Goal: Task Accomplishment & Management: Complete application form

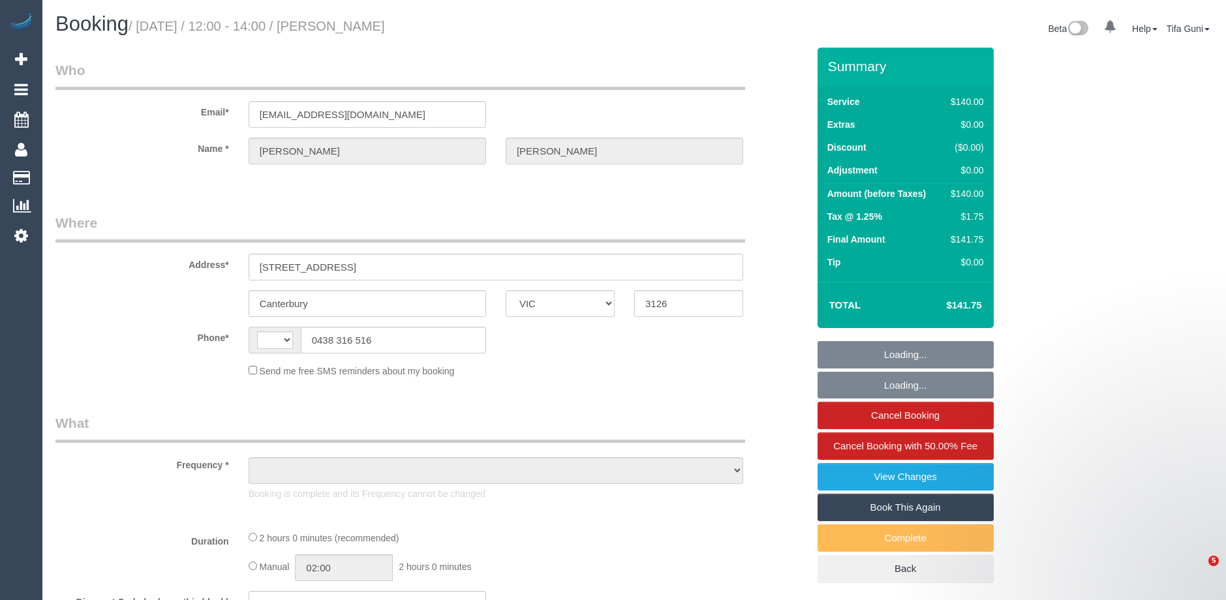
select select "VIC"
select select "string:AU"
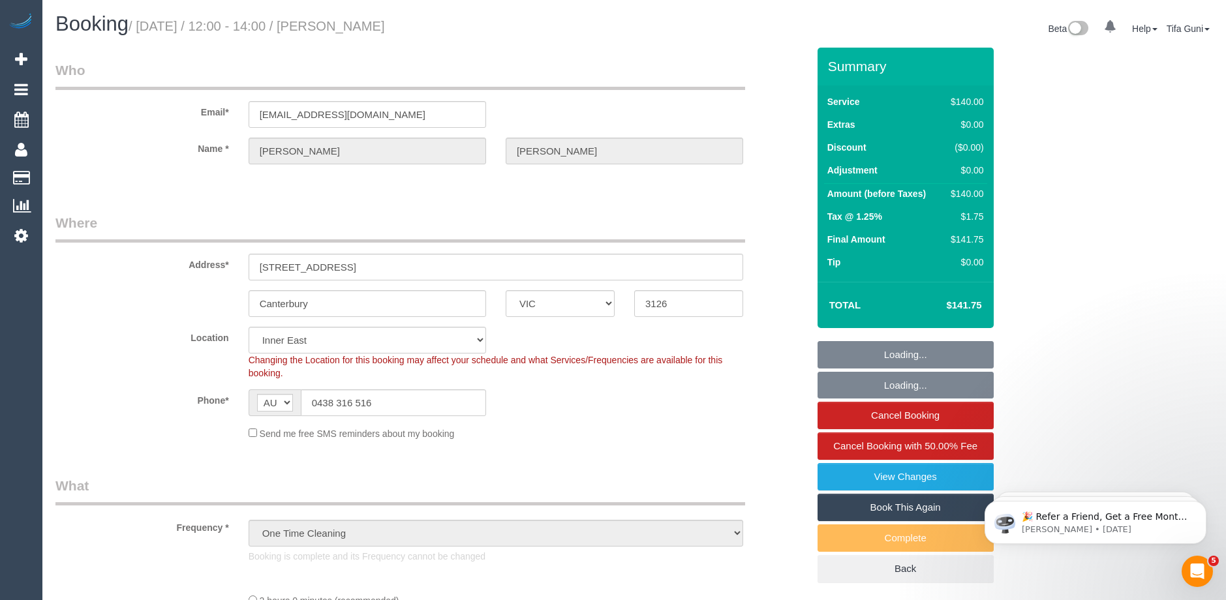
select select "object:882"
select select "string:stripe-pm_1S8CyY2GScqysDRVjVgp4sy1"
select select "spot1"
select select "number:28"
select select "number:14"
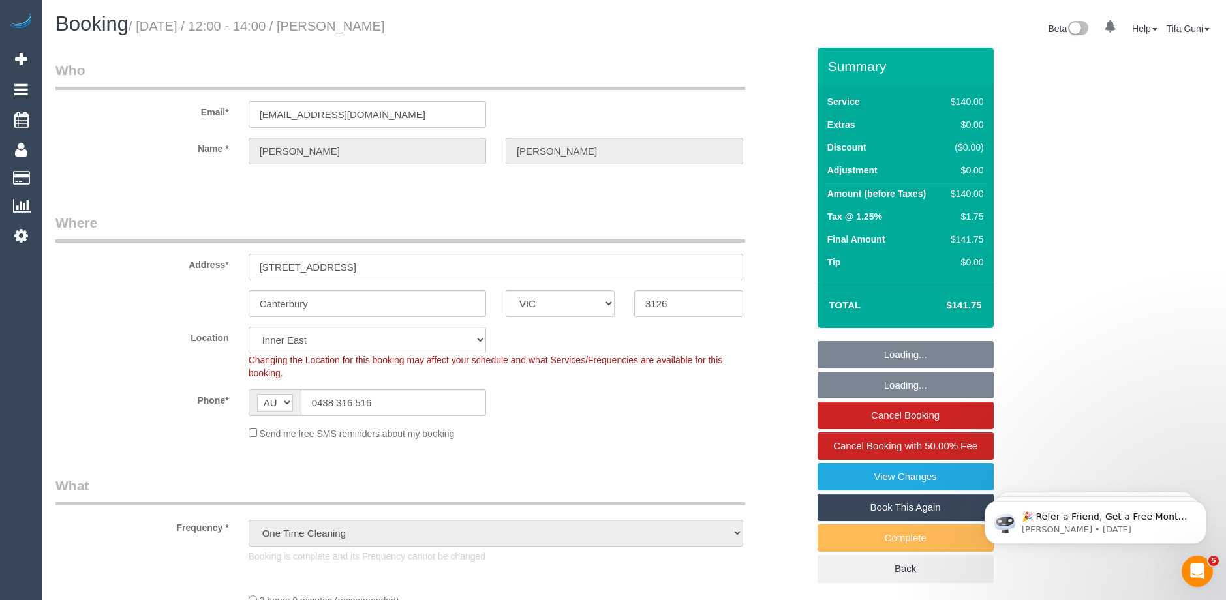
select select "number:19"
select select "number:25"
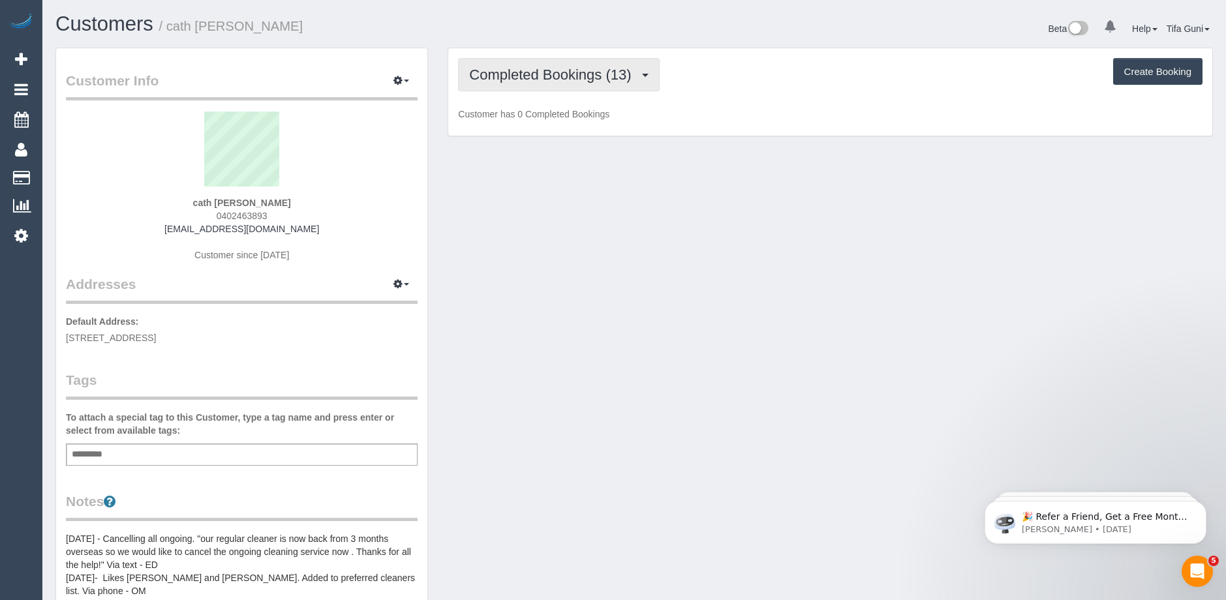
click at [590, 79] on span "Completed Bookings (13)" at bounding box center [553, 75] width 168 height 16
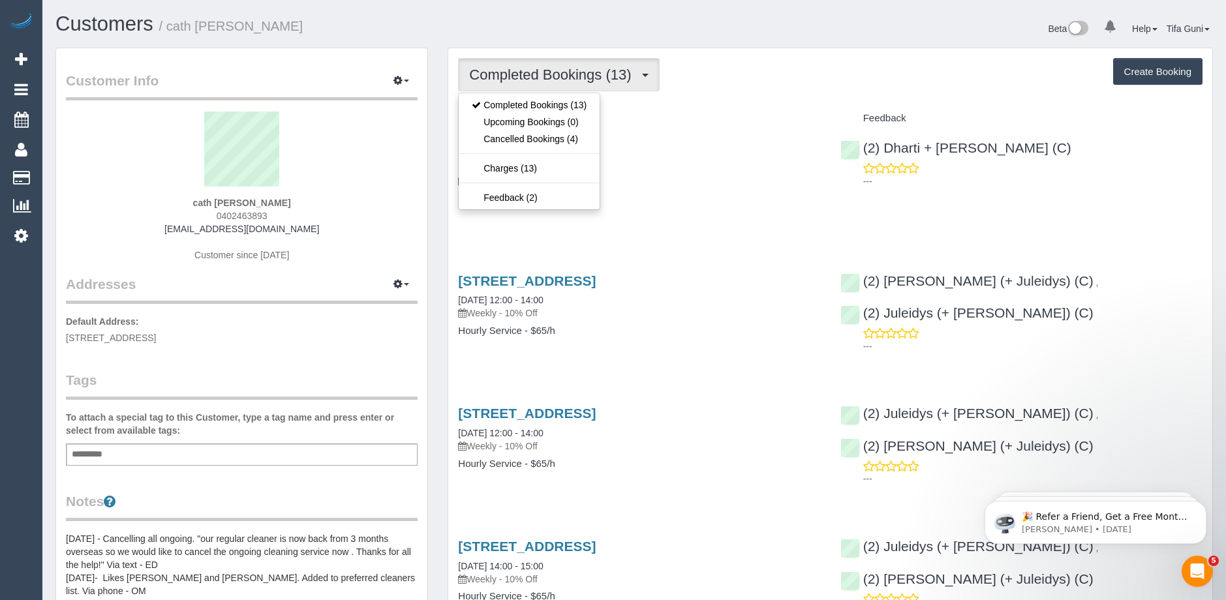
click at [796, 85] on div "Completed Bookings (13) Completed Bookings (13) Upcoming Bookings (0) Cancelled…" at bounding box center [830, 74] width 745 height 33
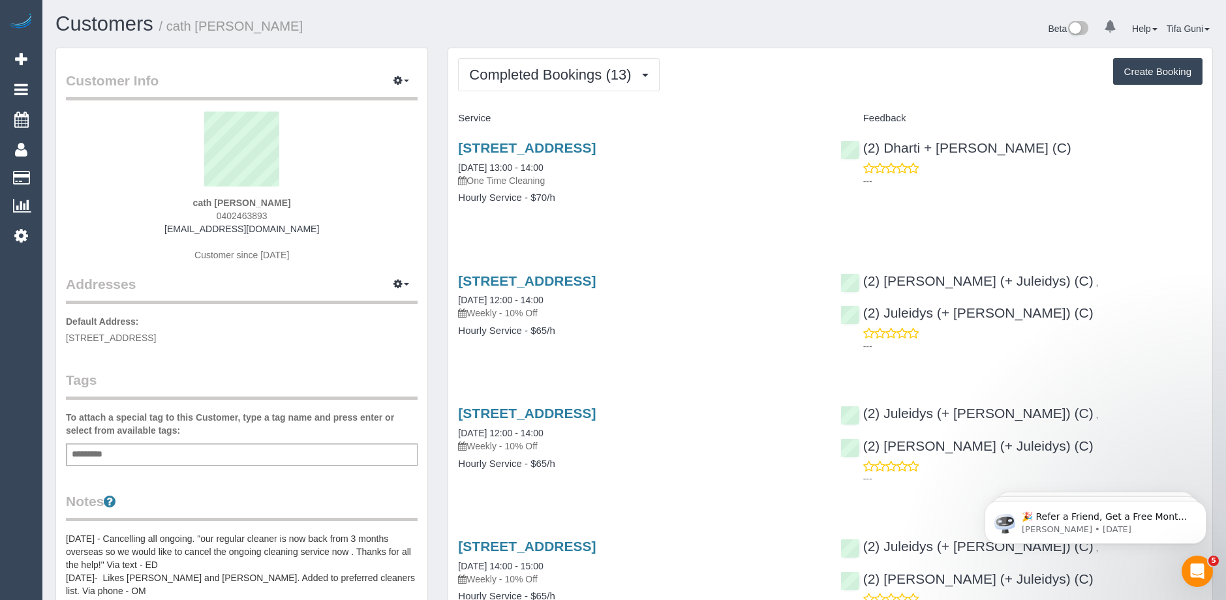
click at [1162, 76] on button "Create Booking" at bounding box center [1157, 71] width 89 height 27
select select "VIC"
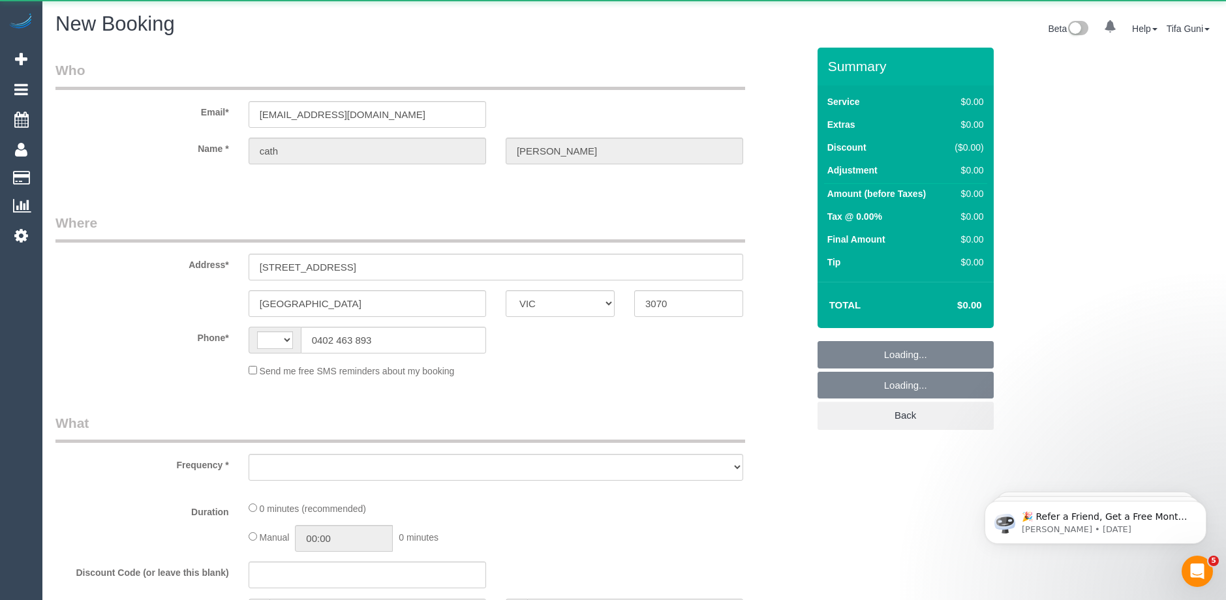
select select "string:AU"
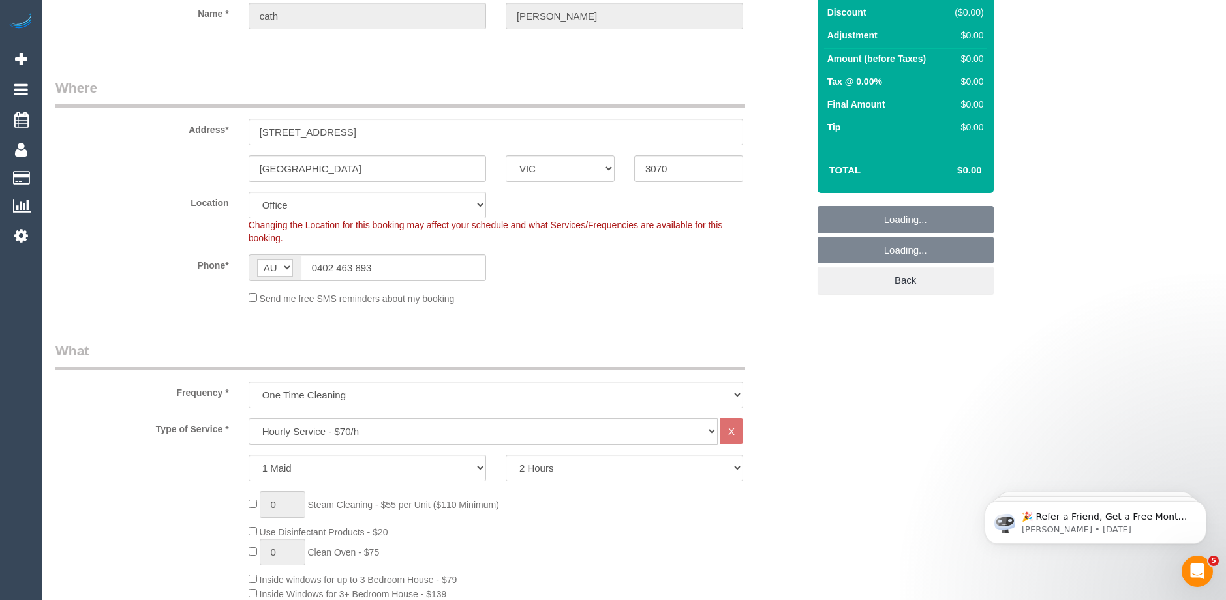
select select "object:2591"
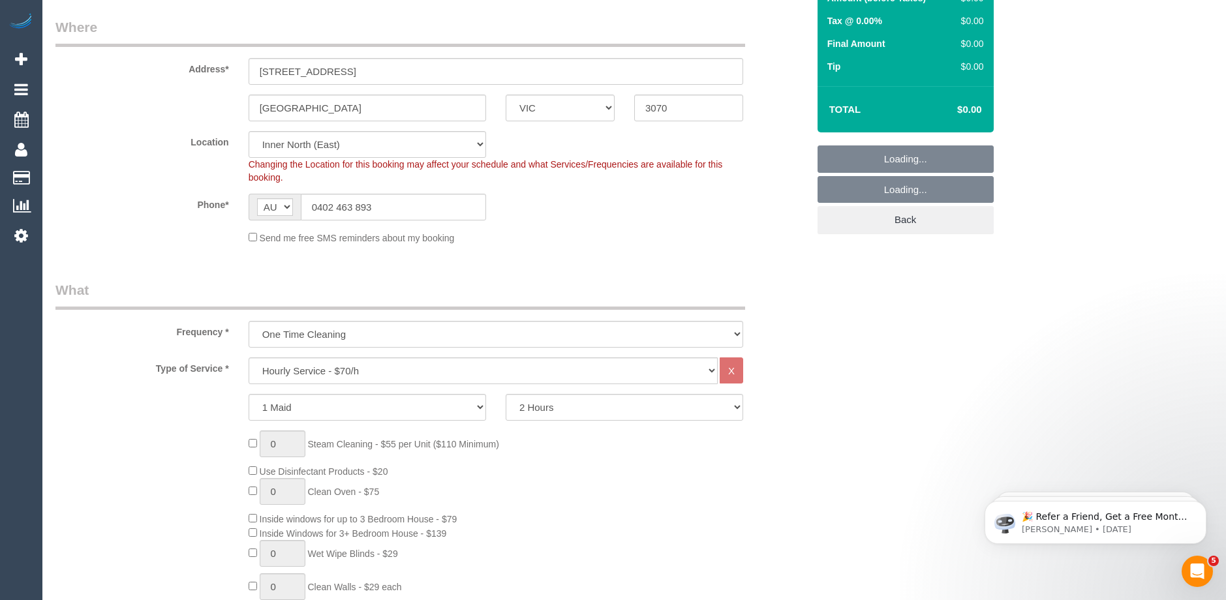
select select "string:stripe-pm_1P6nqX2GScqysDRVE4bhFA4F"
select select "47"
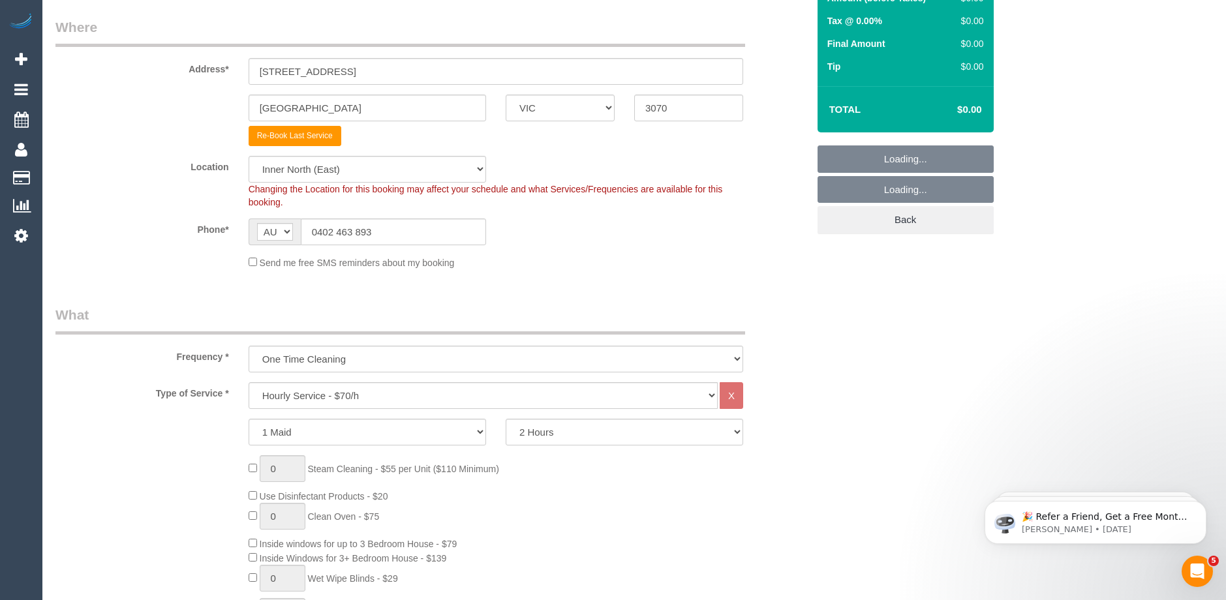
select select "object:3917"
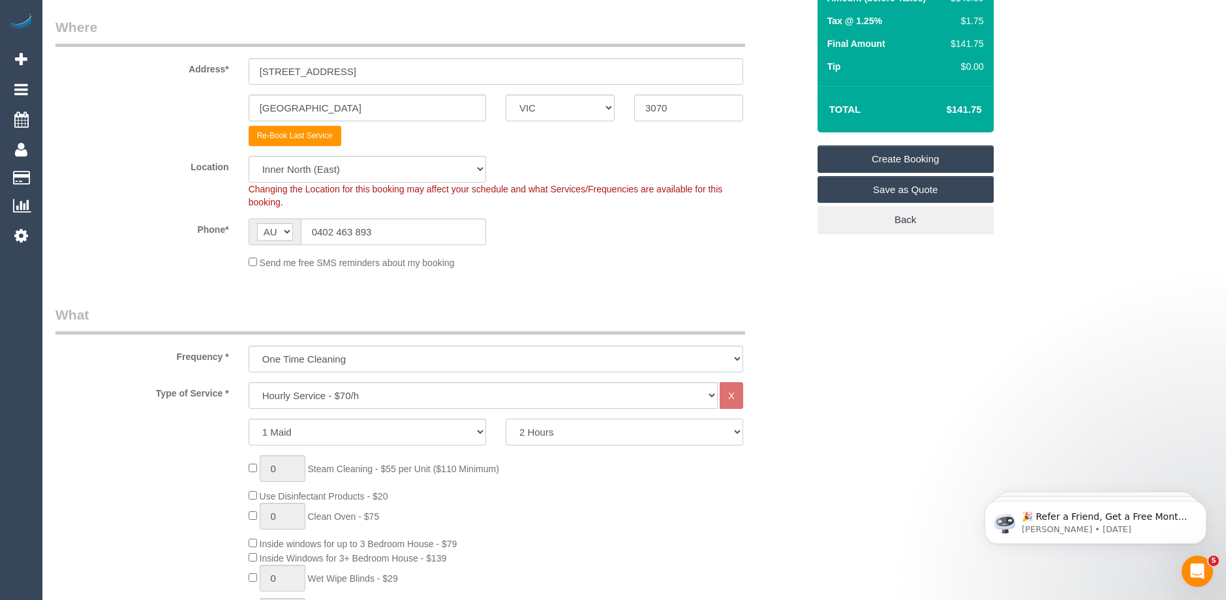
click at [614, 433] on select "2 Hours 2.5 Hours 3 Hours 3.5 Hours 4 Hours 4.5 Hours 5 Hours 5.5 Hours 6 Hours…" at bounding box center [625, 432] width 238 height 27
select select "240"
click at [506, 419] on select "2 Hours 2.5 Hours 3 Hours 3.5 Hours 4 Hours 4.5 Hours 5 Hours 5.5 Hours 6 Hours…" at bounding box center [625, 432] width 238 height 27
click at [285, 427] on select "1 Maid 2 Maids" at bounding box center [368, 432] width 238 height 27
select select "2"
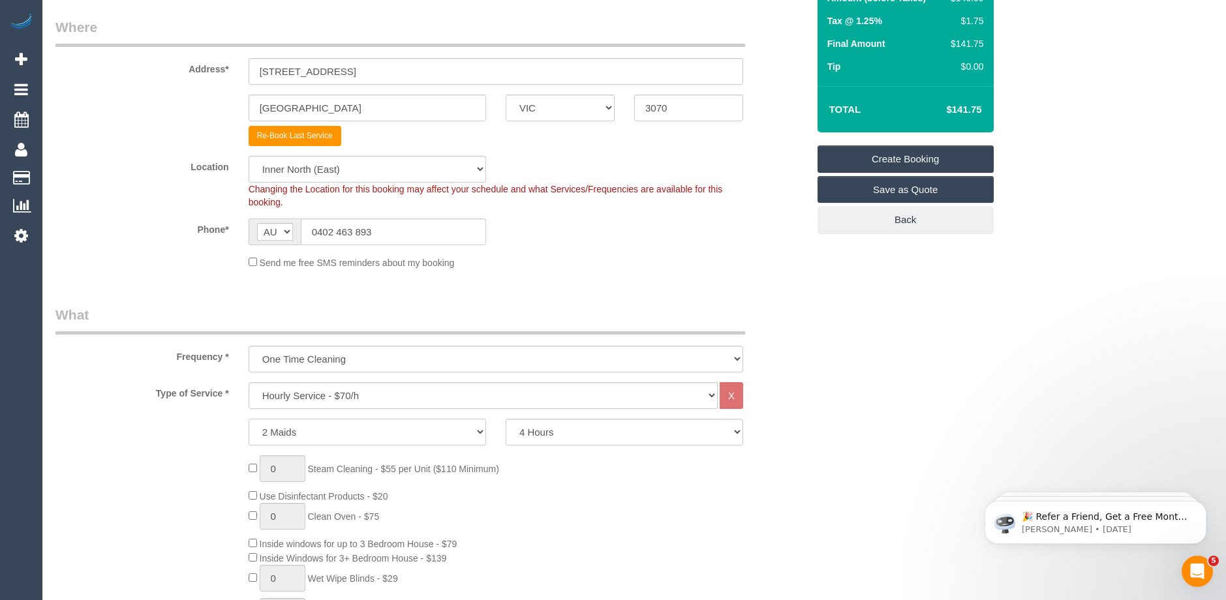
click at [249, 419] on select "1 Maid 2 Maids" at bounding box center [368, 432] width 238 height 27
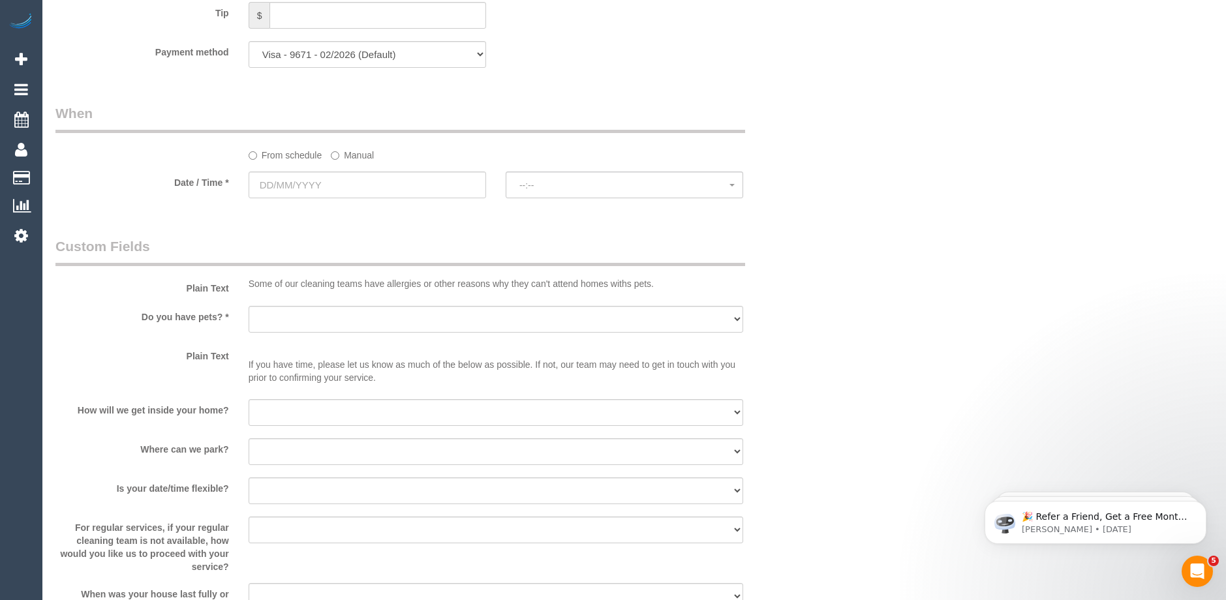
scroll to position [1370, 0]
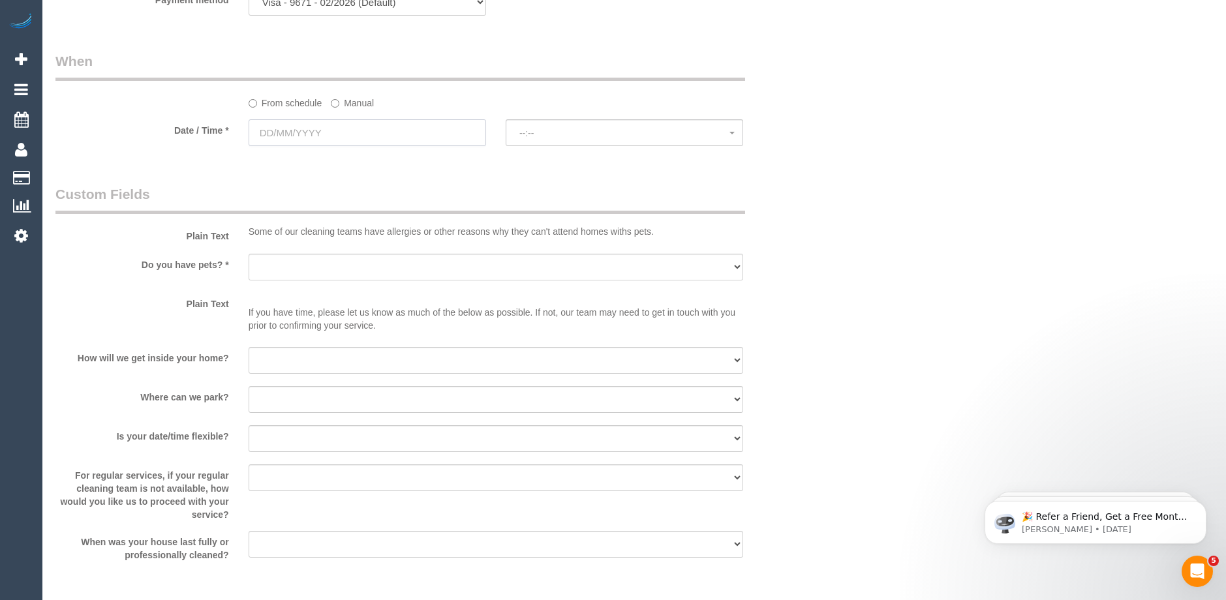
click at [334, 132] on input "text" at bounding box center [368, 132] width 238 height 27
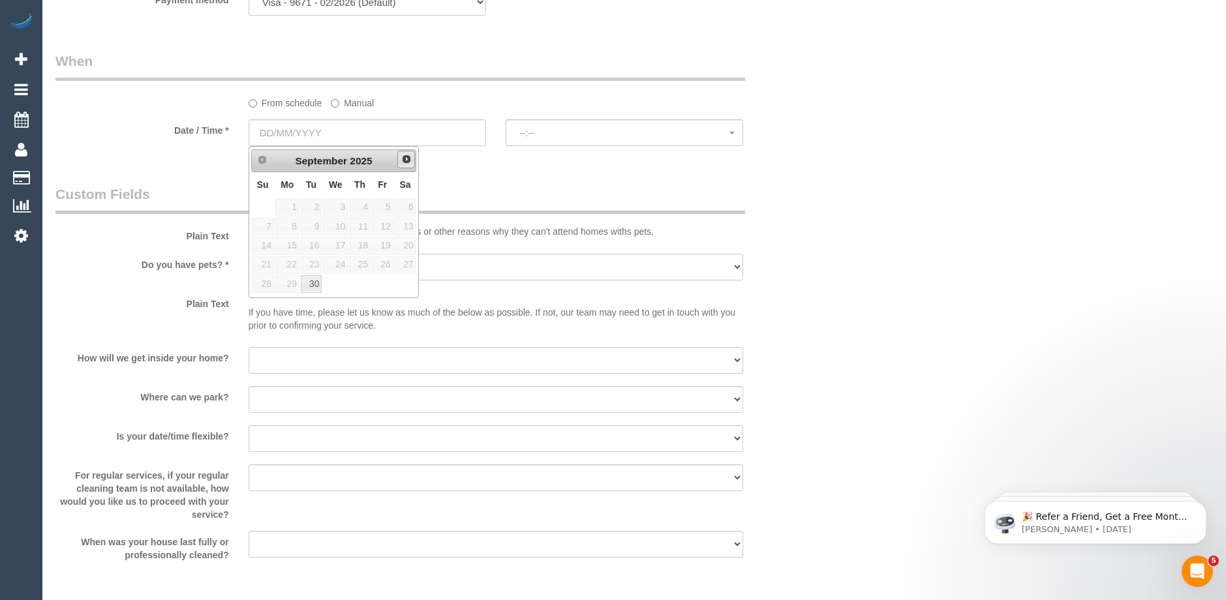
click at [404, 161] on span "Next" at bounding box center [406, 159] width 10 height 10
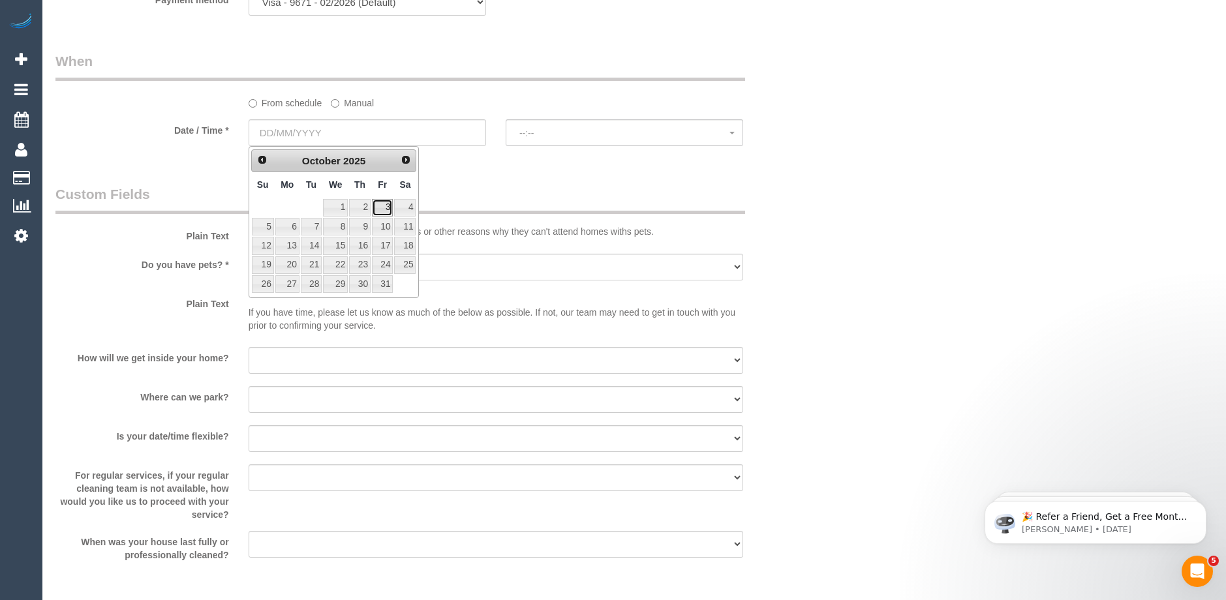
click at [383, 213] on link "3" at bounding box center [382, 208] width 21 height 18
type input "03/10/2025"
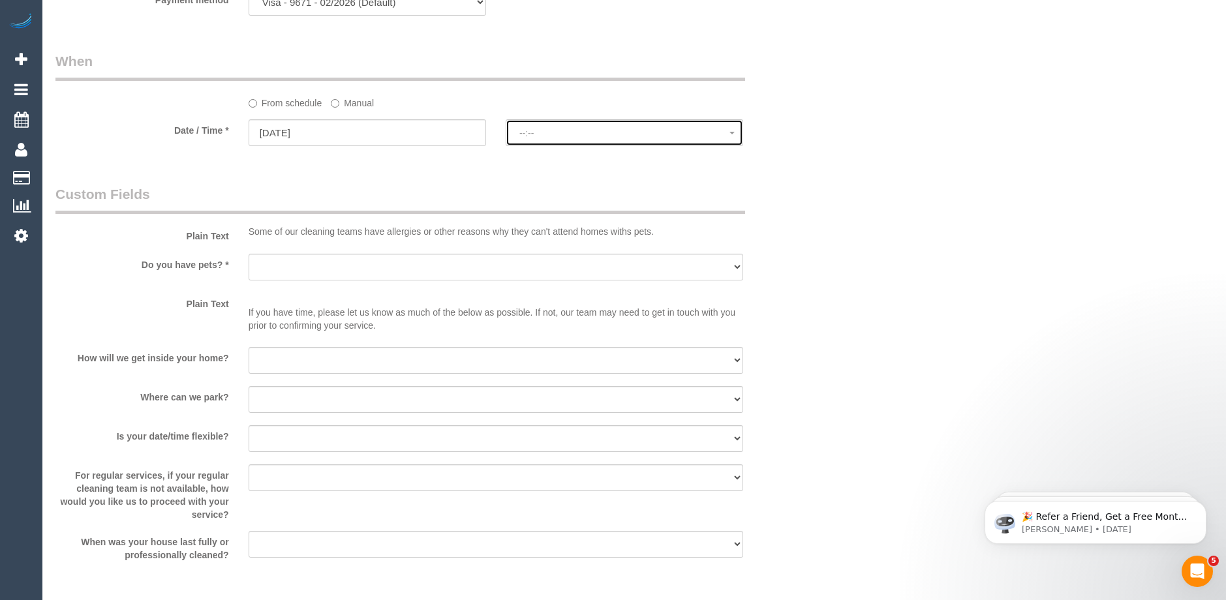
click at [569, 136] on span "--:--" at bounding box center [624, 133] width 210 height 10
select select "spot1"
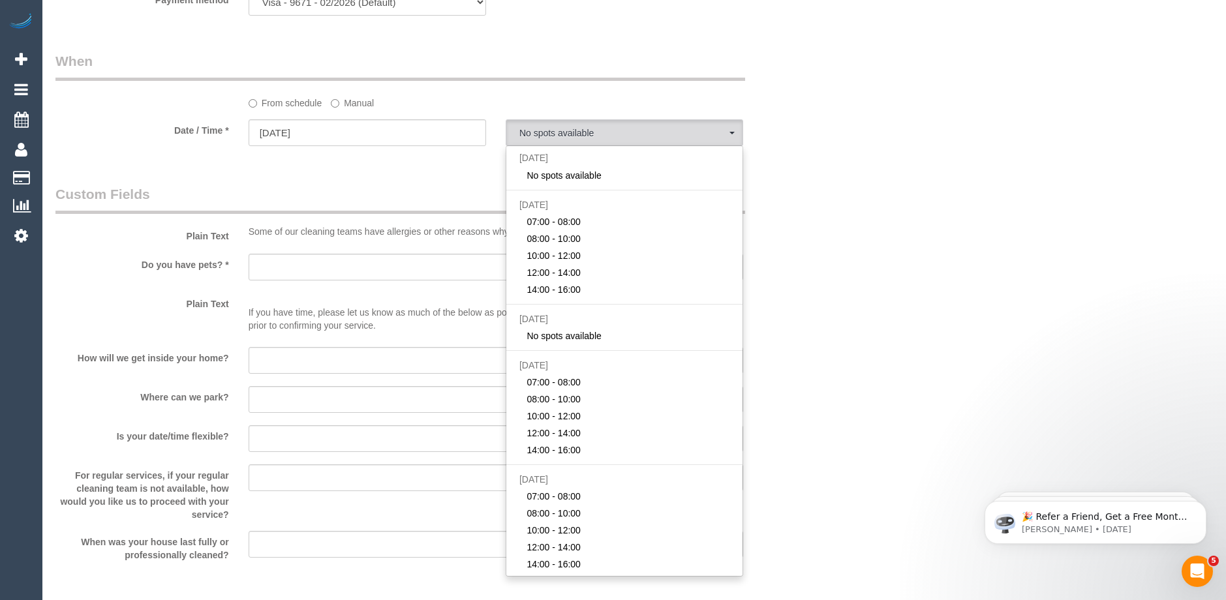
click at [414, 155] on fieldset "When From schedule Manual Date / Time * 03/10/2025 No spots available Fri Octob…" at bounding box center [431, 105] width 752 height 107
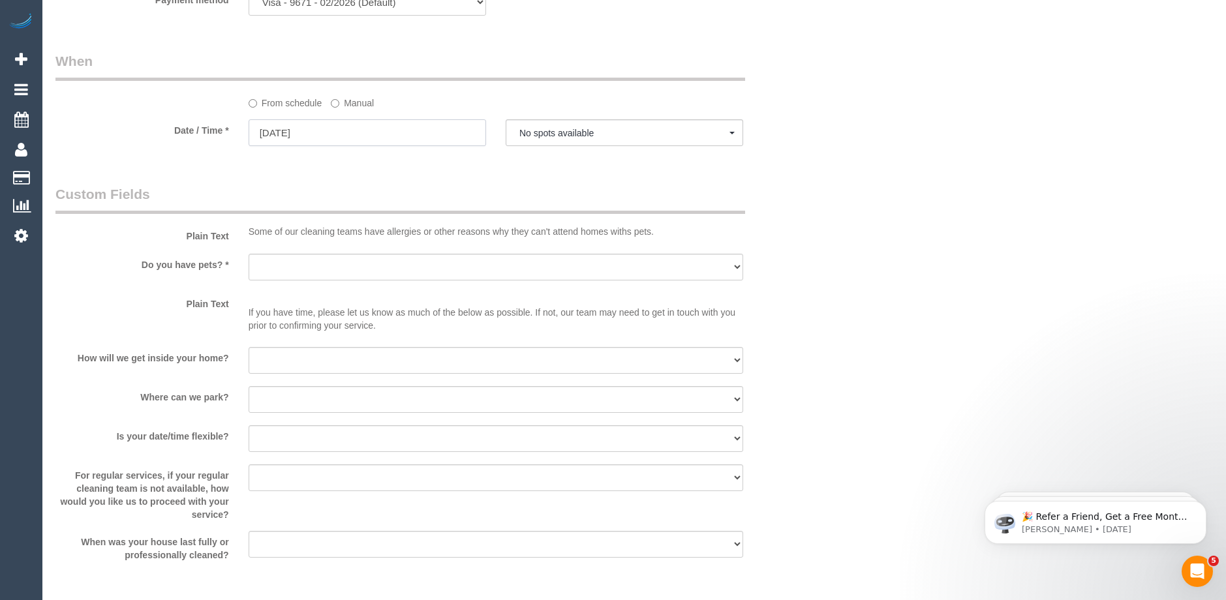
click at [341, 131] on input "03/10/2025" at bounding box center [368, 132] width 238 height 27
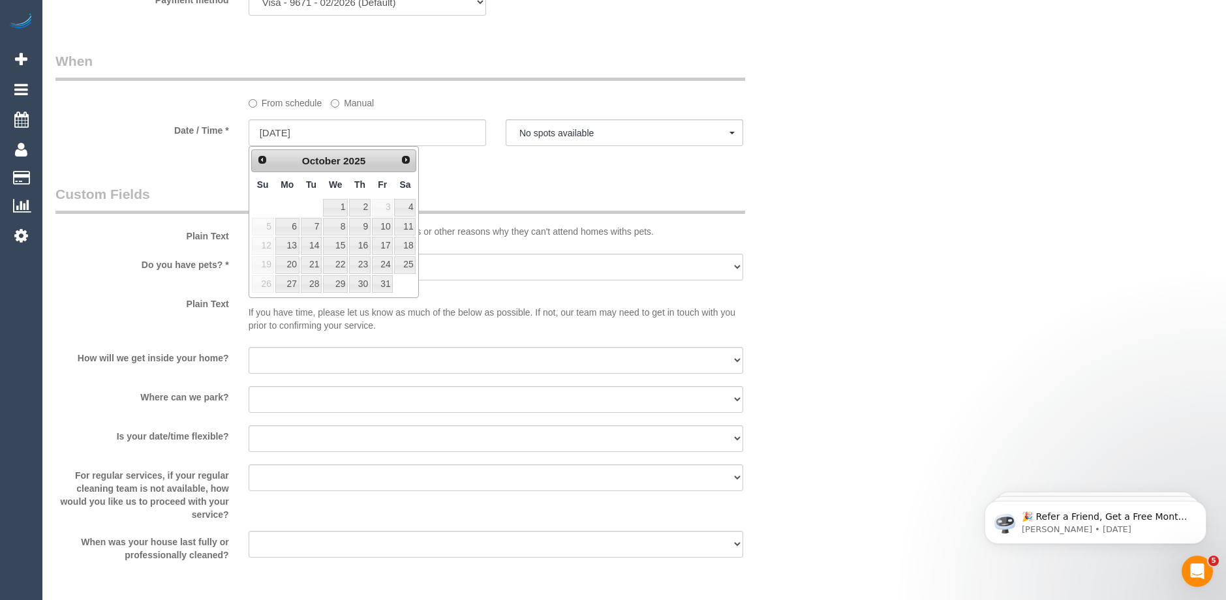
click at [590, 159] on fieldset "When From schedule Manual Date / Time * 03/10/2025 No spots available Fri Octob…" at bounding box center [431, 105] width 752 height 107
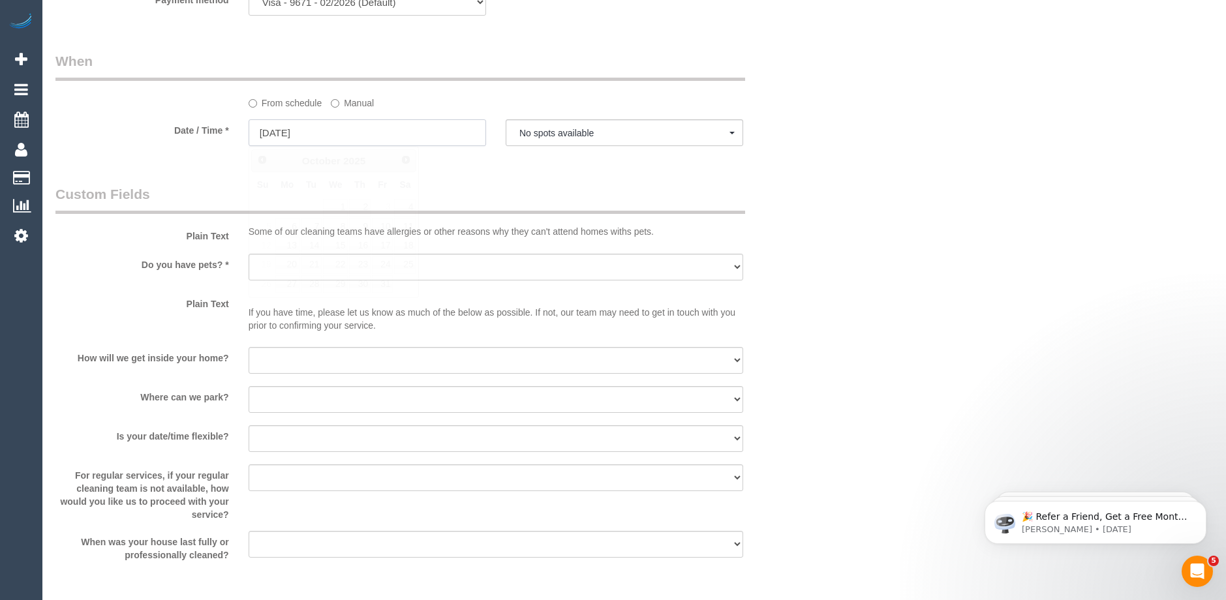
click at [367, 127] on input "03/10/2025" at bounding box center [368, 132] width 238 height 27
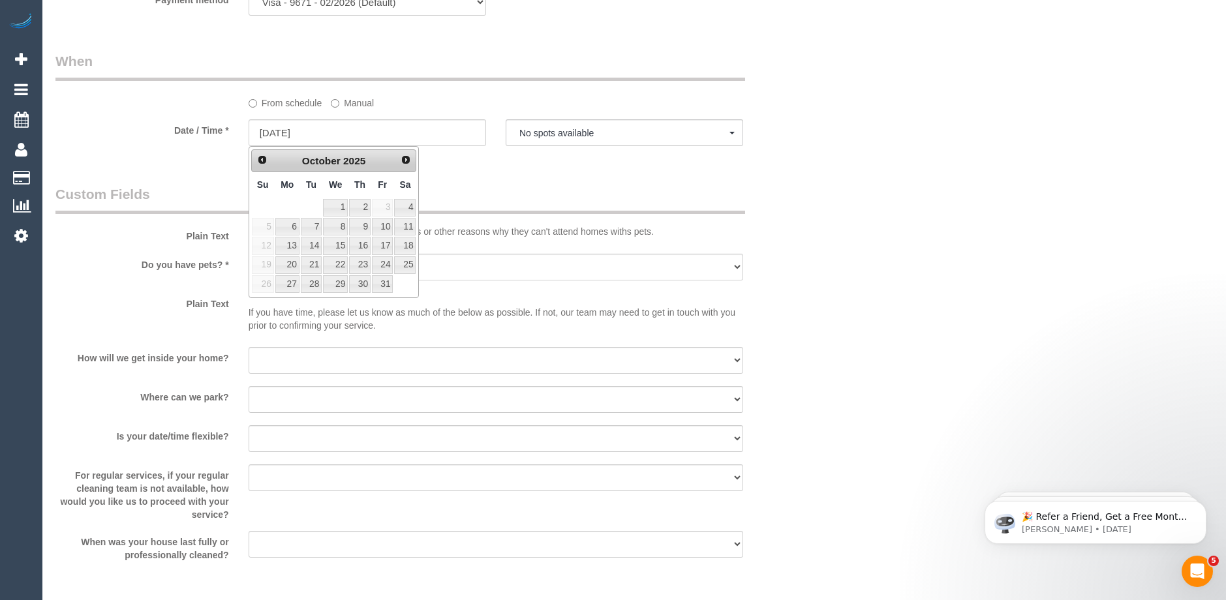
click at [591, 188] on legend "Custom Fields" at bounding box center [400, 199] width 690 height 29
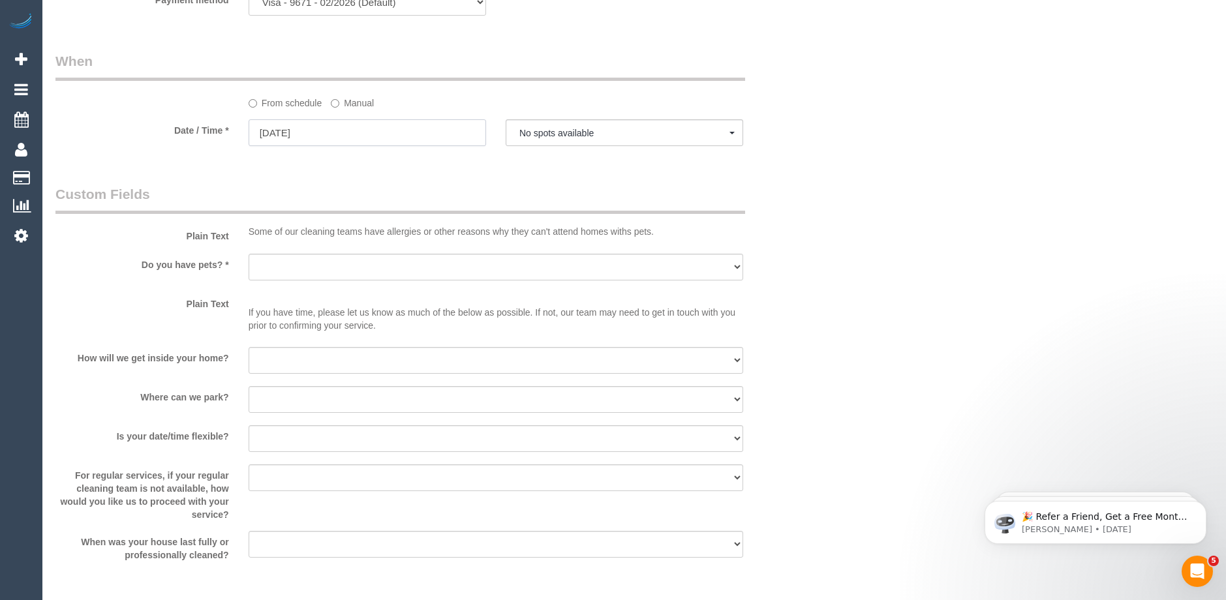
click at [325, 129] on input "03/10/2025" at bounding box center [368, 132] width 238 height 27
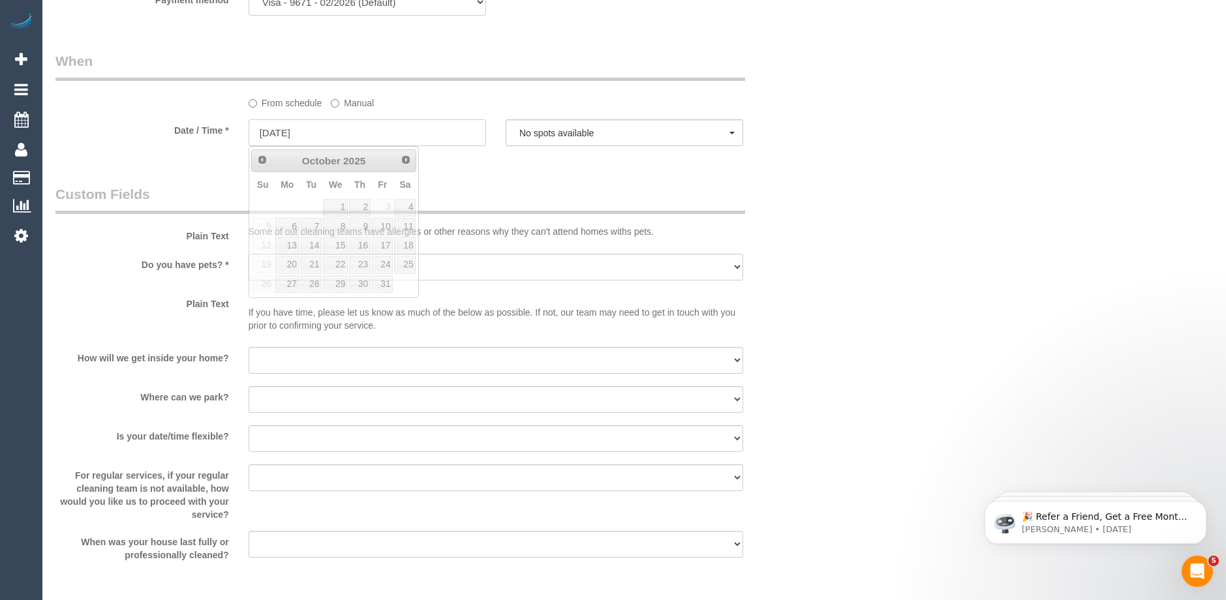
click at [319, 123] on input "03/10/2025" at bounding box center [368, 132] width 238 height 27
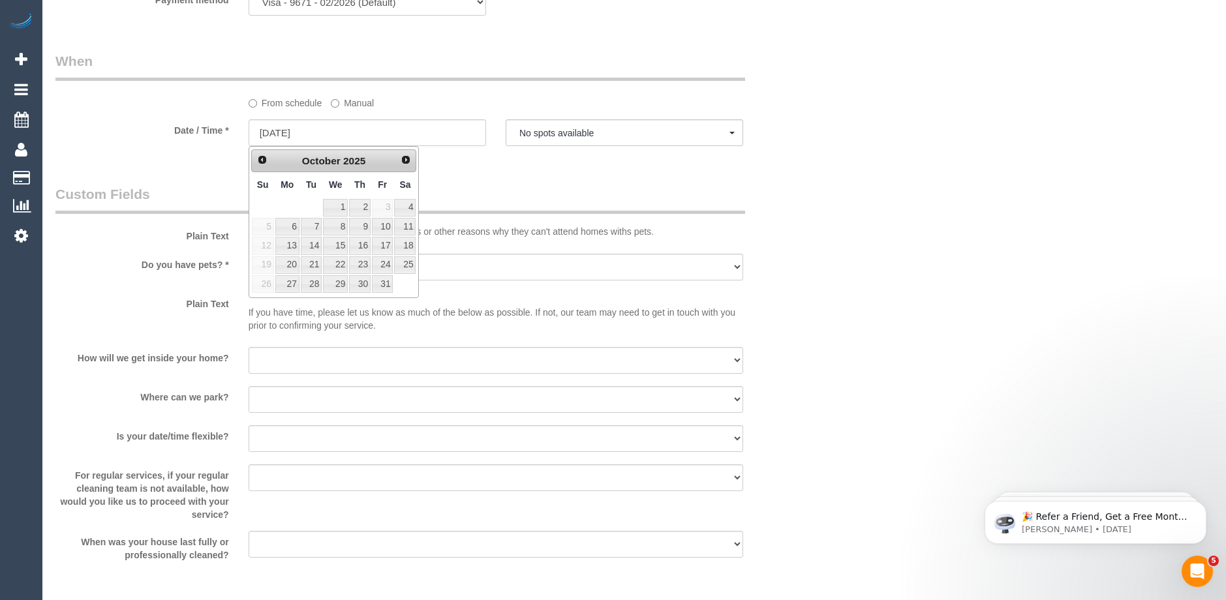
click at [495, 189] on legend "Custom Fields" at bounding box center [400, 199] width 690 height 29
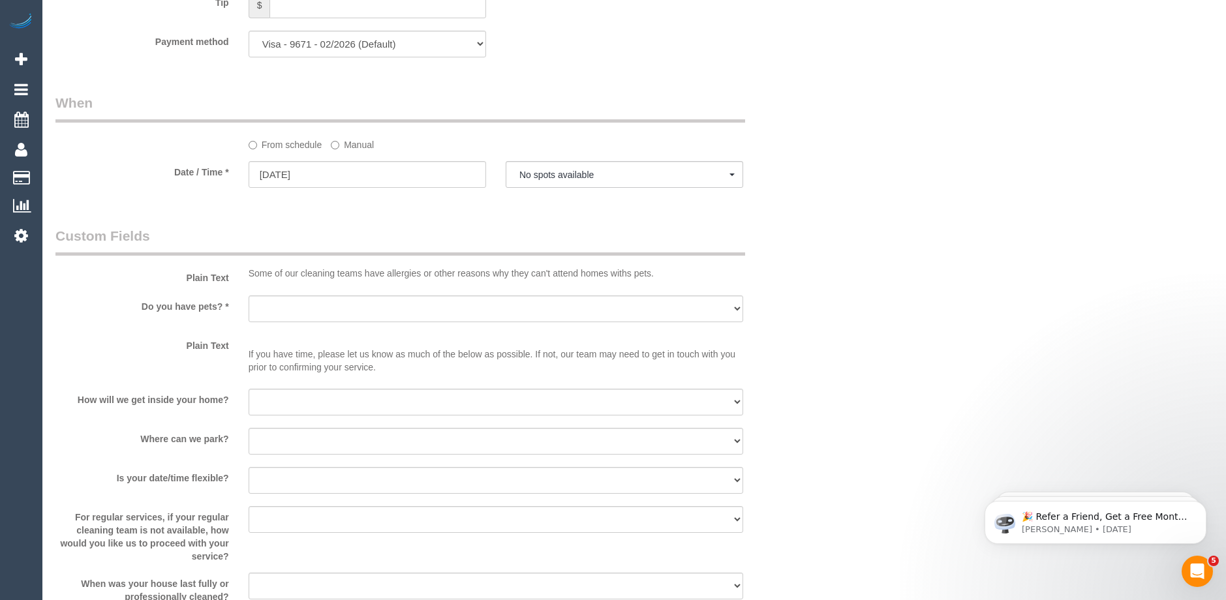
scroll to position [1305, 0]
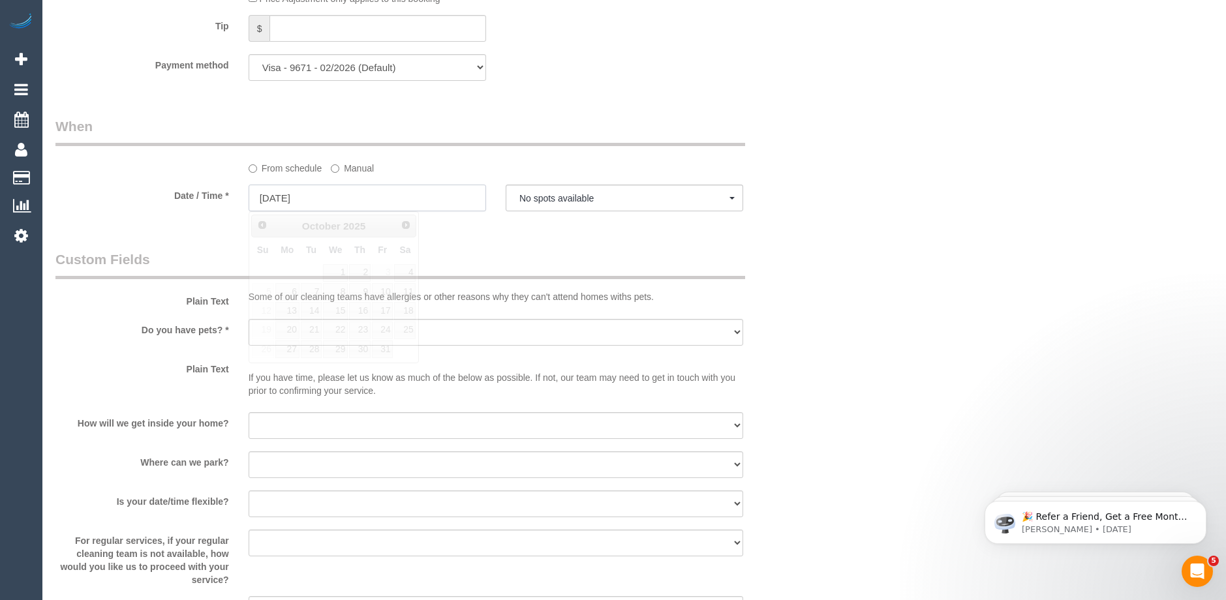
click at [308, 194] on input "03/10/2025" at bounding box center [368, 198] width 238 height 27
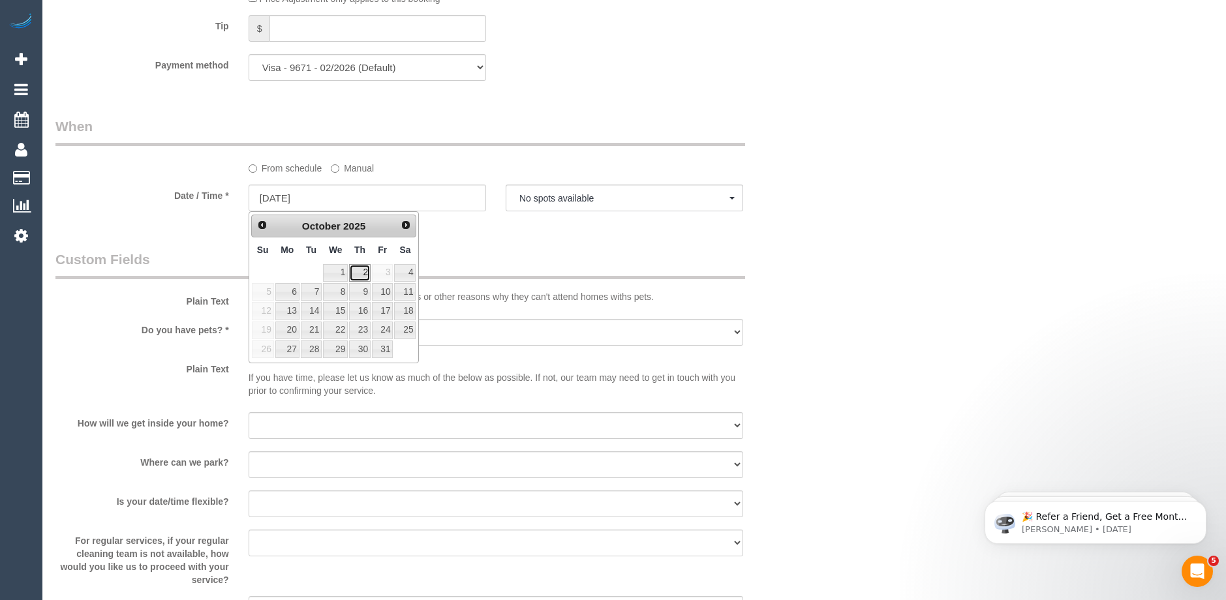
click at [360, 271] on link "2" at bounding box center [360, 273] width 22 height 18
type input "02/10/2025"
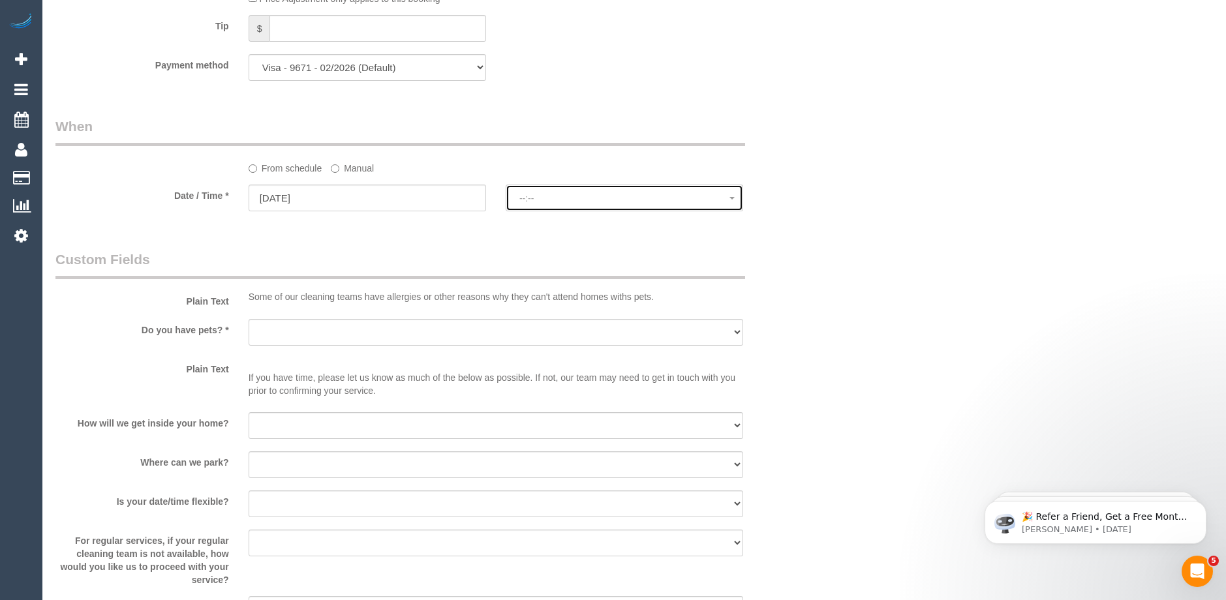
click at [542, 206] on button "--:--" at bounding box center [625, 198] width 238 height 27
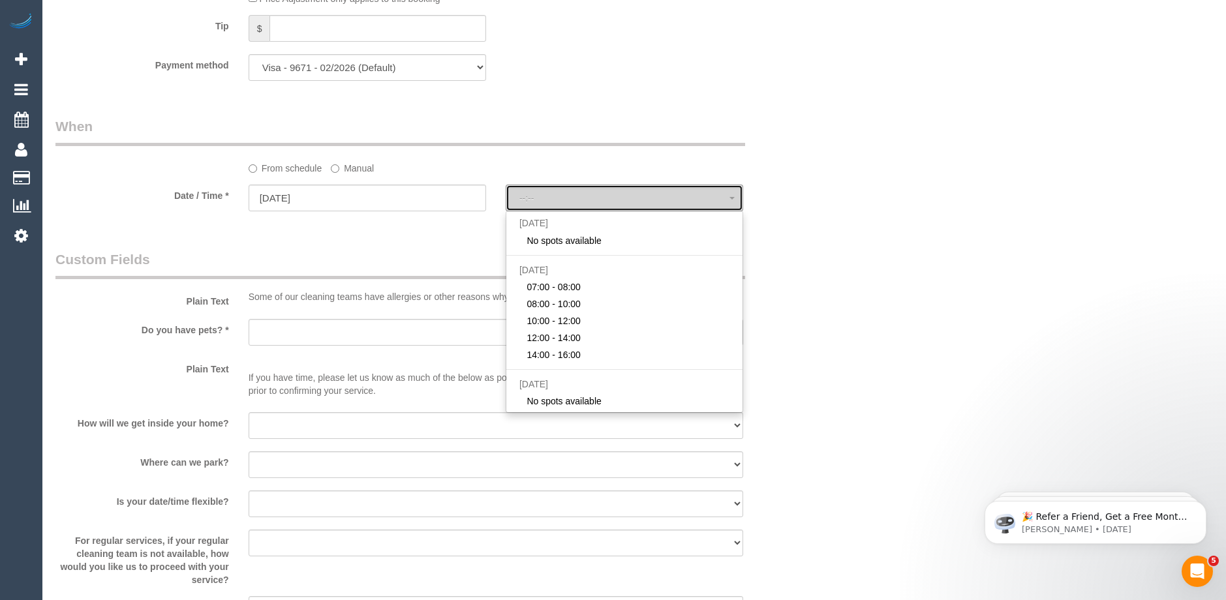
select select "spot18"
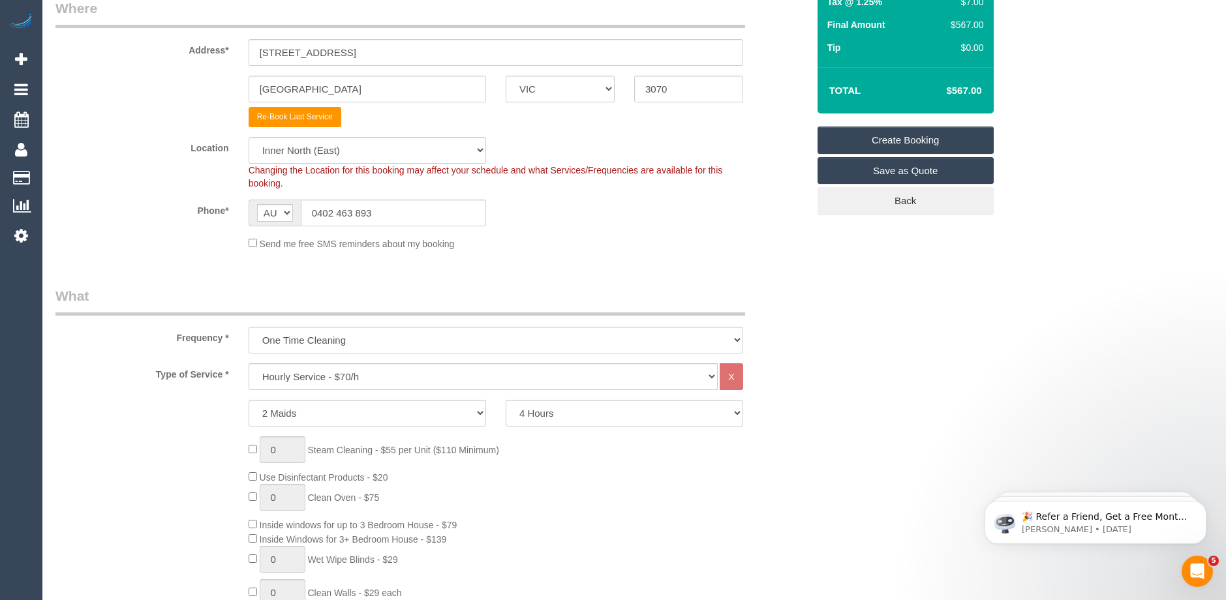
scroll to position [131, 0]
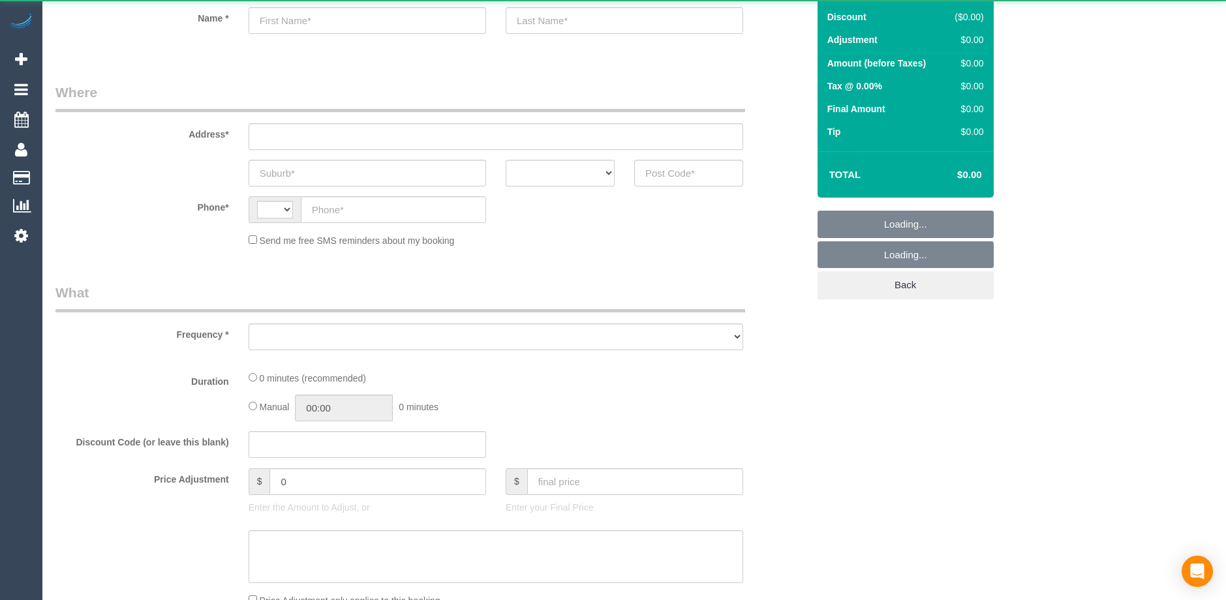
select select "string:AU"
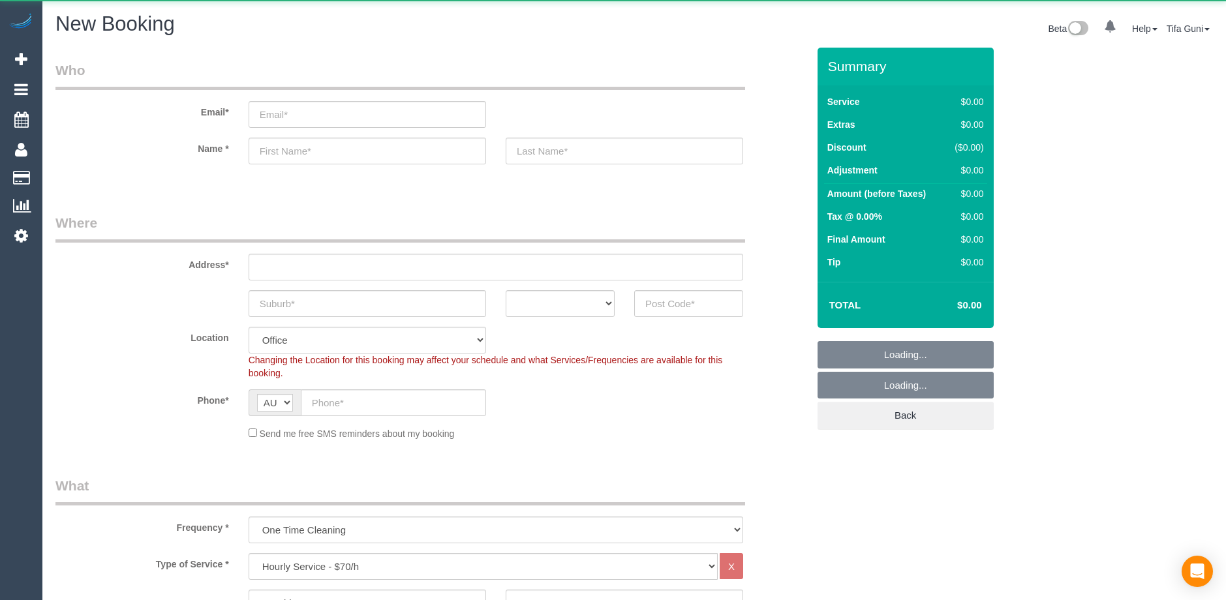
select select "object:813"
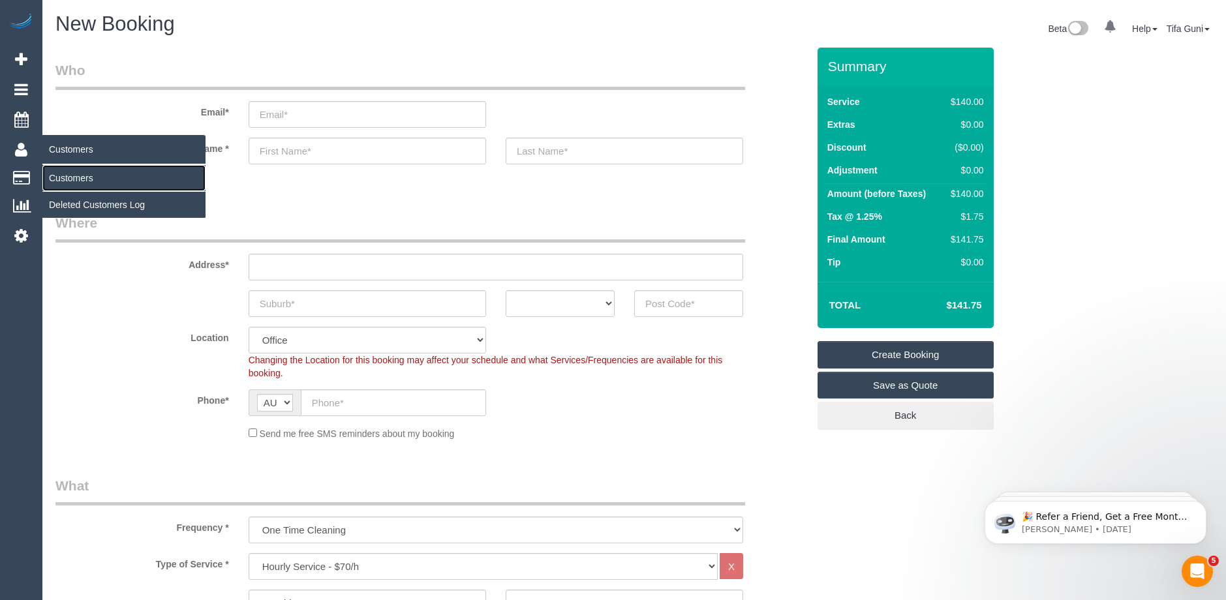
click at [70, 177] on link "Customers" at bounding box center [123, 178] width 163 height 26
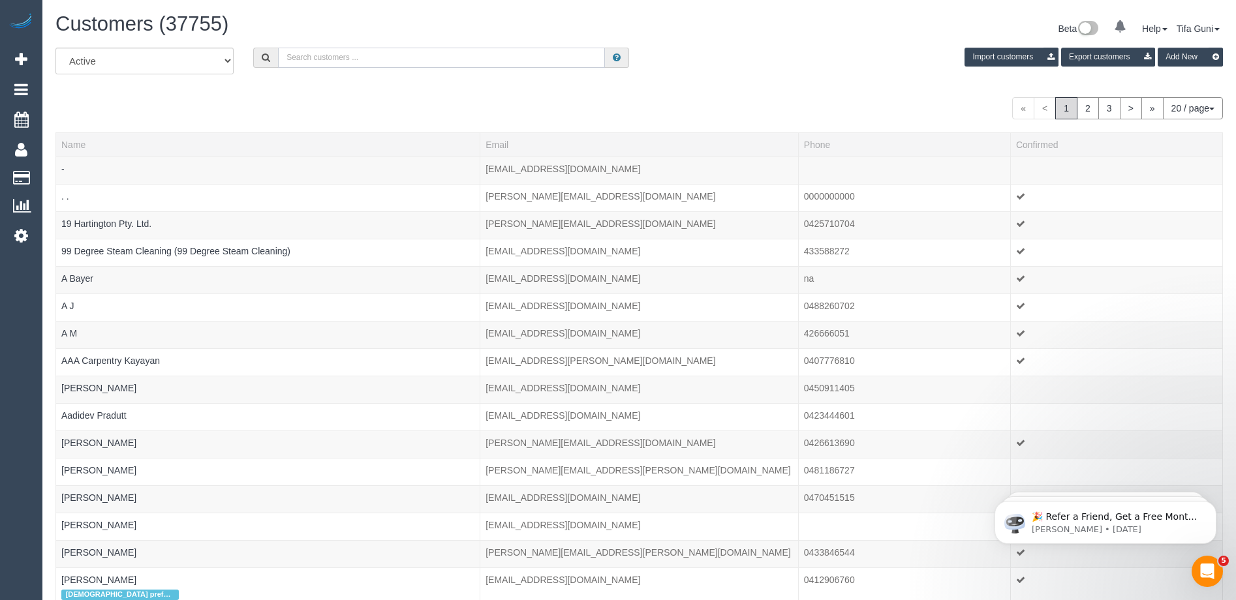
click at [315, 63] on input "text" at bounding box center [441, 58] width 327 height 20
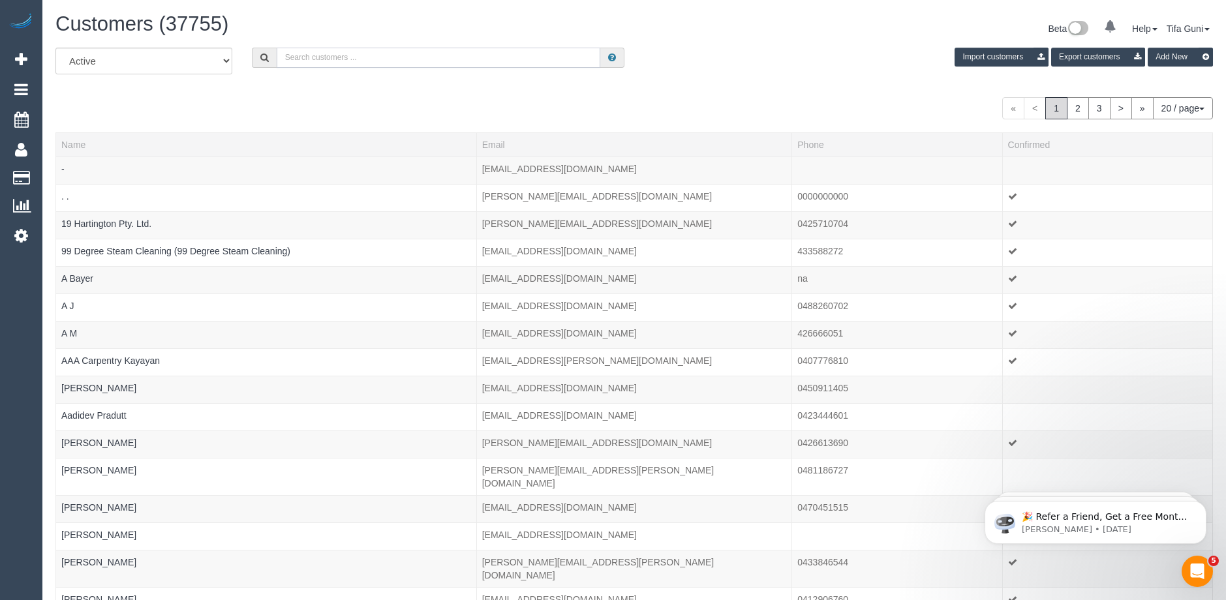
paste input "cathkeating@gmail.com"
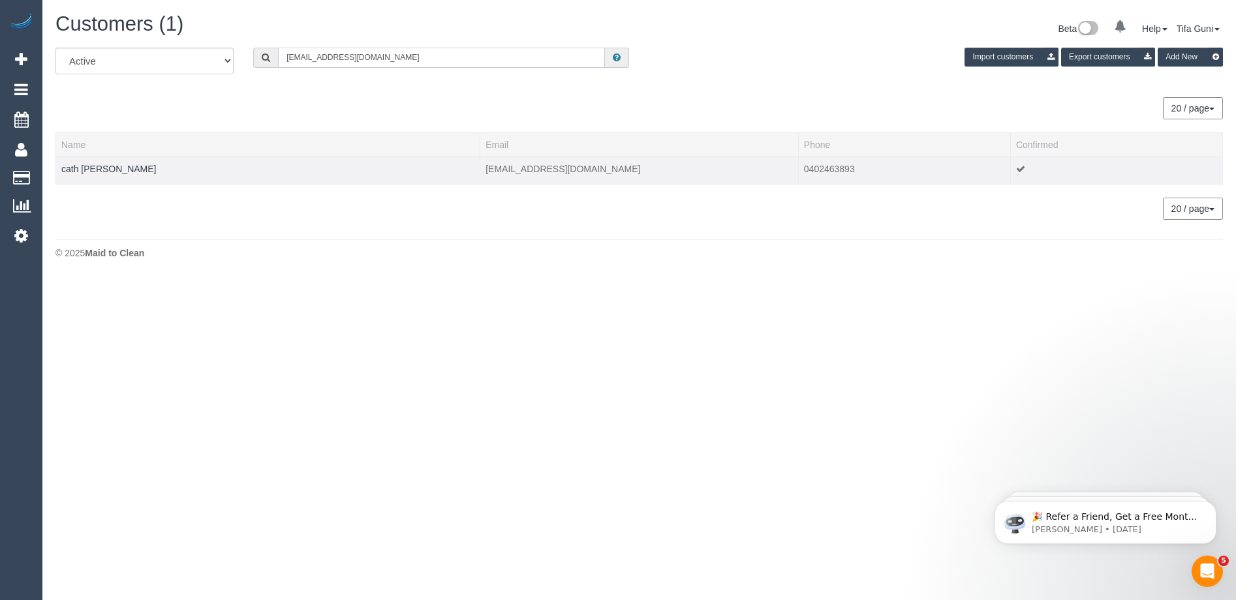
type input "cathkeating@gmail.com"
click at [264, 168] on td "cath keating" at bounding box center [268, 170] width 424 height 27
click at [97, 168] on link "cath keating" at bounding box center [108, 169] width 95 height 10
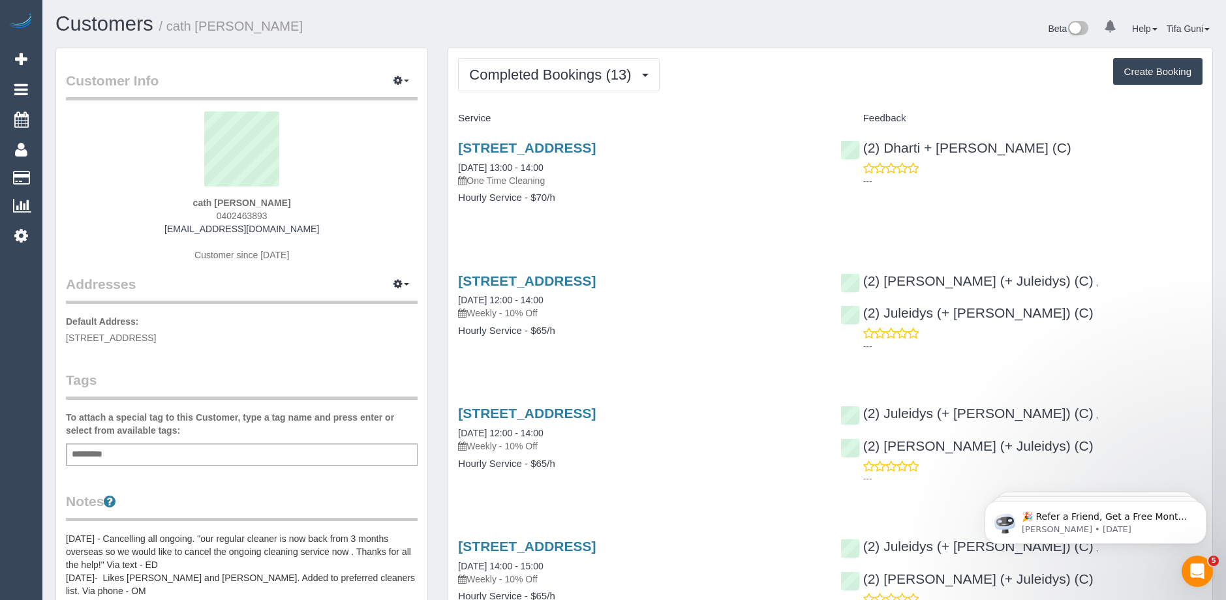
click at [1141, 71] on button "Create Booking" at bounding box center [1157, 71] width 89 height 27
select select "VIC"
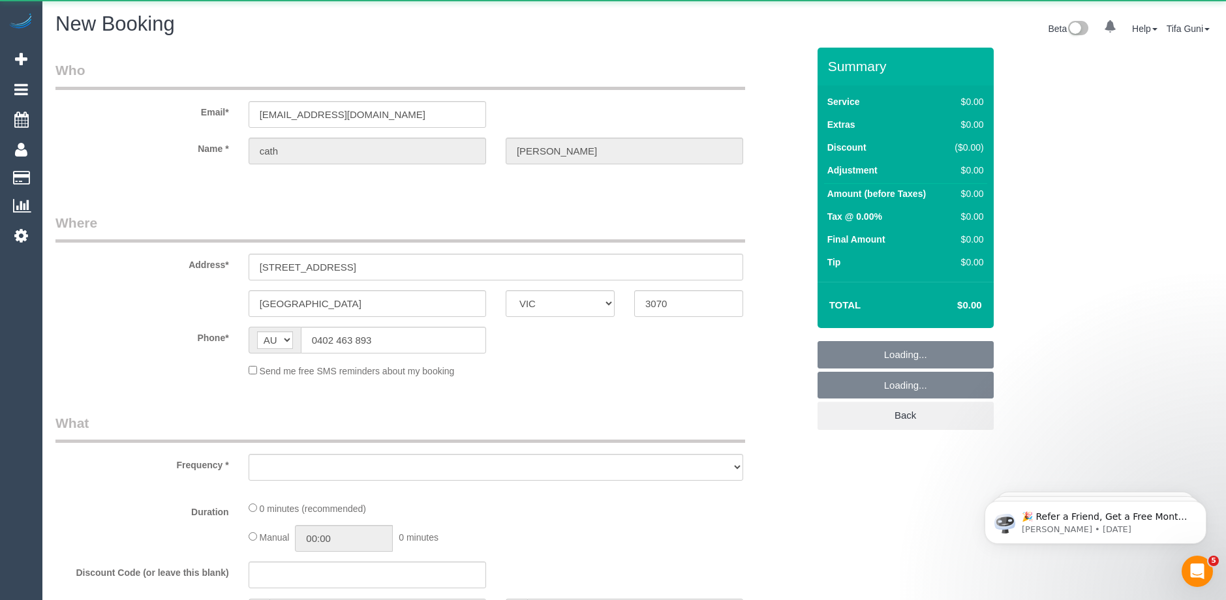
select select "object:3402"
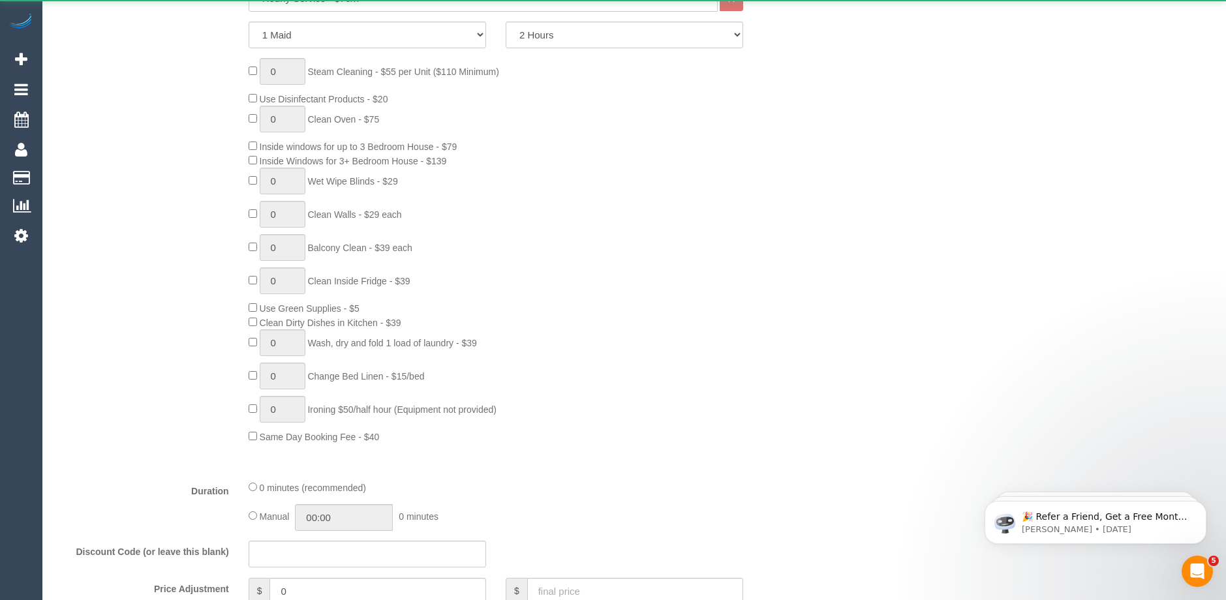
select select "string:stripe-pm_1P6nqX2GScqysDRVE4bhFA4F"
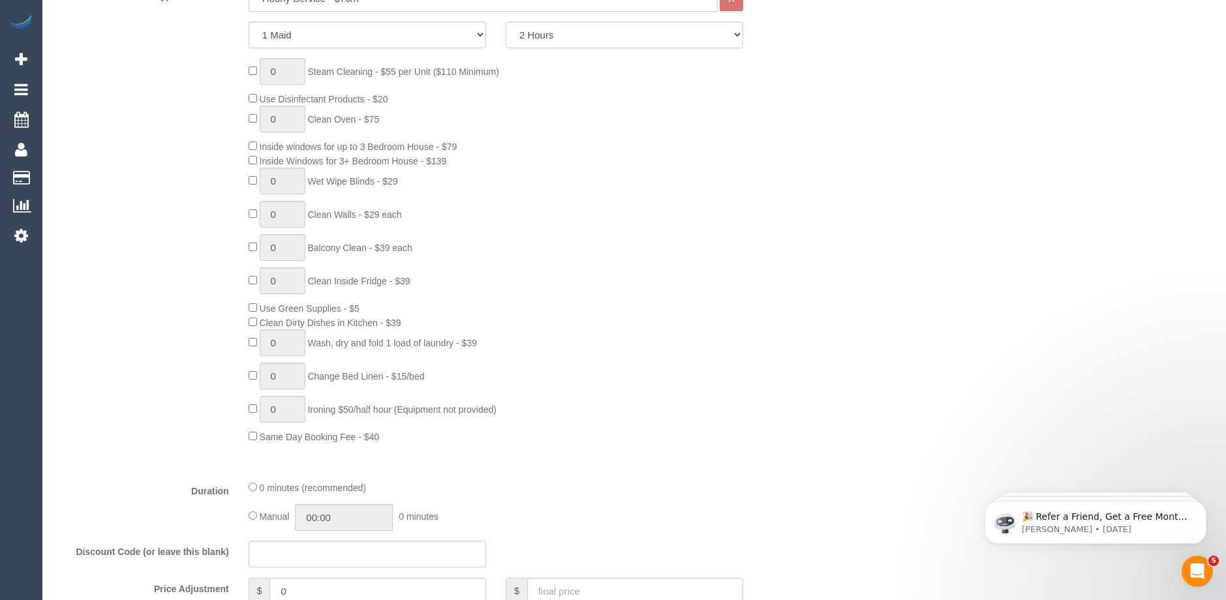
select select "object:4889"
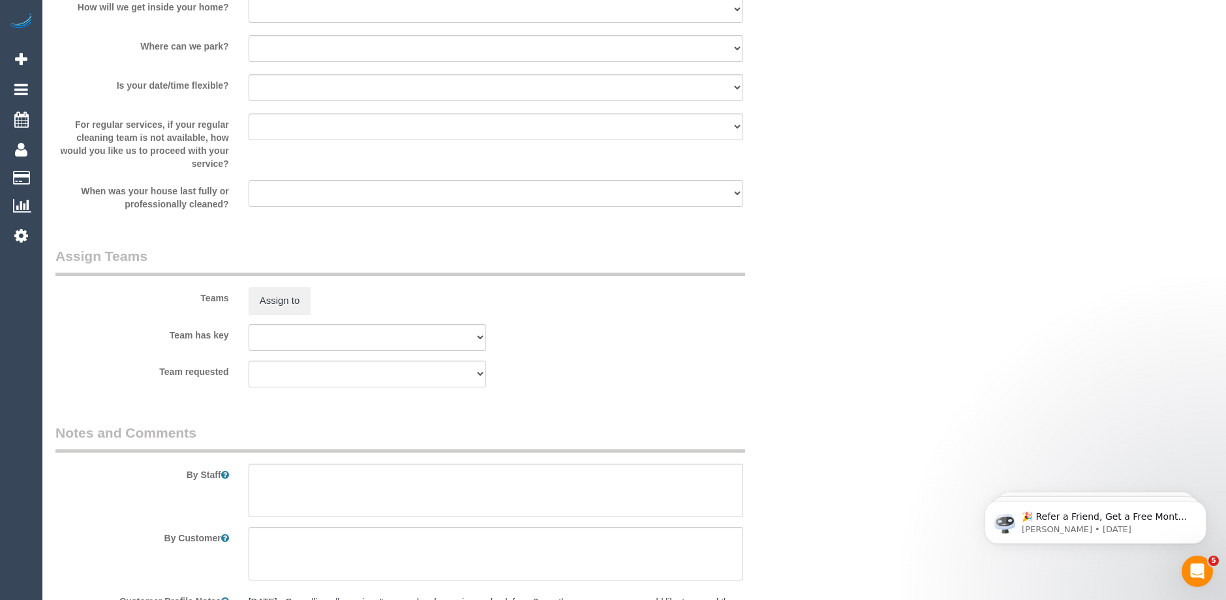
select select "47"
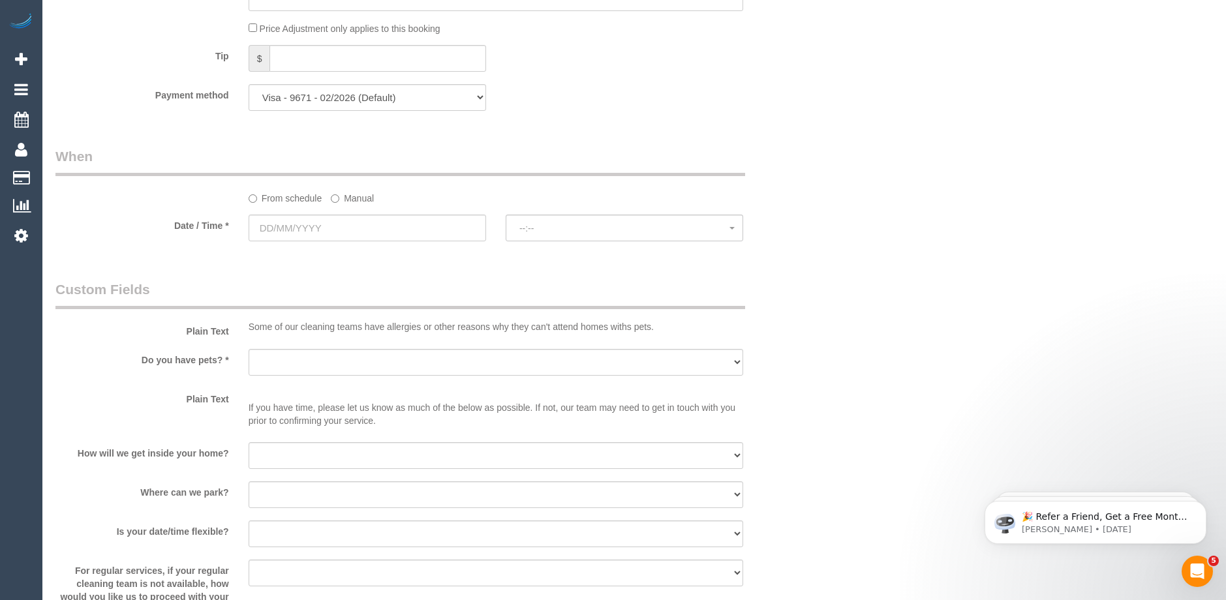
select select "object:4899"
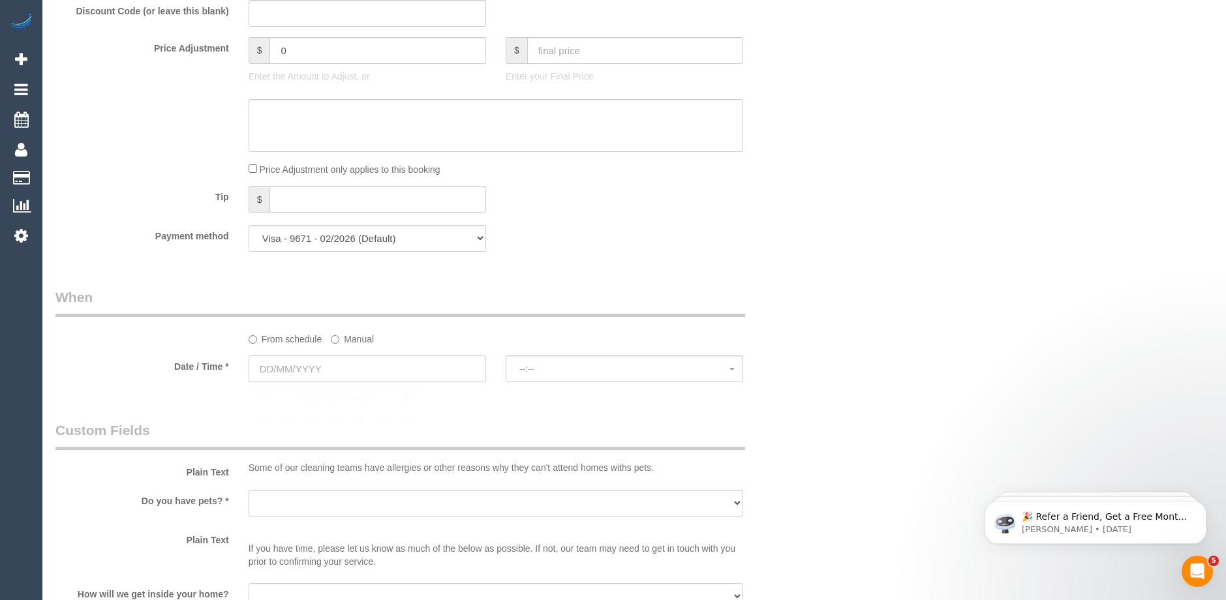
click at [313, 374] on input "text" at bounding box center [368, 369] width 238 height 27
click at [408, 395] on span "Next" at bounding box center [406, 395] width 10 height 10
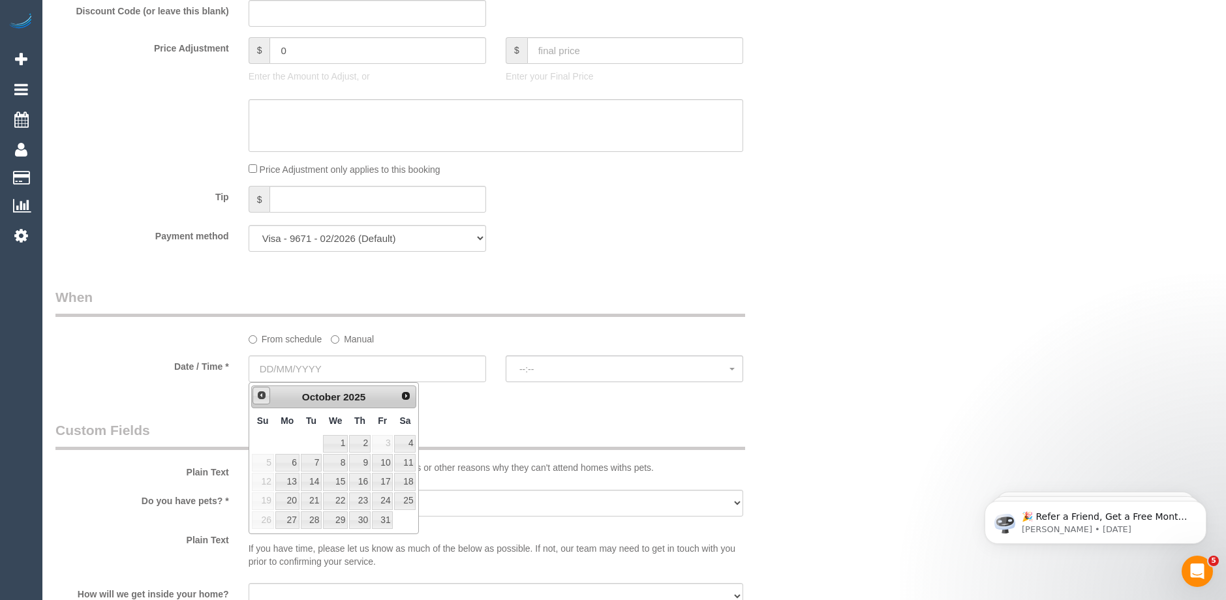
click at [257, 393] on span "Prev" at bounding box center [261, 395] width 10 height 10
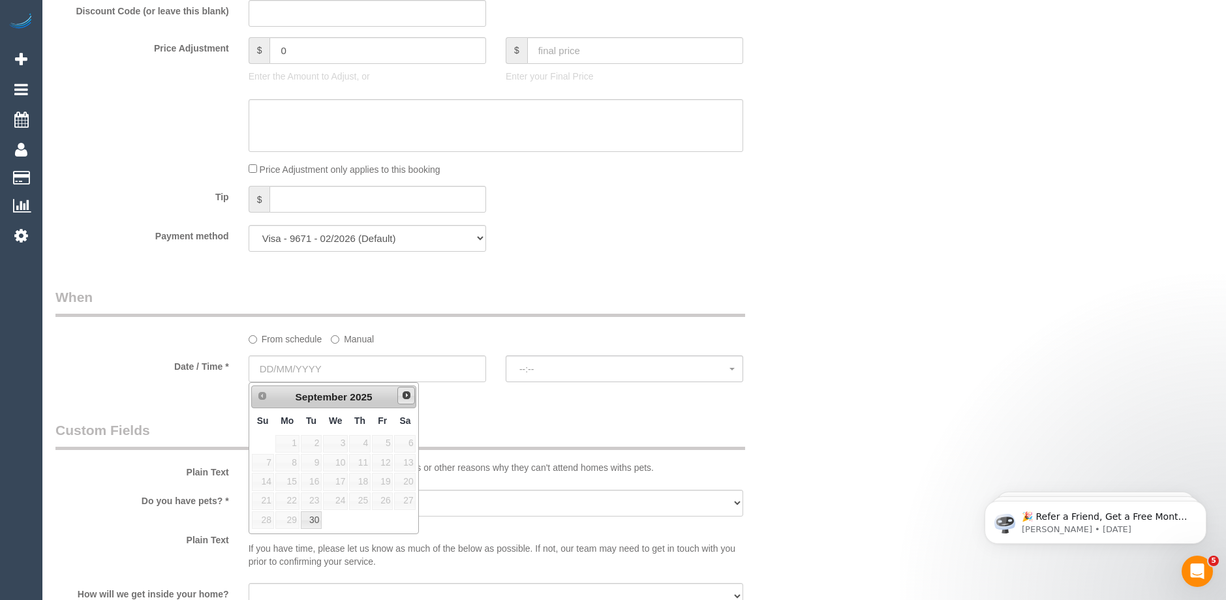
click at [409, 403] on link "Next" at bounding box center [406, 396] width 18 height 18
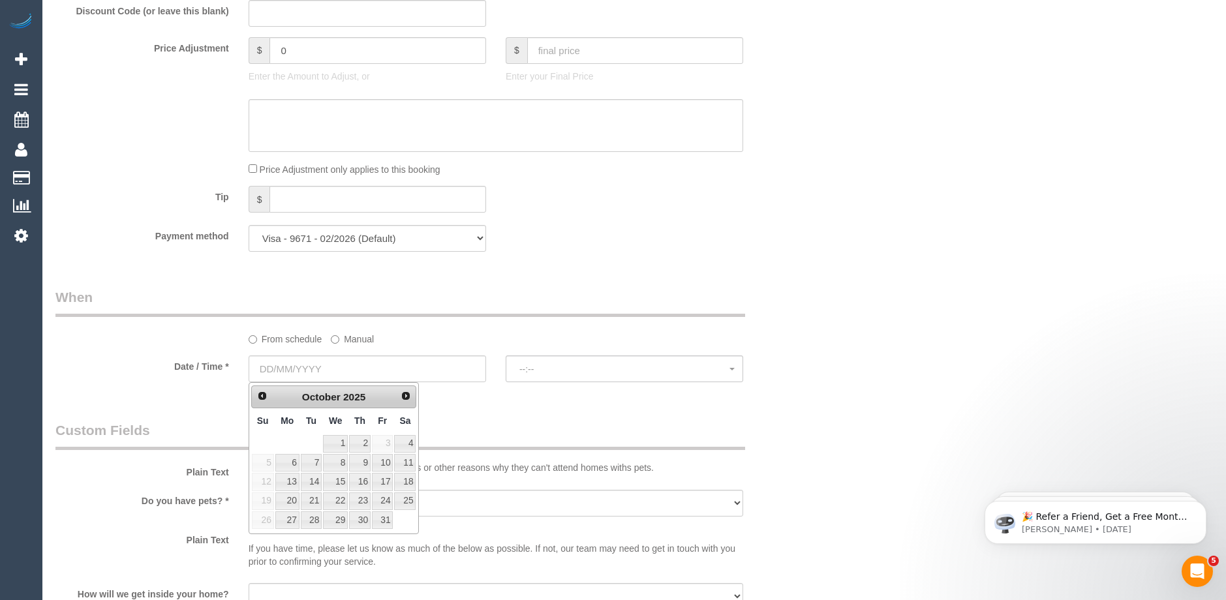
click at [884, 266] on div "Who Email* cathkeating@gmail.com Name * cath keating Where Address* 6 Membrey S…" at bounding box center [634, 95] width 1158 height 2365
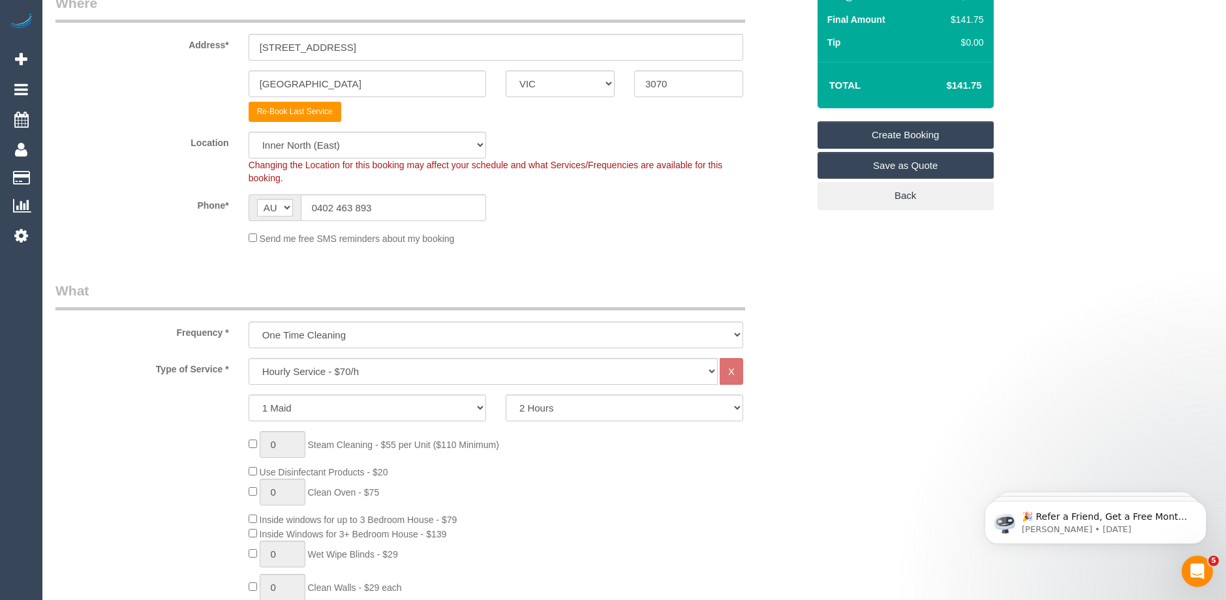
scroll to position [0, 0]
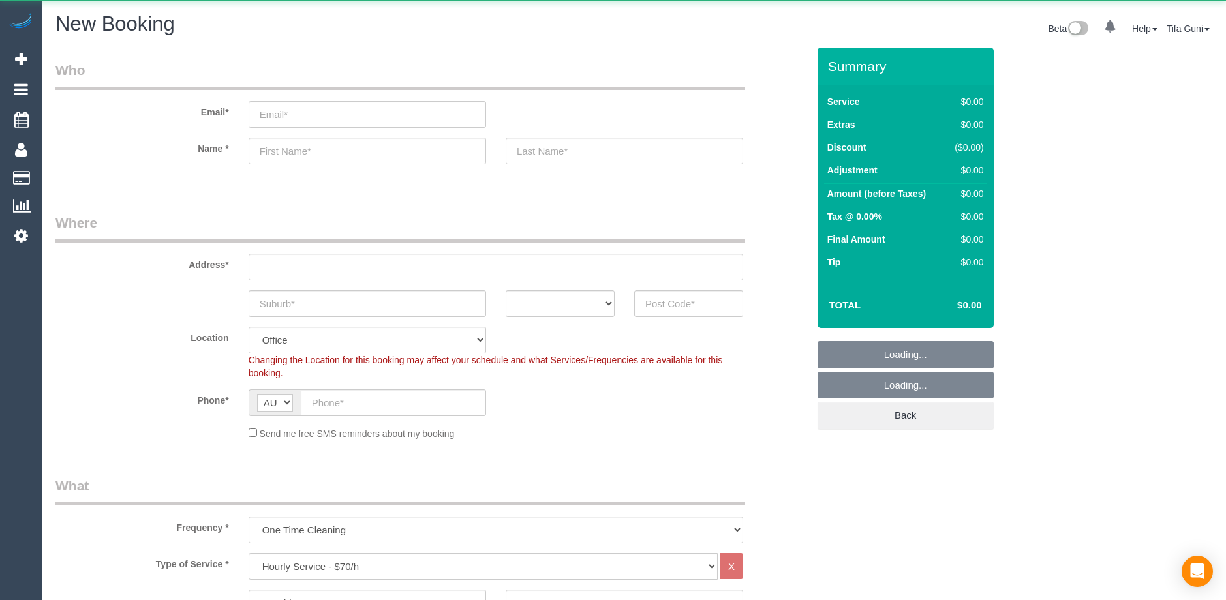
select select "object:813"
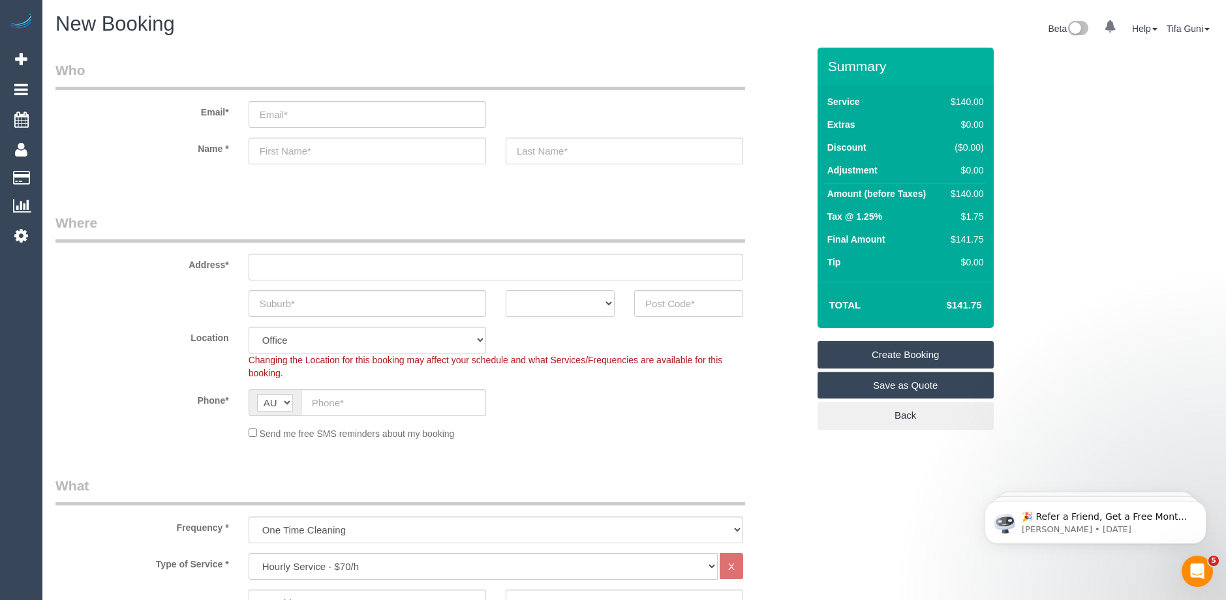
click at [604, 311] on select "ACT NSW NT QLD SA TAS VIC WA" at bounding box center [560, 303] width 109 height 27
select select "VIC"
click at [506, 290] on select "ACT NSW NT QLD SA TAS VIC WA" at bounding box center [560, 303] width 109 height 27
click at [288, 307] on input "text" at bounding box center [368, 303] width 238 height 27
paste input "61433625468"
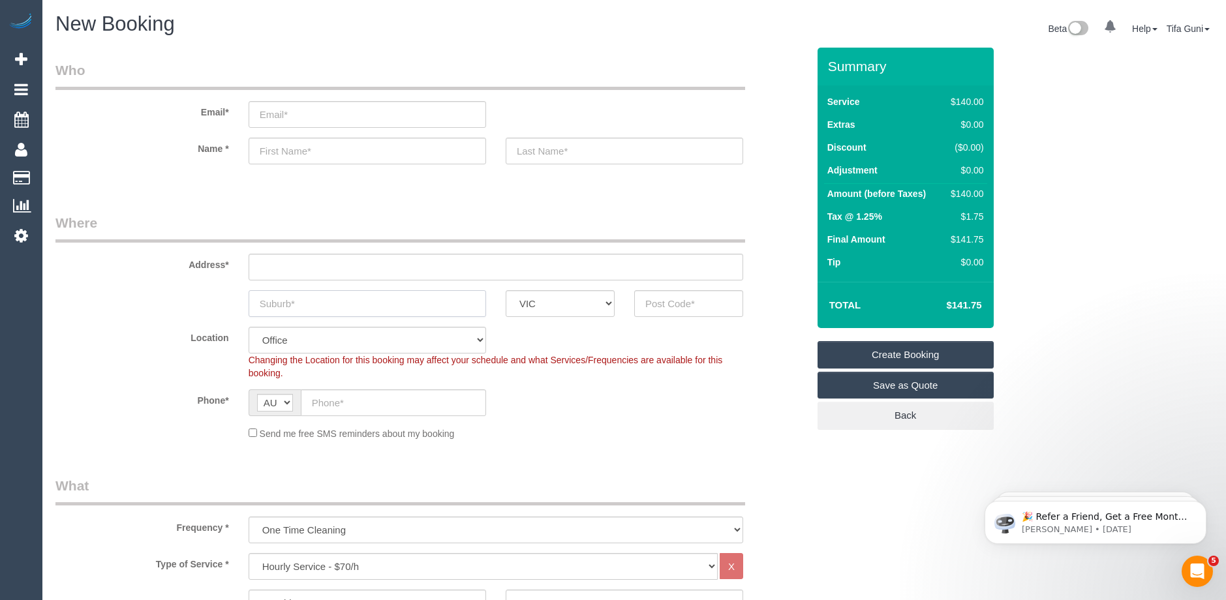
type input "61433625468"
drag, startPoint x: 330, startPoint y: 304, endPoint x: 181, endPoint y: 301, distance: 149.5
click at [181, 301] on div "61433625468 ACT NSW NT QLD SA TAS VIC WA" at bounding box center [432, 303] width 772 height 27
click at [332, 410] on input "text" at bounding box center [393, 403] width 185 height 27
paste input "61 433 625 468"
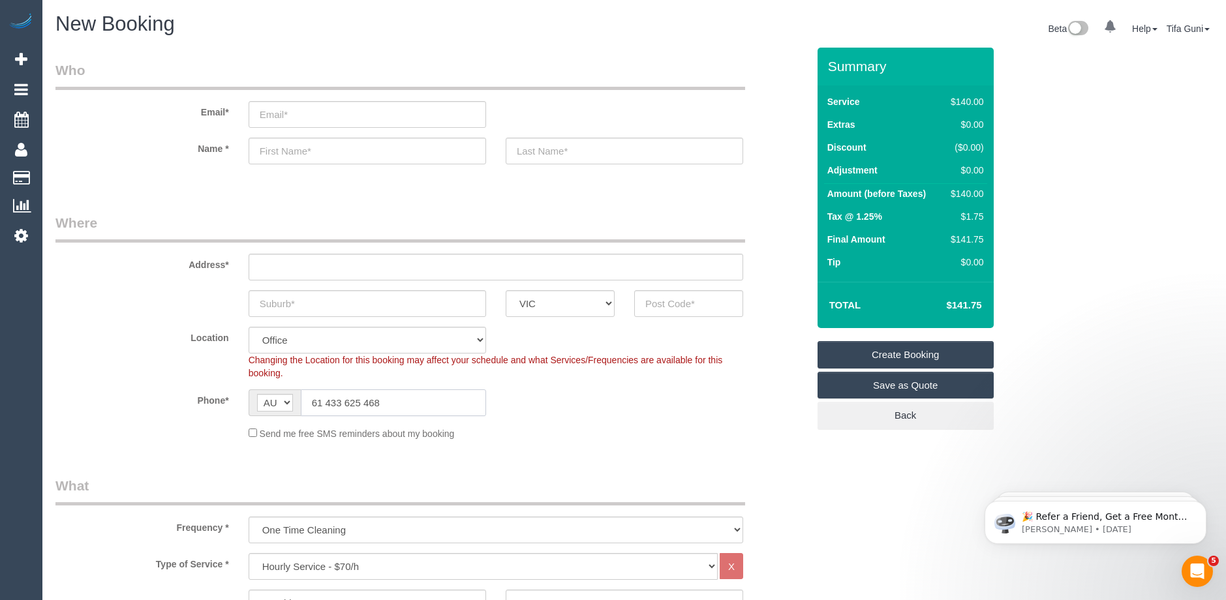
drag, startPoint x: 324, startPoint y: 401, endPoint x: 304, endPoint y: 403, distance: 20.3
click at [304, 403] on input "61 433 625 468" at bounding box center [393, 403] width 185 height 27
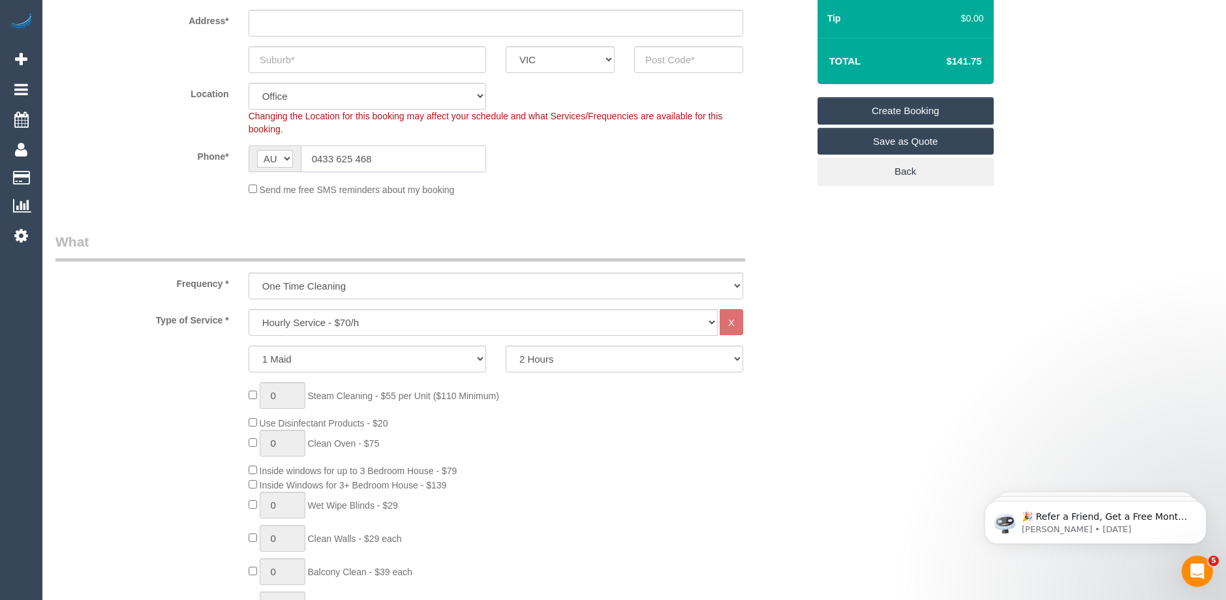
scroll to position [261, 0]
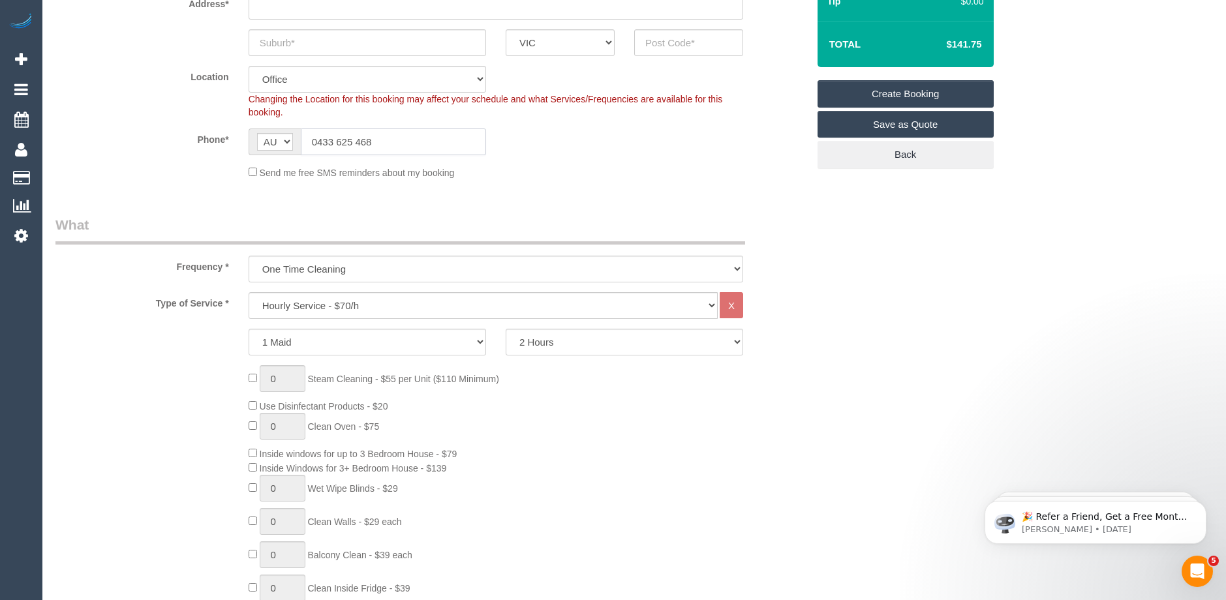
type input "0433 625 468"
click at [326, 309] on select "Hourly Service - $70/h Hourly Service - $65/h Hourly Service - $60/h Hourly Ser…" at bounding box center [483, 305] width 469 height 27
select select "212"
click at [249, 292] on select "Hourly Service - $70/h Hourly Service - $65/h Hourly Service - $60/h Hourly Ser…" at bounding box center [483, 305] width 469 height 27
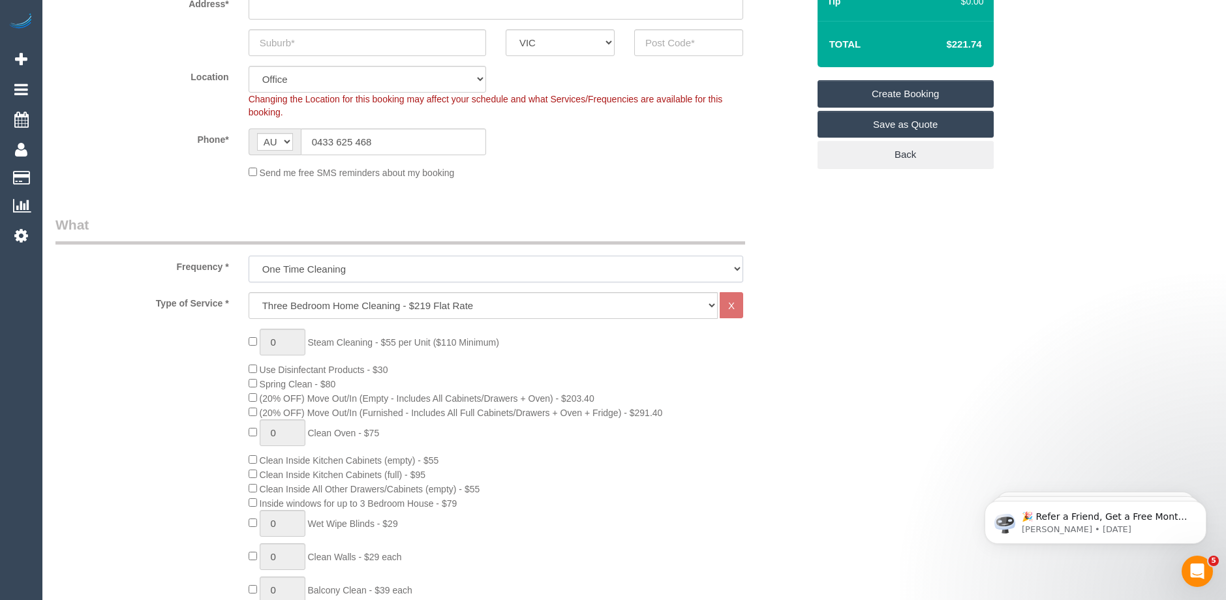
click at [336, 272] on select "One Time Cleaning Weekly - 10% Off - 10.00% (0% for the First Booking) Fortnigh…" at bounding box center [496, 269] width 495 height 27
select select "object:817"
click at [249, 256] on select "One Time Cleaning Weekly - 10% Off - 10.00% (0% for the First Booking) Fortnigh…" at bounding box center [496, 269] width 495 height 27
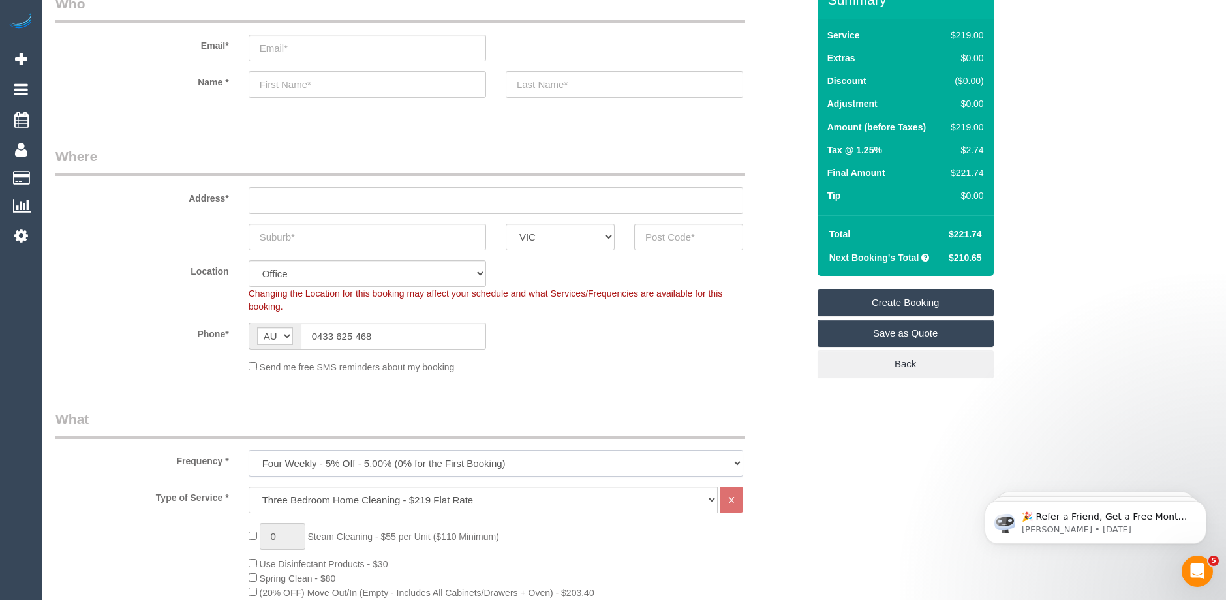
scroll to position [65, 0]
click at [336, 243] on input "text" at bounding box center [368, 238] width 238 height 27
type input "palmarine"
click at [649, 244] on input "text" at bounding box center [688, 238] width 109 height 27
type input "3043"
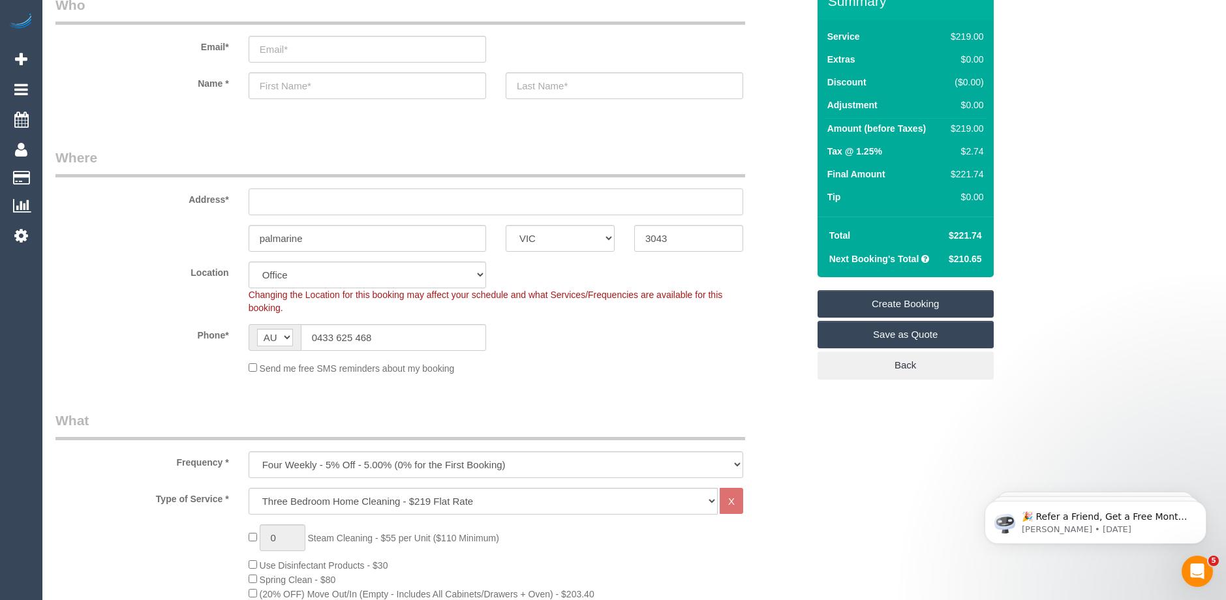
click at [314, 209] on input "text" at bounding box center [496, 202] width 495 height 27
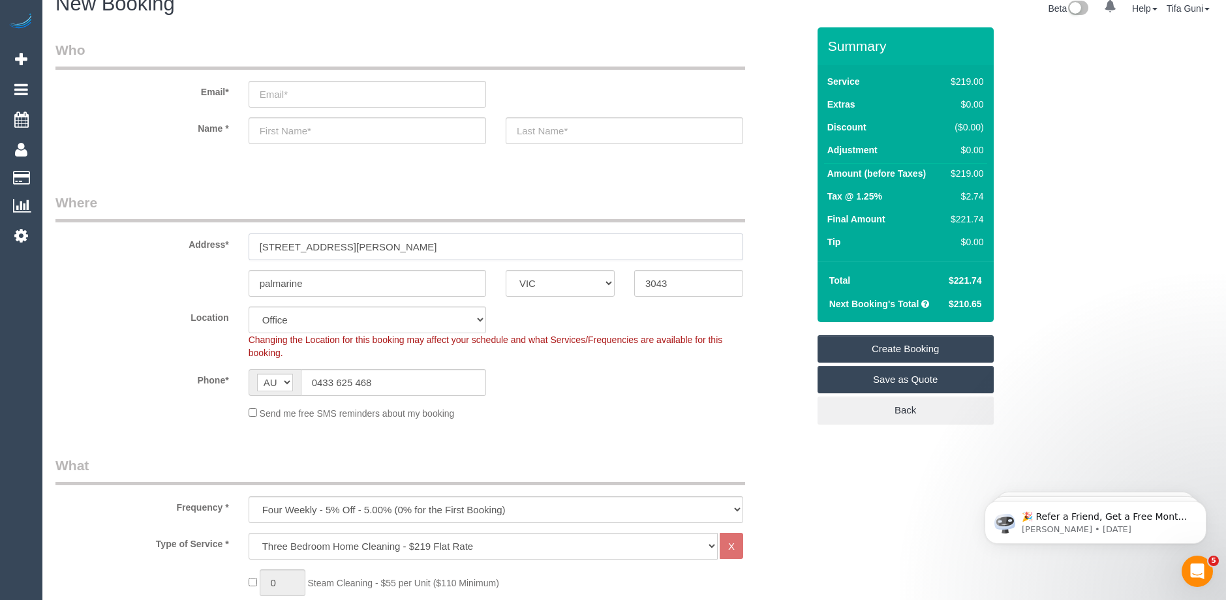
scroll to position [0, 0]
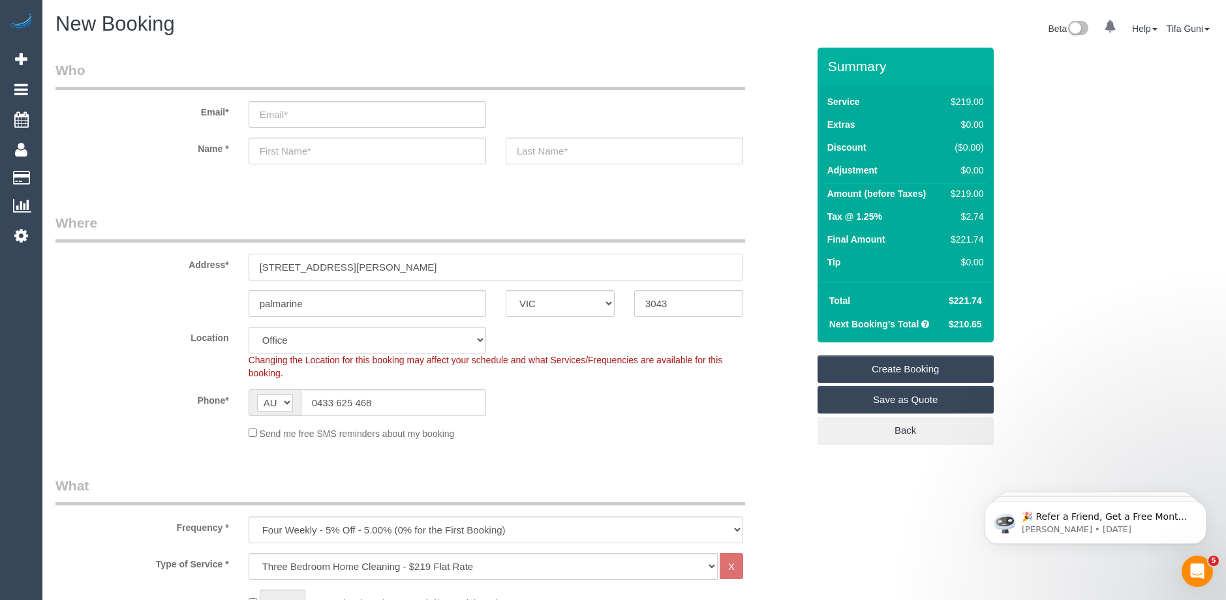
type input "5/30 berch avenue"
click at [285, 152] on input "text" at bounding box center [368, 151] width 238 height 27
select select "49"
select select "object:2221"
type input "Chris"
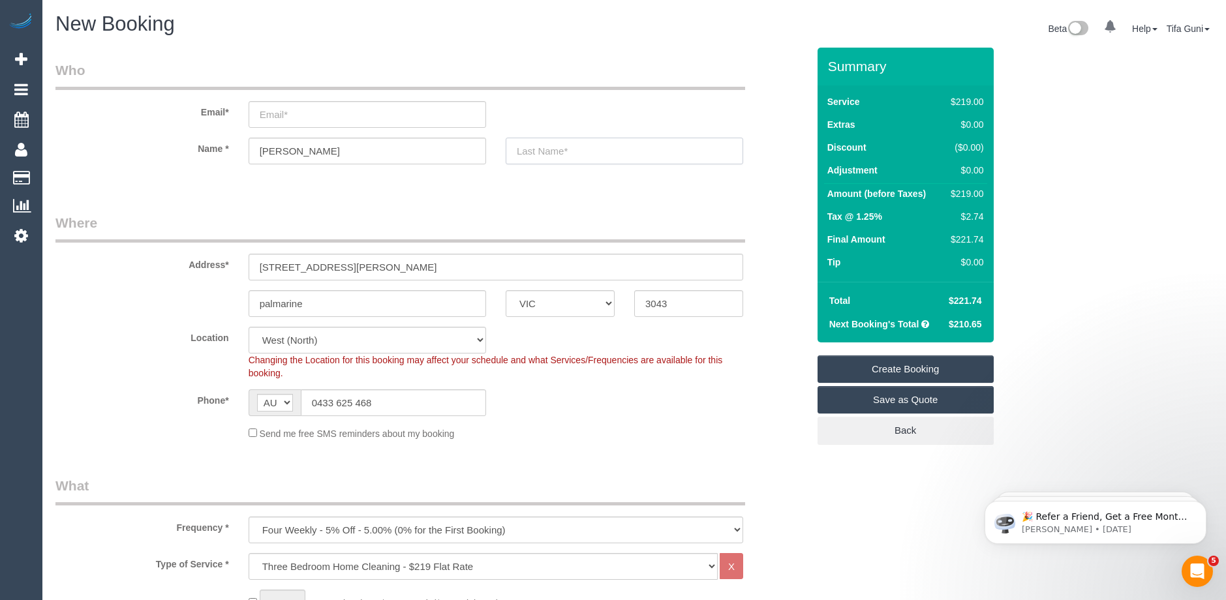
click at [564, 138] on input "text" at bounding box center [625, 151] width 238 height 27
click at [553, 153] on input "text" at bounding box center [625, 151] width 238 height 27
type input "James"
click at [284, 119] on input "email" at bounding box center [368, 114] width 238 height 27
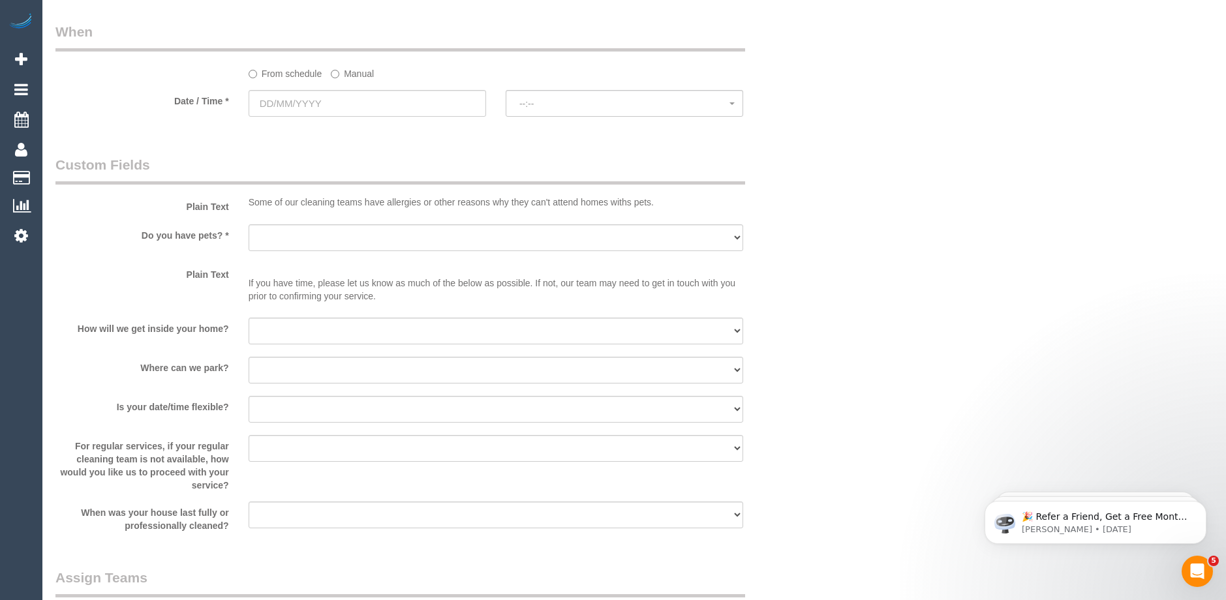
scroll to position [1501, 0]
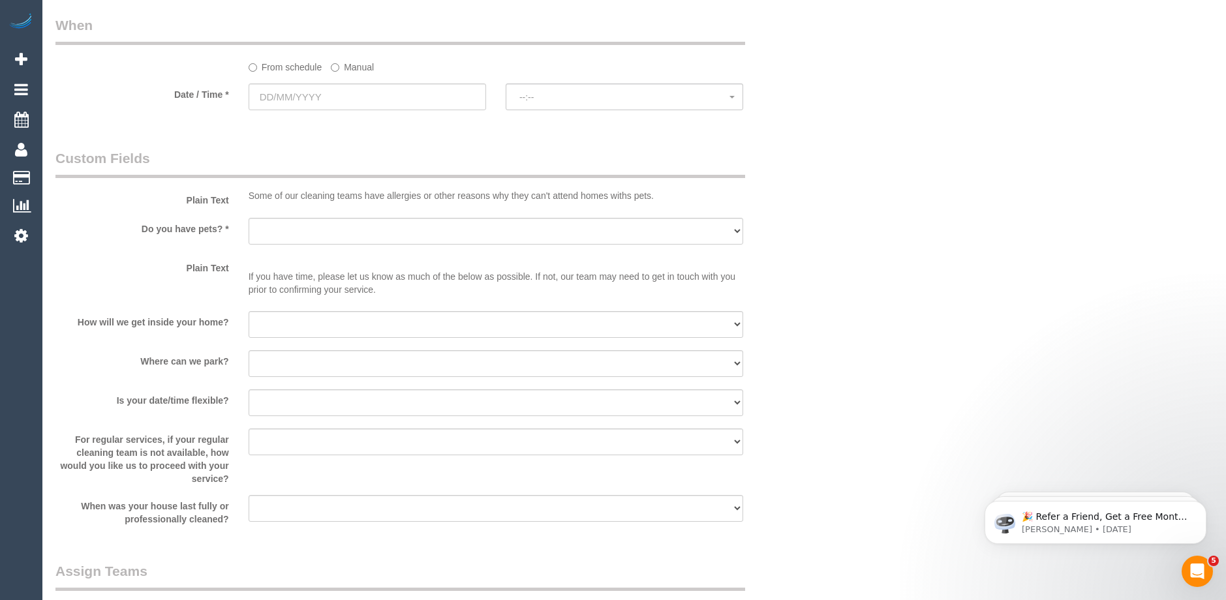
type input "Christopher.james1234@outlook.com"
click at [315, 234] on select "Yes - Cats Yes - Dogs No pets Yes - Dogs and Cats Yes - Other" at bounding box center [496, 231] width 495 height 27
select select "number:27"
click at [249, 218] on select "Yes - Cats Yes - Dogs No pets Yes - Dogs and Cats Yes - Other" at bounding box center [496, 231] width 495 height 27
click at [300, 320] on select "I will be home Key will be left (please provide details below) Lock box/Access …" at bounding box center [496, 324] width 495 height 27
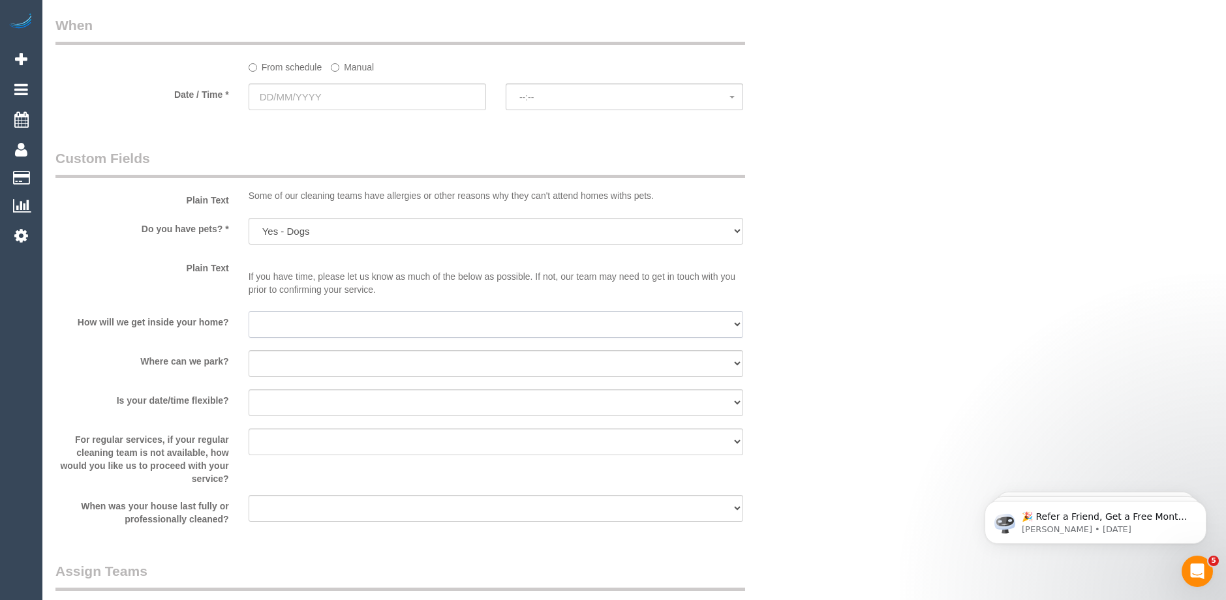
select select "number:14"
click at [249, 311] on select "I will be home Key will be left (please provide details below) Lock box/Access …" at bounding box center [496, 324] width 495 height 27
click at [281, 362] on select "I will provide parking on-site Free street parking Paid street parking (cost wi…" at bounding box center [496, 363] width 495 height 27
click at [249, 350] on select "I will provide parking on-site Free street parking Paid street parking (cost wi…" at bounding box center [496, 363] width 495 height 27
click at [313, 362] on select "I will provide parking on-site Free street parking Paid street parking (cost wi…" at bounding box center [496, 363] width 495 height 27
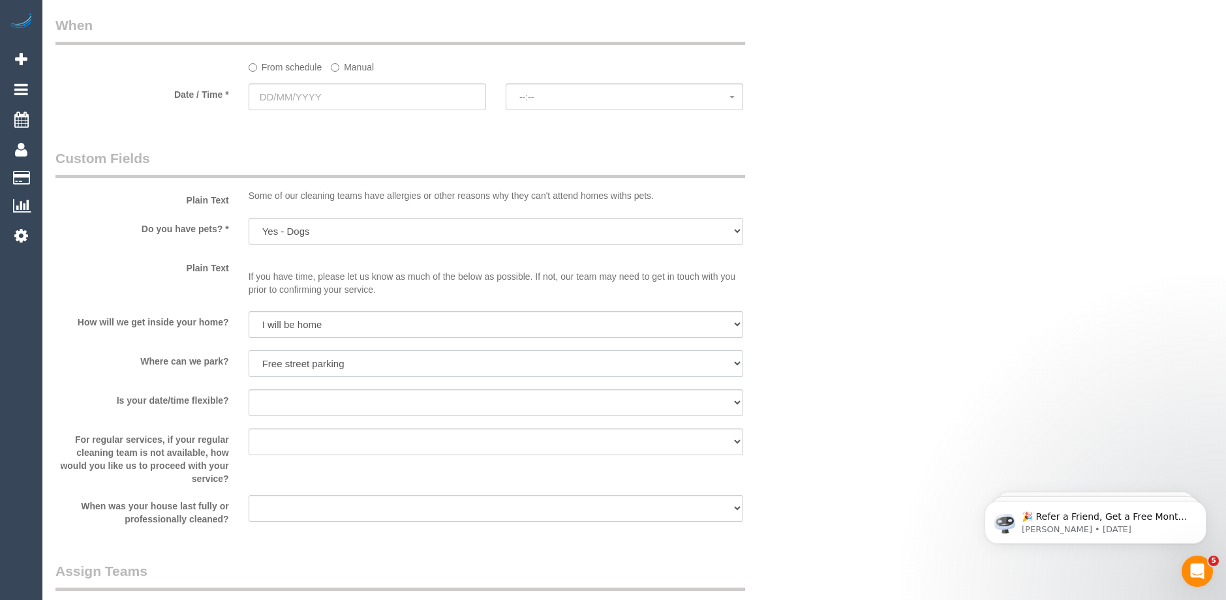
select select "number:18"
click at [249, 350] on select "I will provide parking on-site Free street parking Paid street parking (cost wi…" at bounding box center [496, 363] width 495 height 27
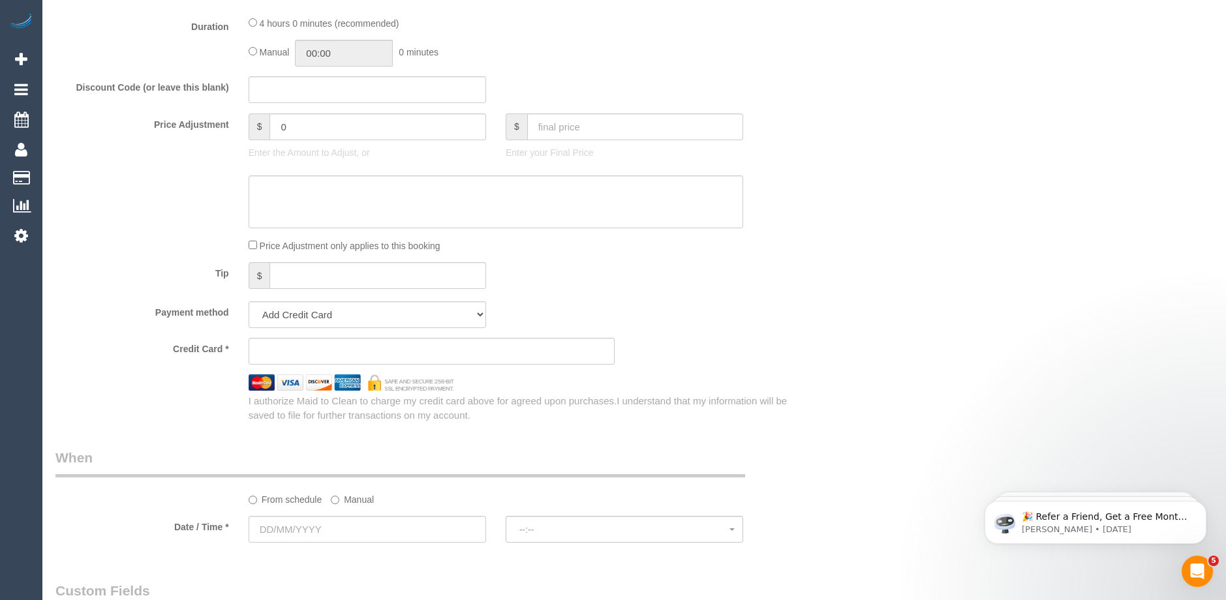
scroll to position [1240, 0]
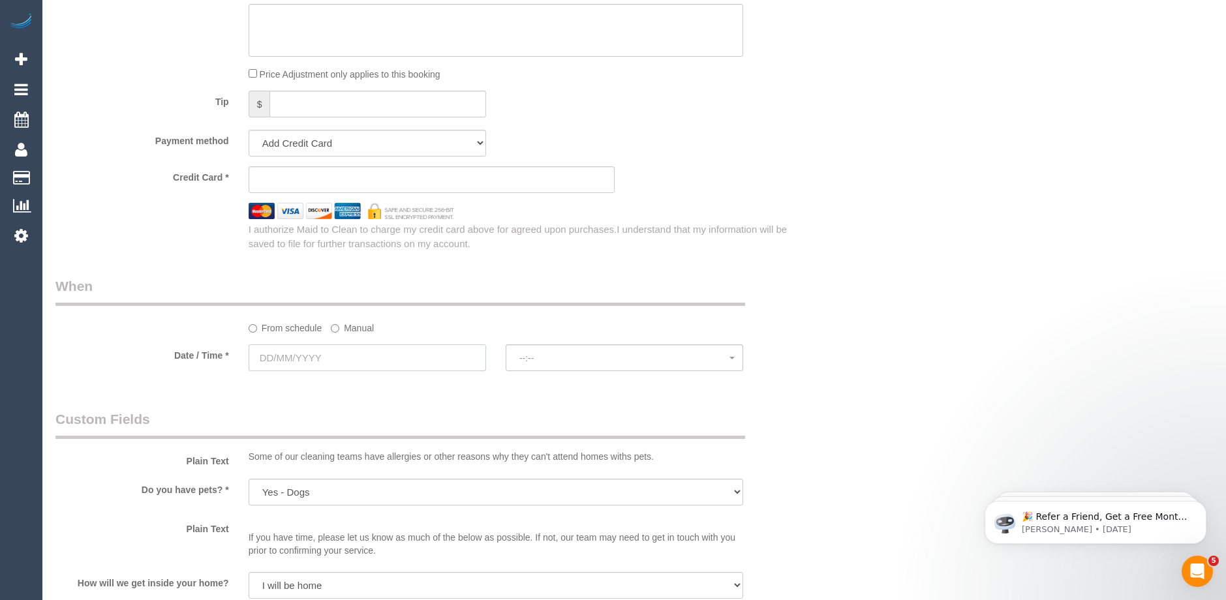
click at [328, 356] on input "text" at bounding box center [368, 358] width 238 height 27
click at [407, 382] on span "Next" at bounding box center [406, 384] width 10 height 10
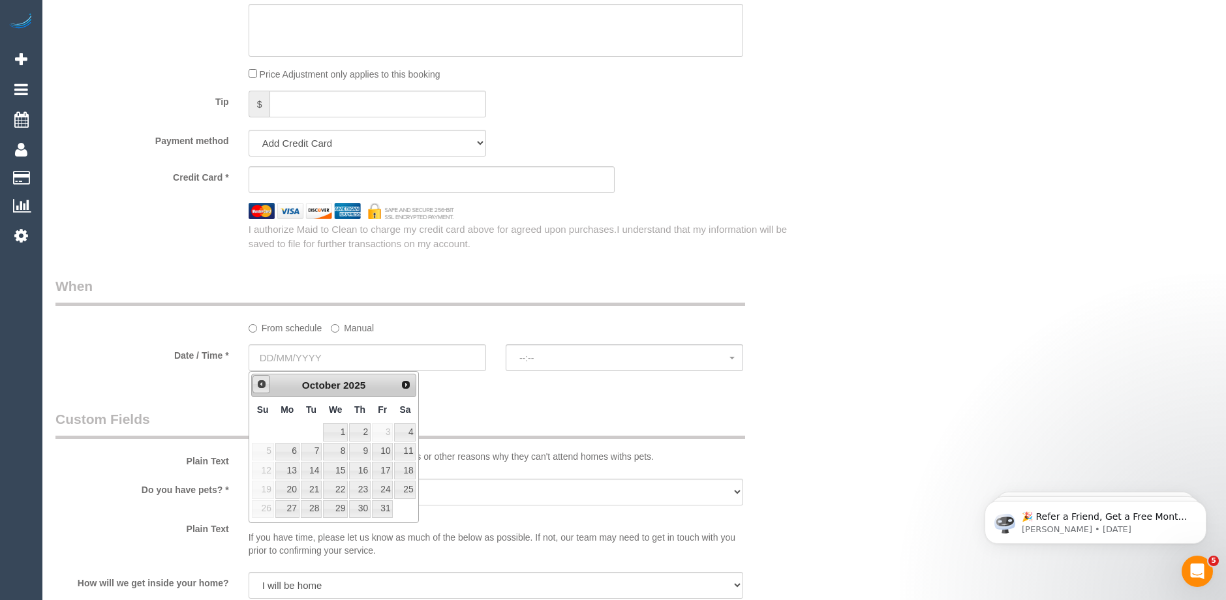
click at [262, 388] on span "Prev" at bounding box center [261, 384] width 10 height 10
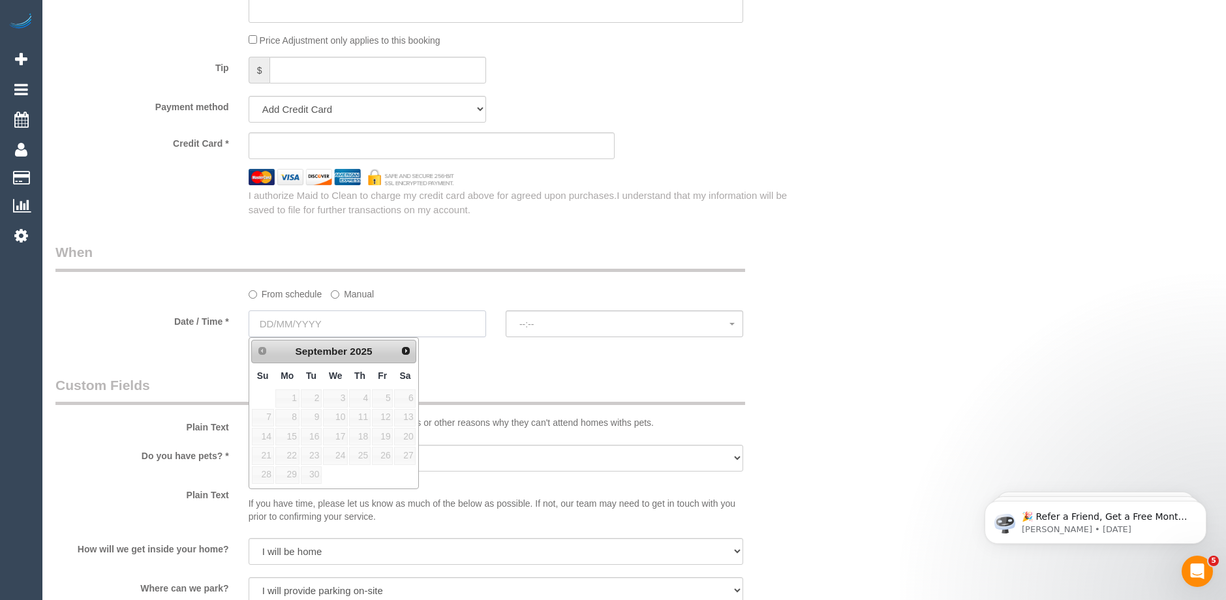
scroll to position [1305, 0]
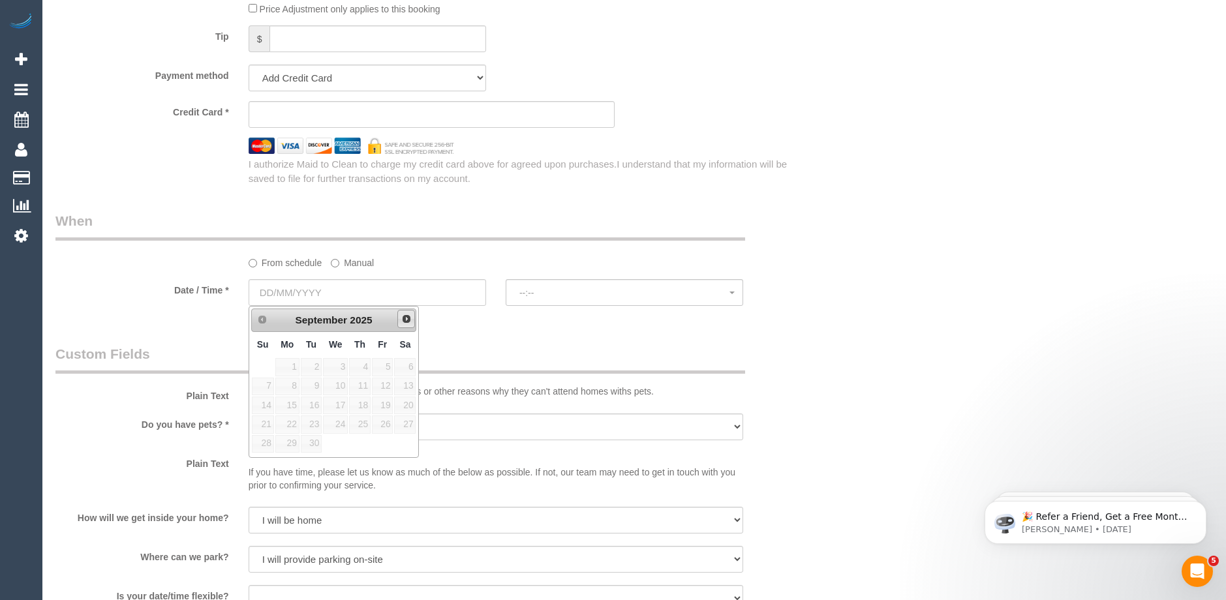
click at [411, 320] on span "Next" at bounding box center [406, 319] width 10 height 10
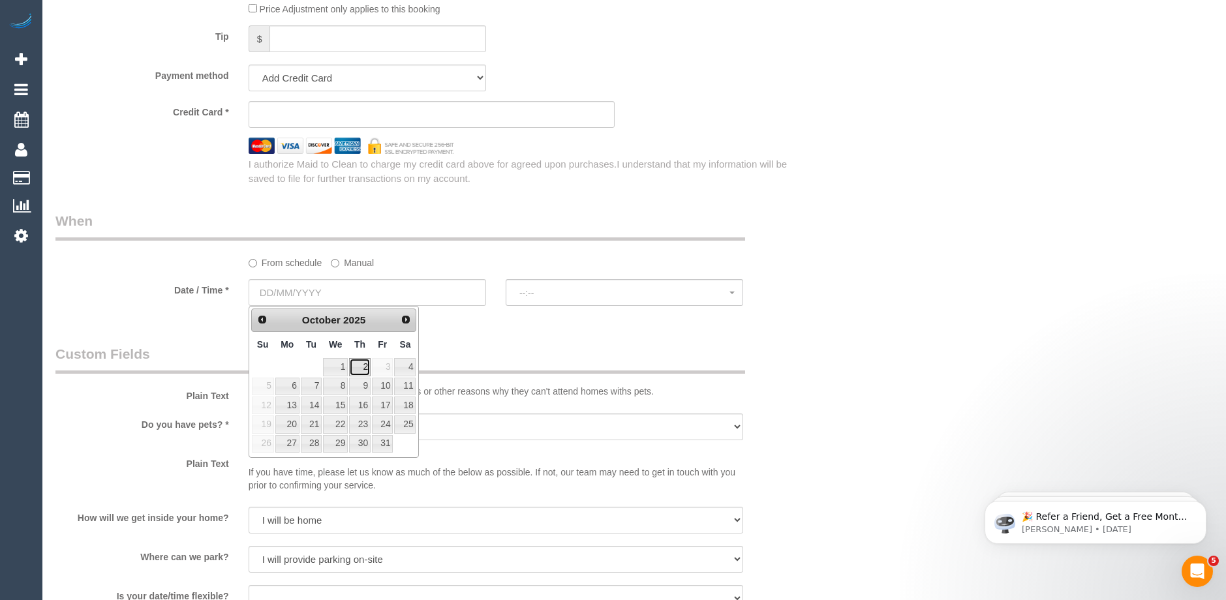
click at [360, 362] on link "2" at bounding box center [360, 367] width 22 height 18
type input "02/10/2025"
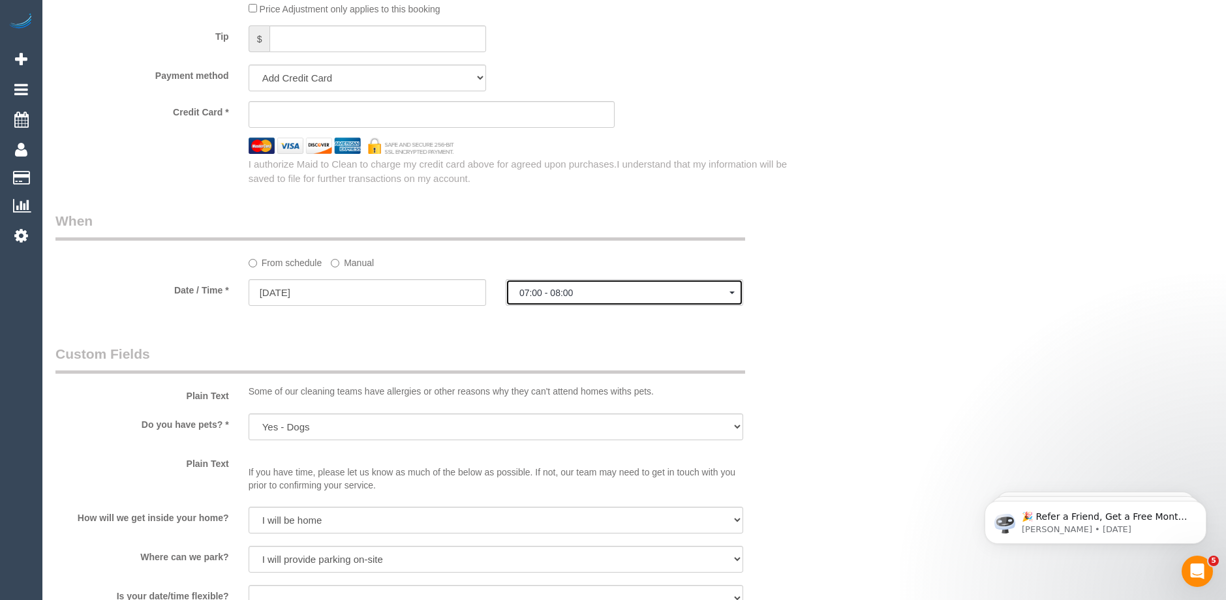
click at [557, 295] on span "07:00 - 08:00" at bounding box center [624, 293] width 210 height 10
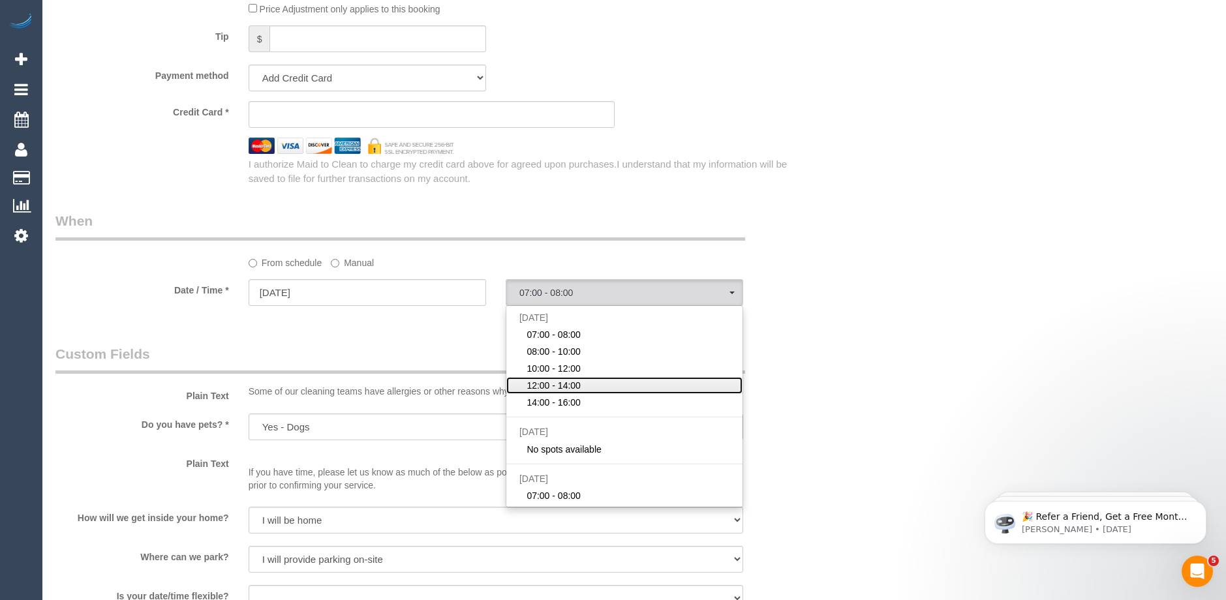
click at [570, 389] on span "12:00 - 14:00" at bounding box center [554, 385] width 54 height 13
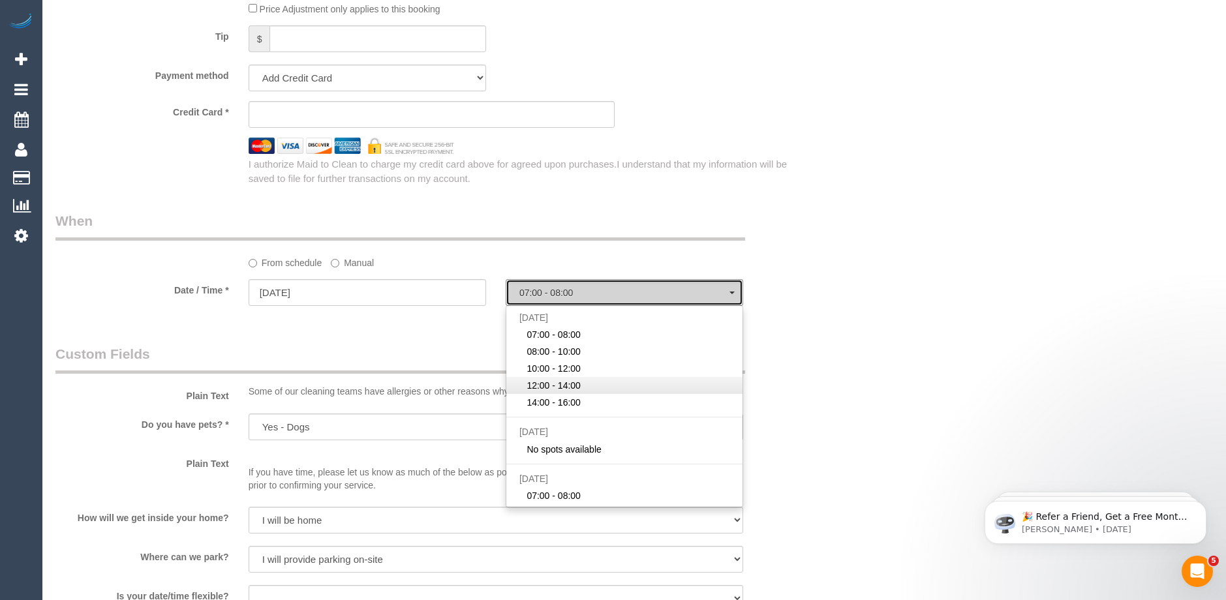
select select "spot4"
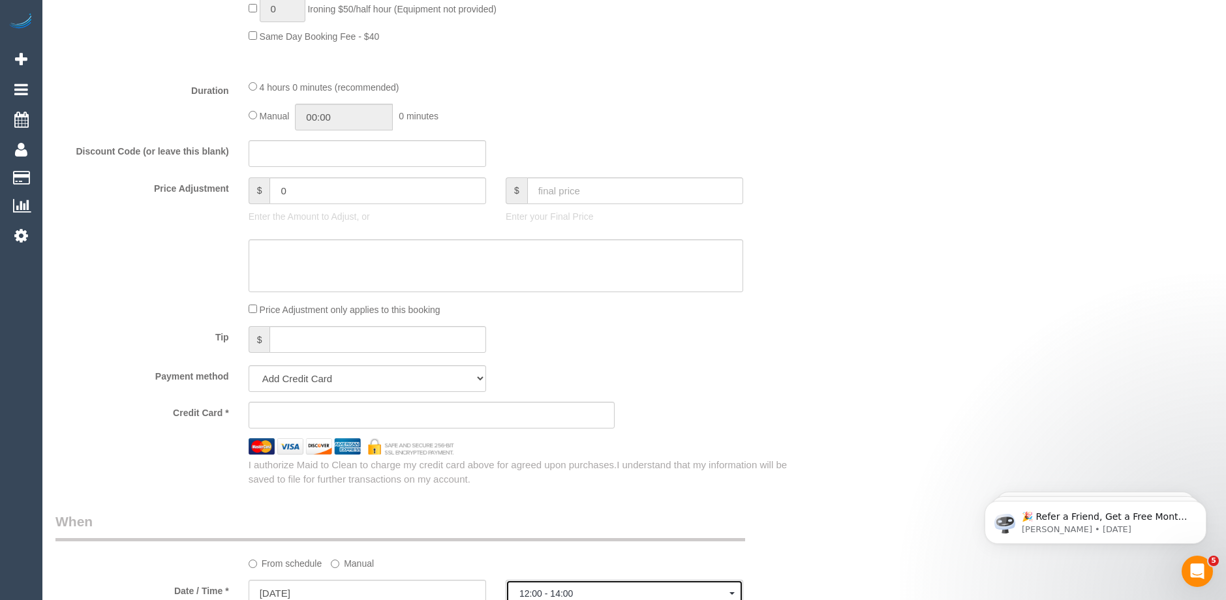
scroll to position [1044, 0]
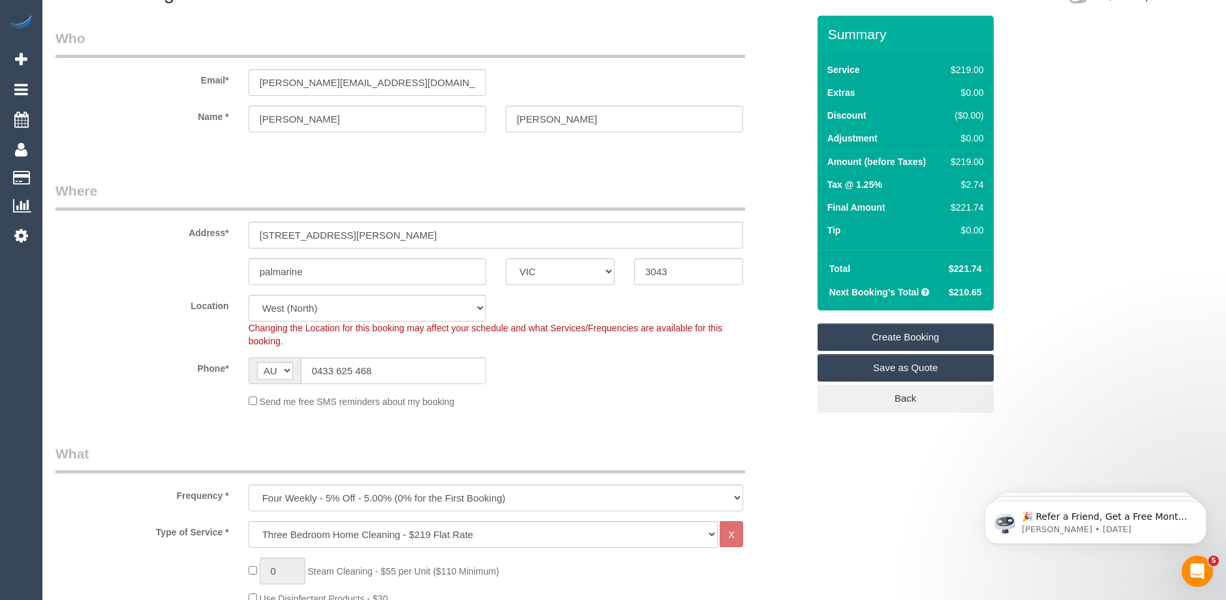
scroll to position [0, 0]
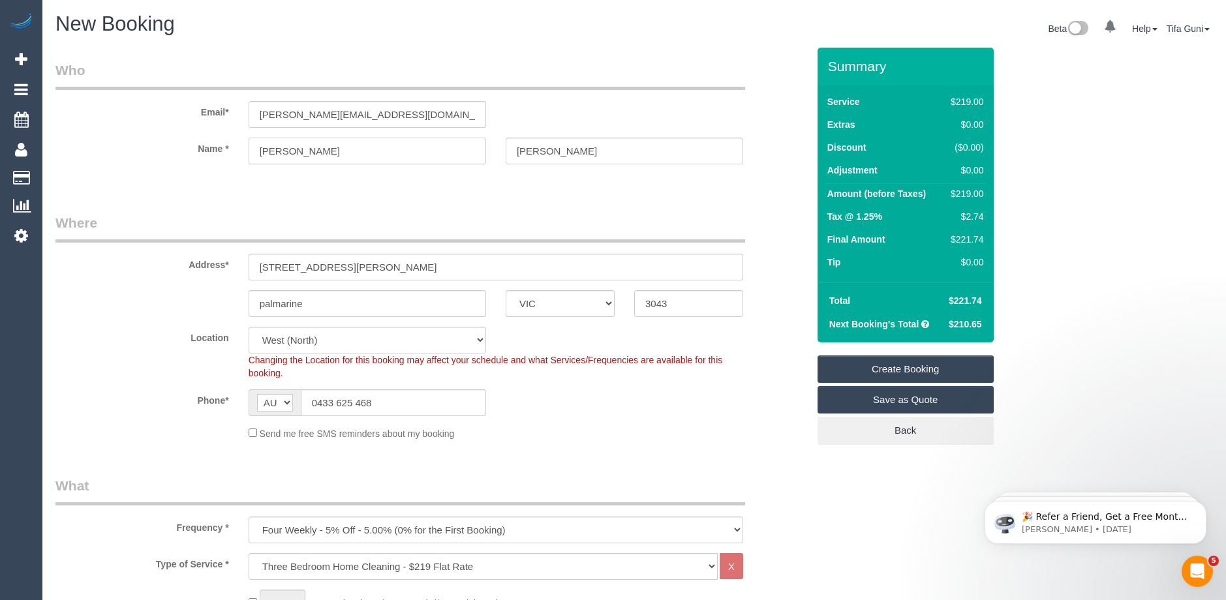
click at [288, 153] on input "Chris" at bounding box center [368, 151] width 238 height 27
drag, startPoint x: 435, startPoint y: 116, endPoint x: 236, endPoint y: 97, distance: 199.9
click at [236, 97] on div "Email* Christopher.james1234@outlook.com" at bounding box center [432, 94] width 772 height 67
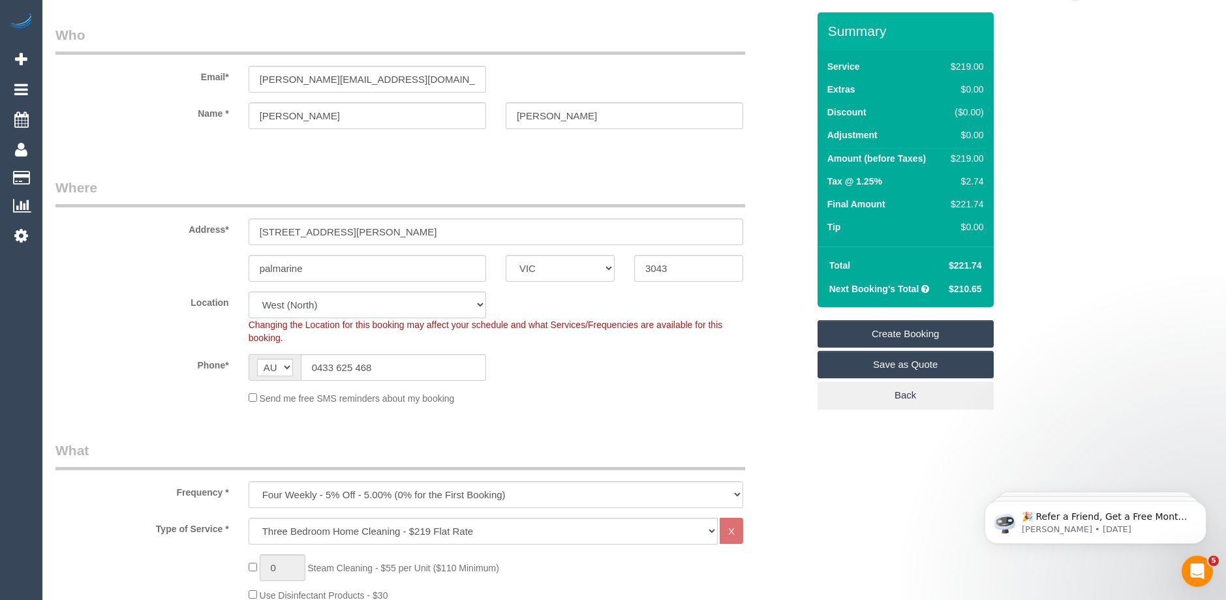
scroll to position [65, 0]
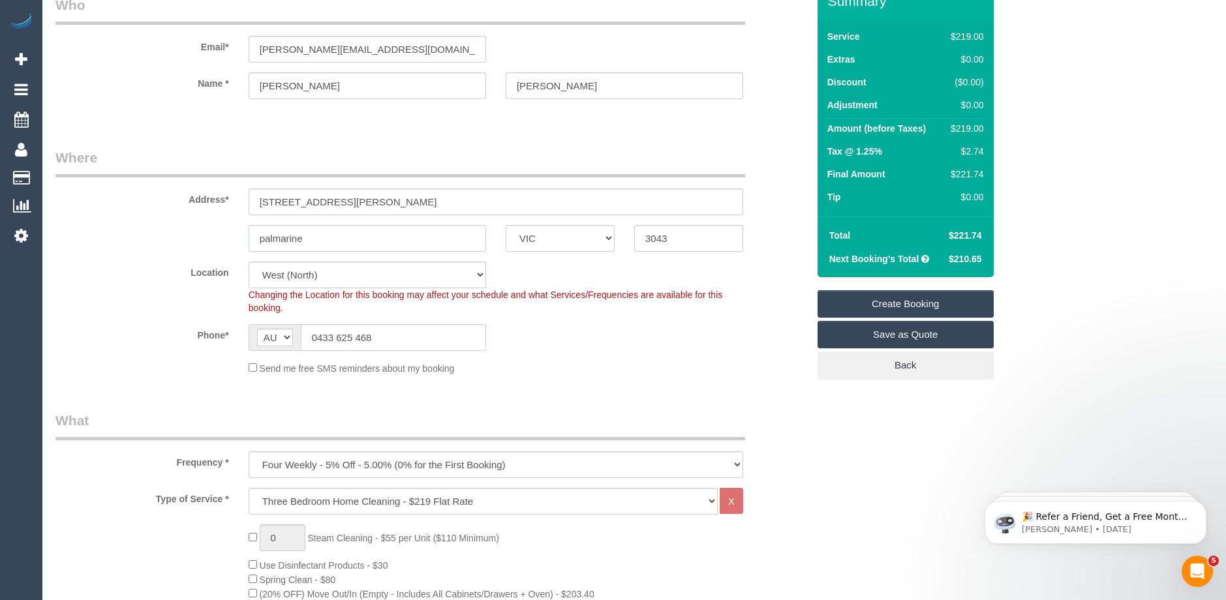
click at [264, 238] on input "palmarine" at bounding box center [368, 238] width 238 height 27
click at [580, 275] on div "Location [GEOGRAPHIC_DATA] (North) East (South) [GEOGRAPHIC_DATA] (East) [GEOGR…" at bounding box center [432, 288] width 772 height 53
drag, startPoint x: 686, startPoint y: 240, endPoint x: 621, endPoint y: 232, distance: 65.1
click at [605, 234] on div "palmarine ACT NSW NT QLD SA TAS VIC WA 3043" at bounding box center [432, 238] width 772 height 27
drag, startPoint x: 320, startPoint y: 239, endPoint x: 235, endPoint y: 243, distance: 85.6
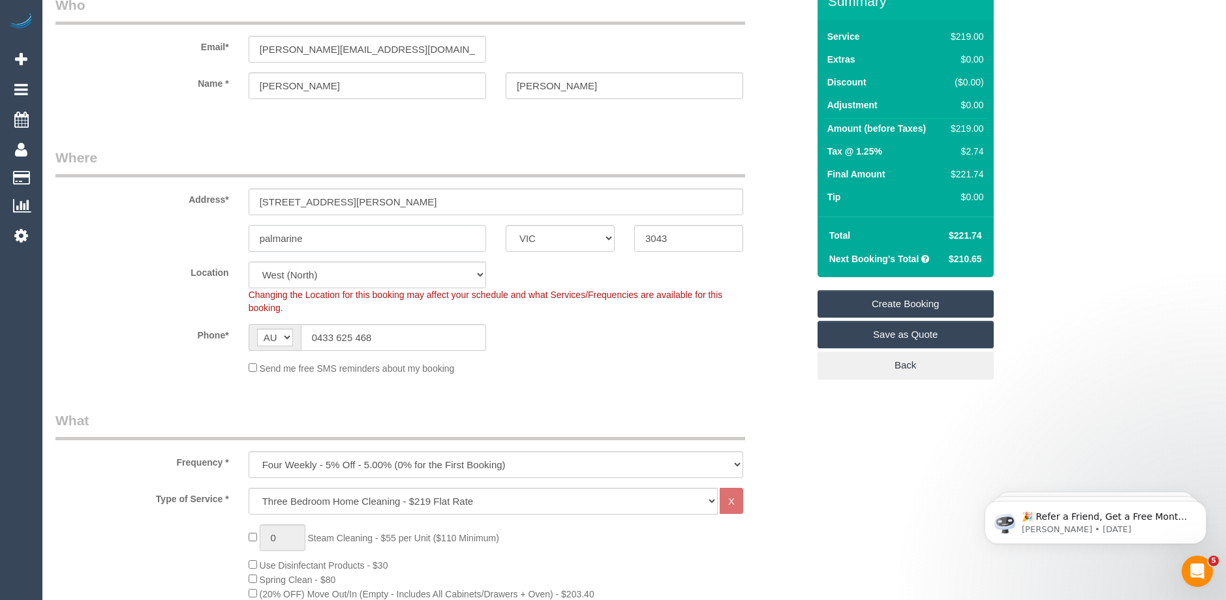
click at [235, 243] on div "palmarine ACT NSW NT QLD SA TAS VIC WA 3043" at bounding box center [432, 238] width 772 height 27
paste input "Tulla"
type input "Tullamarine"
drag, startPoint x: 350, startPoint y: 199, endPoint x: 187, endPoint y: 194, distance: 162.6
click at [187, 194] on div "Address* 5/30 berch avenue" at bounding box center [432, 181] width 772 height 67
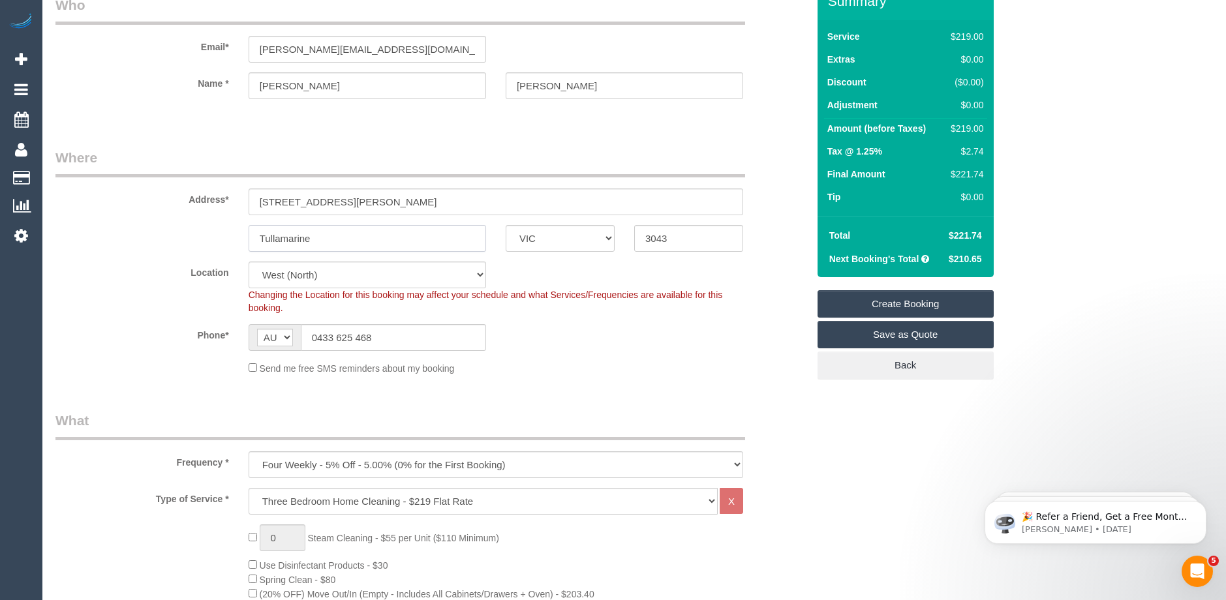
click at [321, 228] on input "Tullamarine" at bounding box center [368, 238] width 238 height 27
click at [292, 198] on input "5/30 berch avenue" at bounding box center [496, 202] width 495 height 27
click at [285, 202] on input "5/30 birch avenue" at bounding box center [496, 202] width 495 height 27
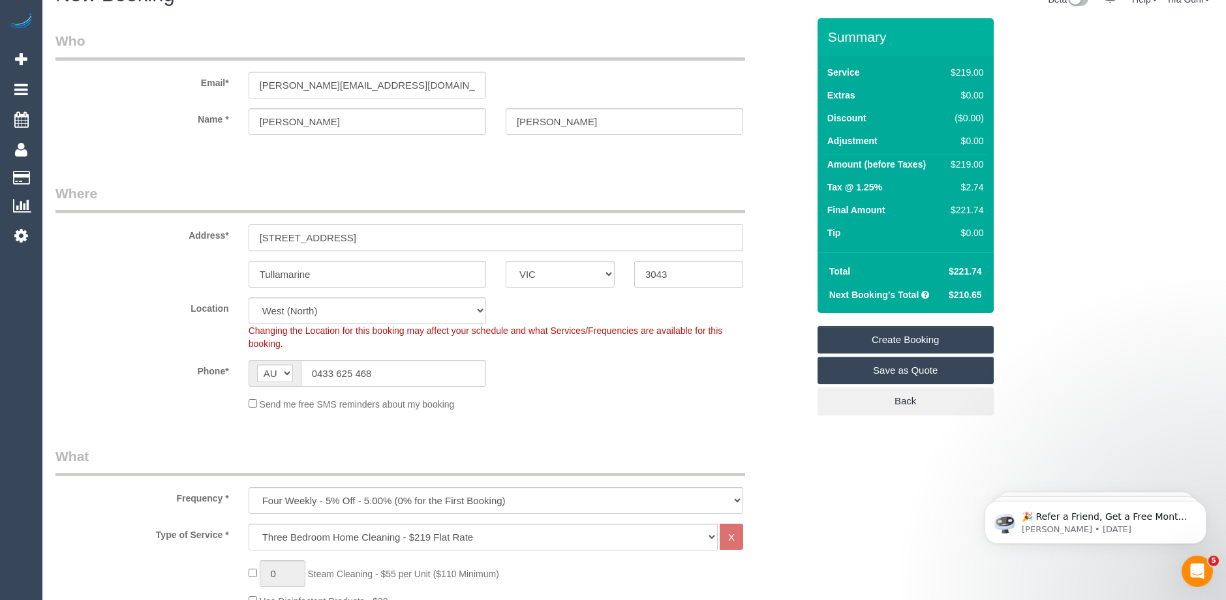
scroll to position [0, 0]
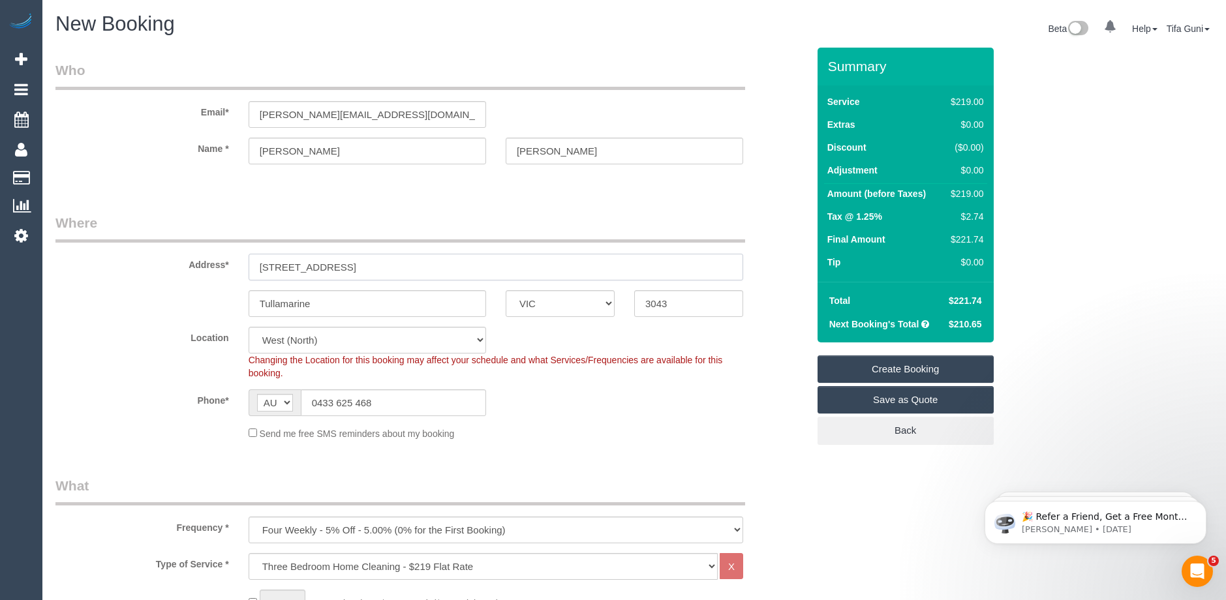
type input "5/30 Birch avenue"
drag, startPoint x: 394, startPoint y: 112, endPoint x: 174, endPoint y: 108, distance: 219.9
click at [174, 108] on div "Email* Christopher.james1234@outlook.com" at bounding box center [432, 94] width 772 height 67
click at [914, 369] on link "Create Booking" at bounding box center [906, 369] width 176 height 27
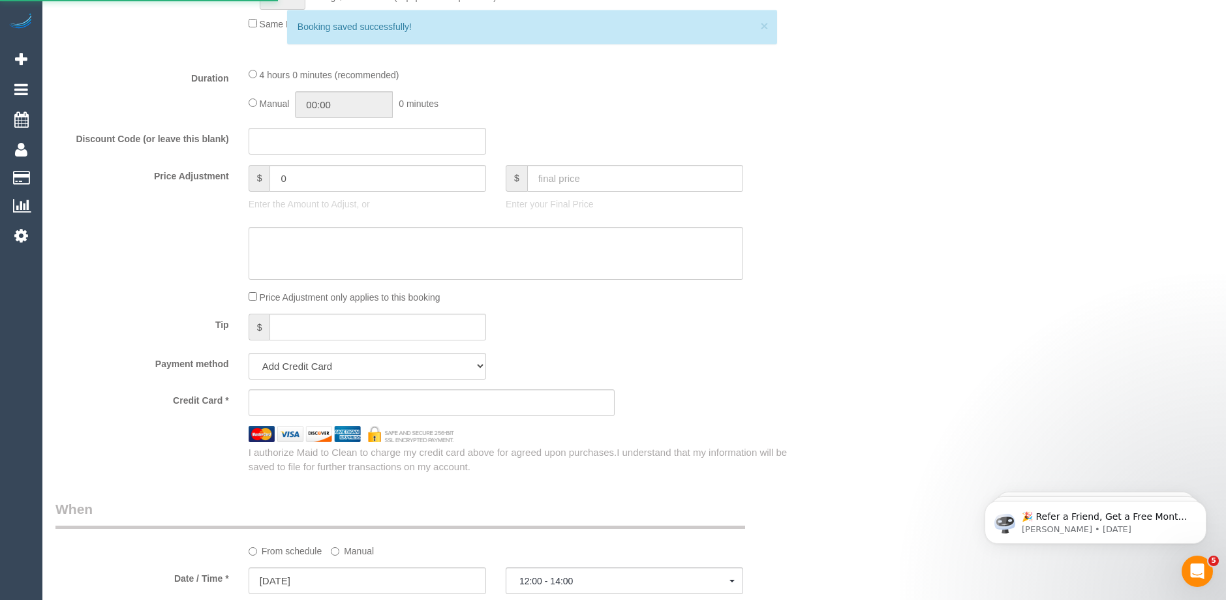
scroll to position [834, 0]
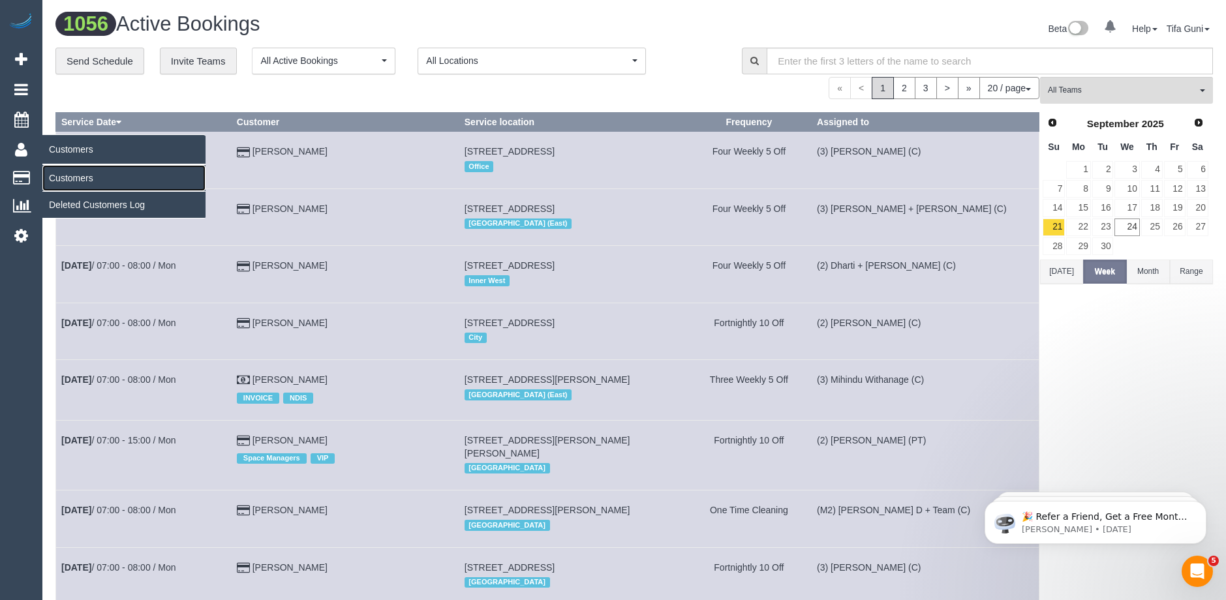
click at [82, 179] on link "Customers" at bounding box center [123, 178] width 163 height 26
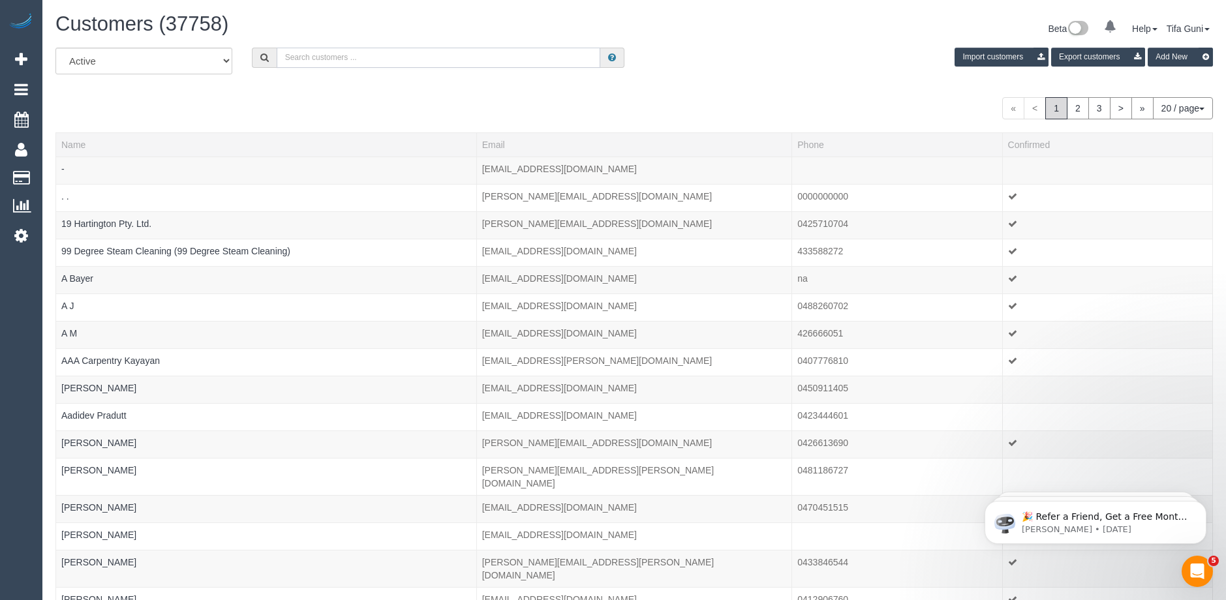
click at [343, 58] on input "text" at bounding box center [439, 58] width 324 height 20
paste input "Christopher.james1234@outlook.com"
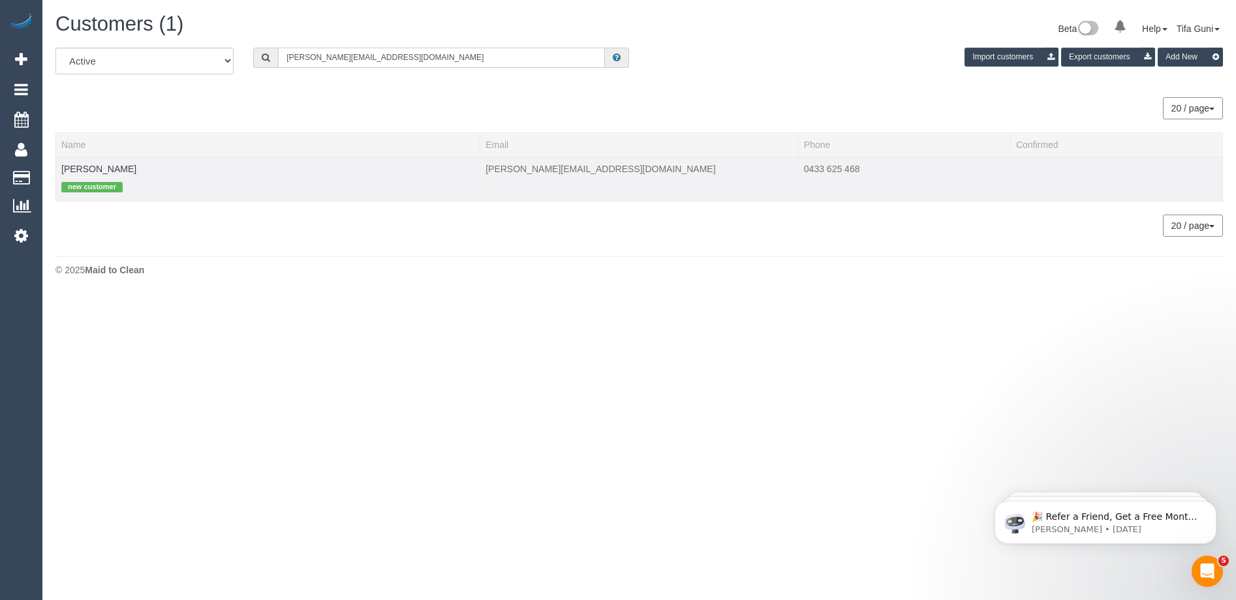
type input "Christopher.james1234@outlook.com"
click at [146, 168] on td "Chris James new customer" at bounding box center [268, 179] width 424 height 44
click at [84, 171] on link "Chris James" at bounding box center [98, 169] width 75 height 10
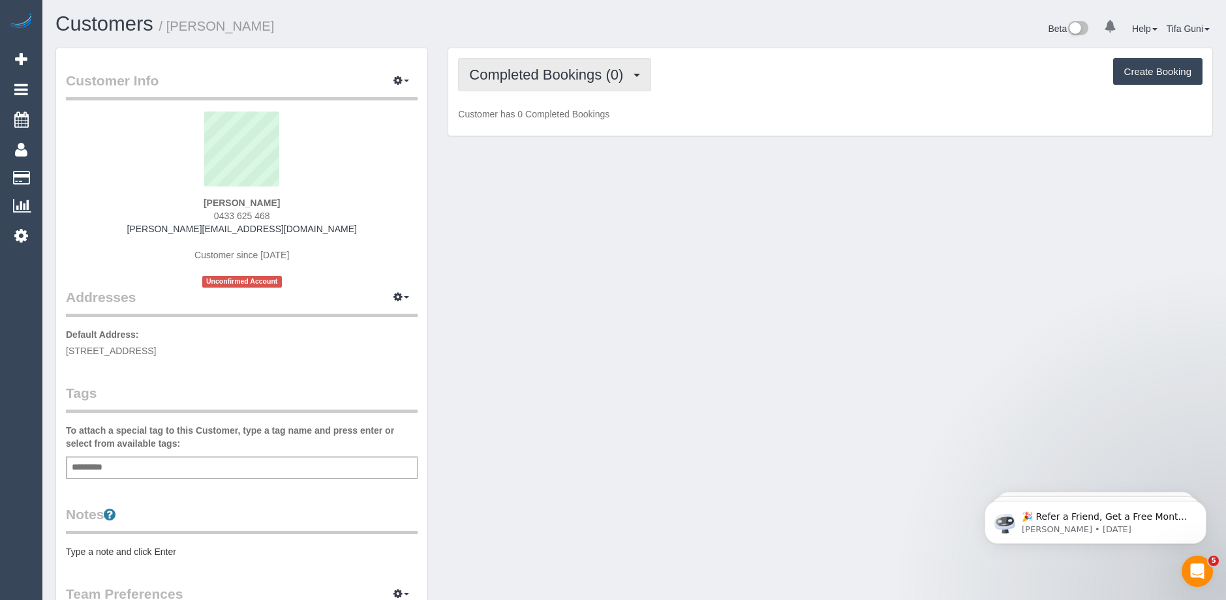
click at [619, 70] on span "Completed Bookings (0)" at bounding box center [549, 75] width 161 height 16
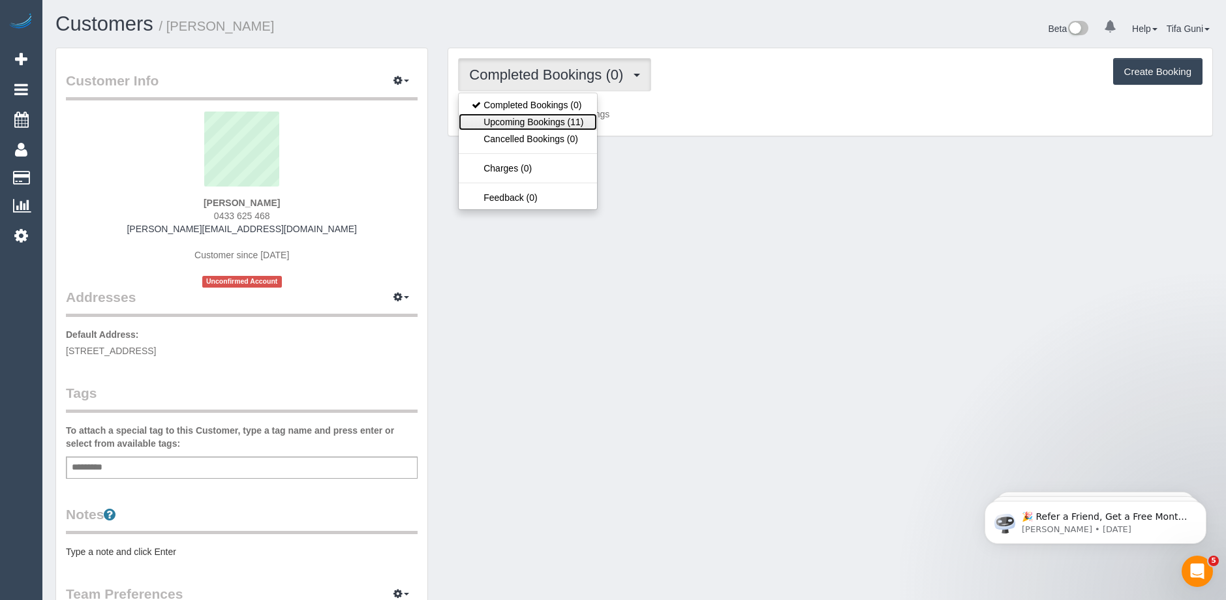
click at [549, 115] on link "Upcoming Bookings (11)" at bounding box center [528, 122] width 138 height 17
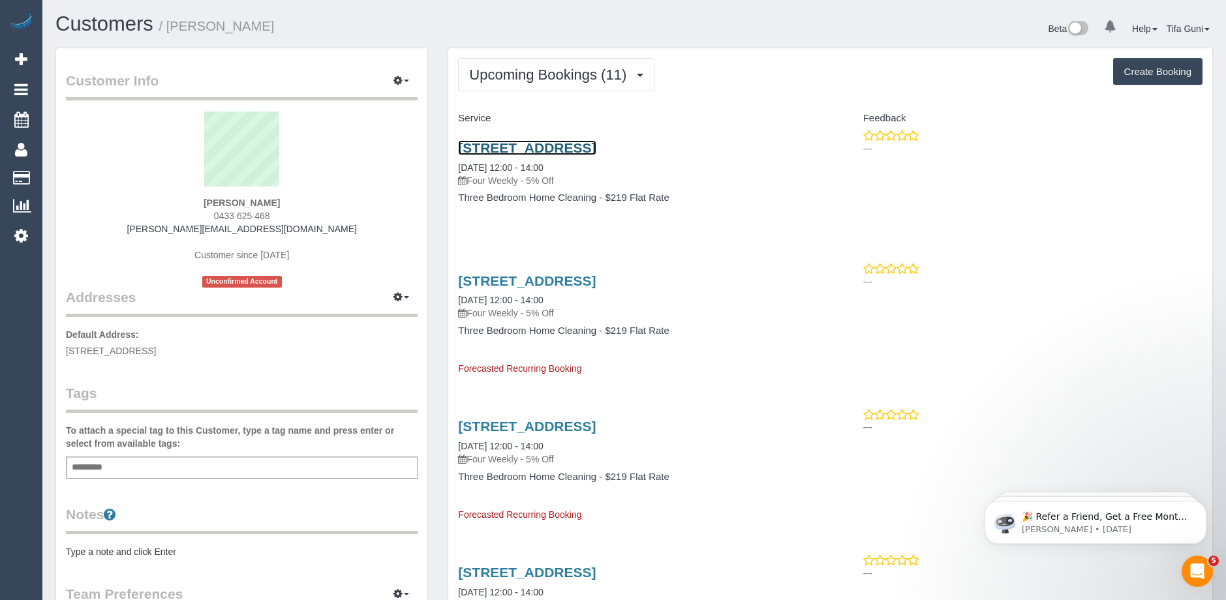
click at [589, 147] on link "5/30 Birch Avenue, Tullamarine, VIC 3043" at bounding box center [527, 147] width 138 height 15
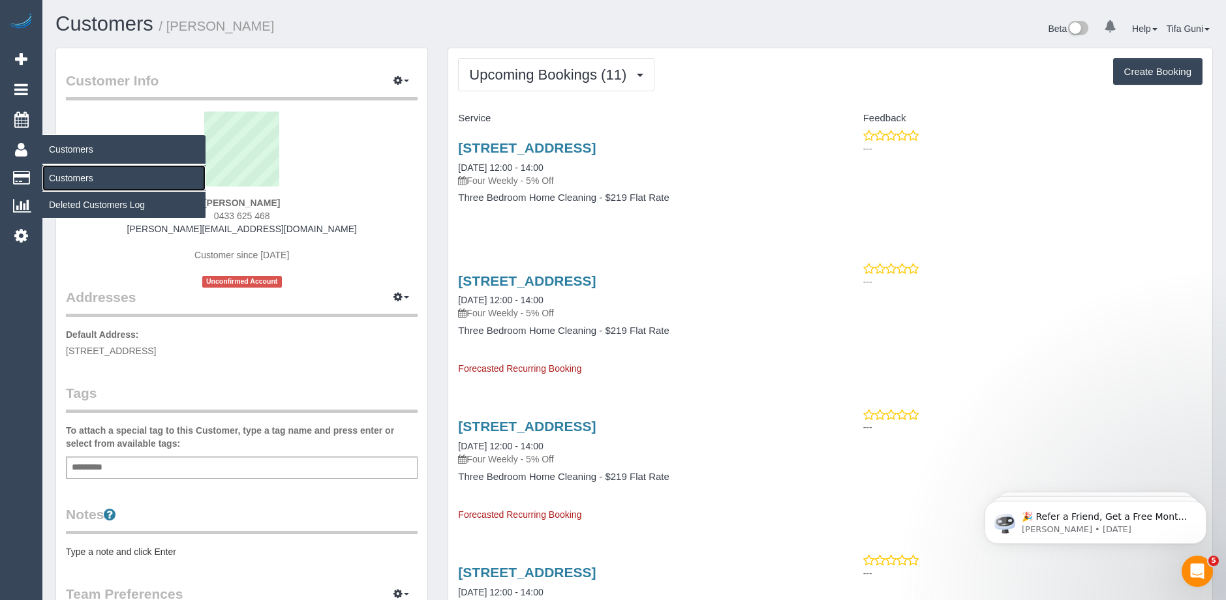
click at [89, 176] on link "Customers" at bounding box center [123, 178] width 163 height 26
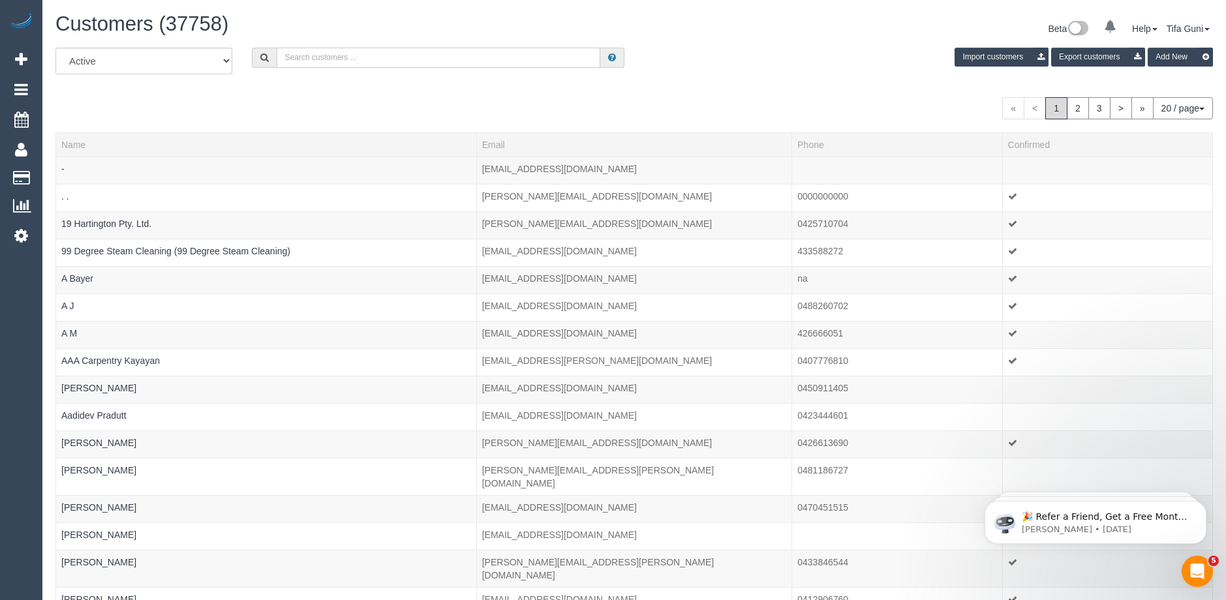
click at [309, 55] on input "text" at bounding box center [439, 58] width 324 height 20
paste input "61428075272"
type input "61428075272"
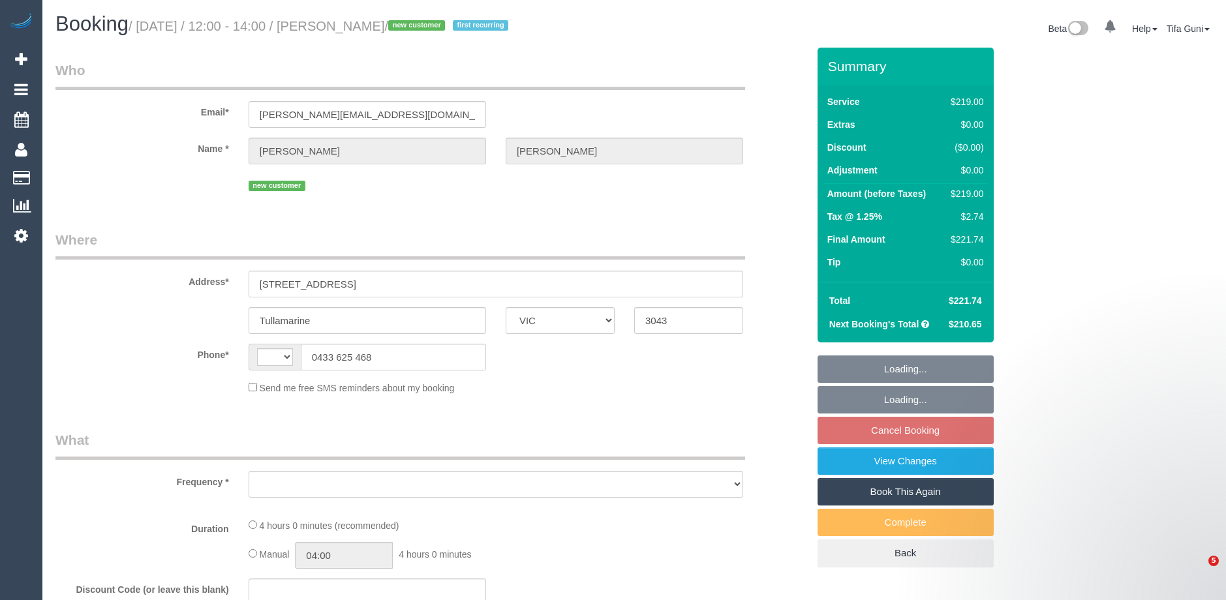
select select "VIC"
select select "string:AU"
select select "string:stripe-pm_1SAhTO2GScqysDRVuPyMgl1d"
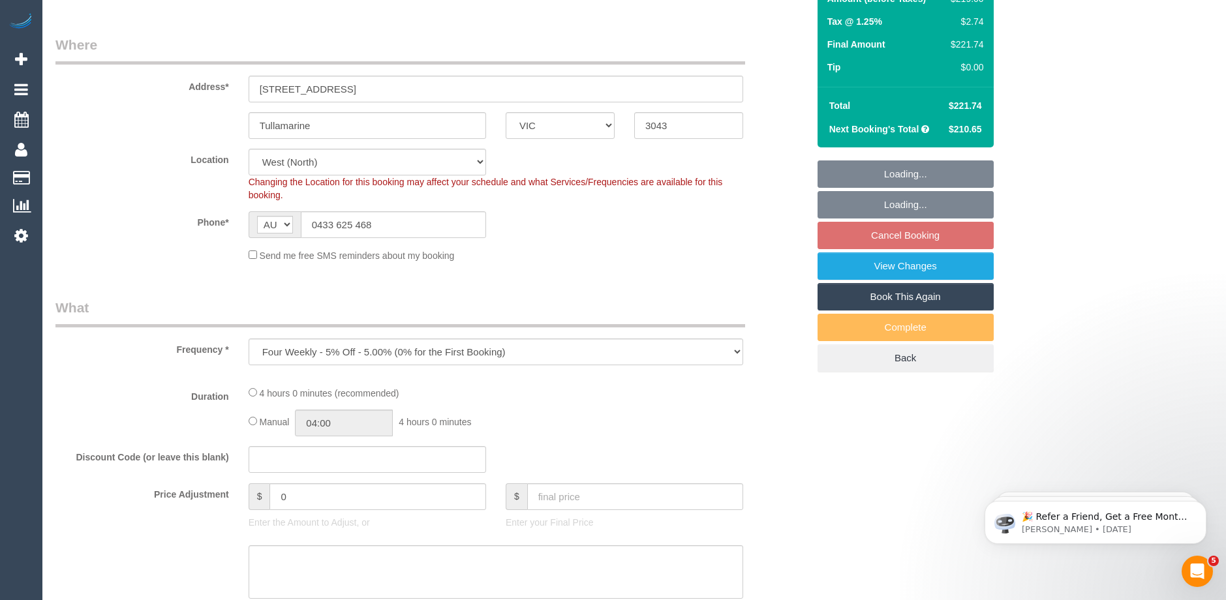
select select "object:1336"
select select "number:27"
select select "number:14"
select select "number:18"
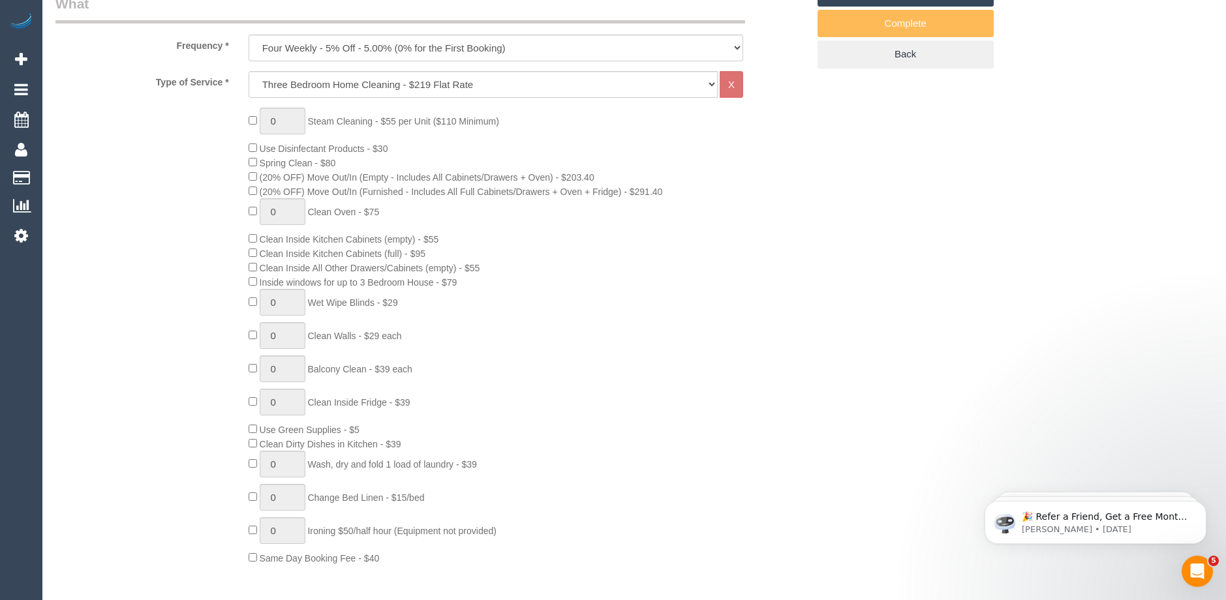
select select "spot4"
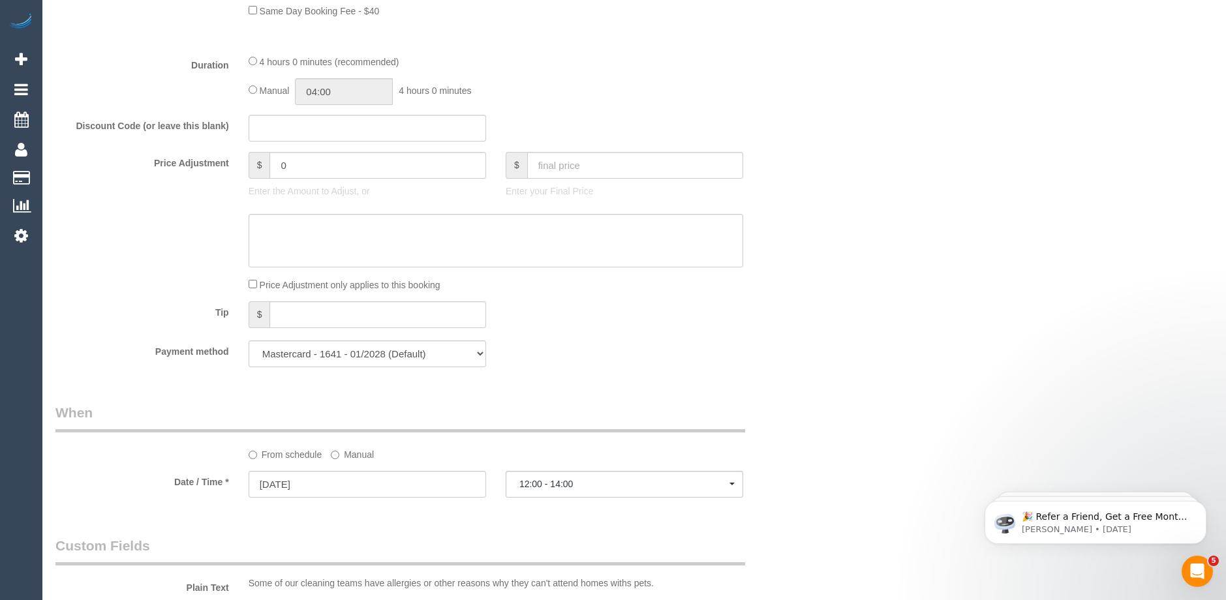
scroll to position [1175, 0]
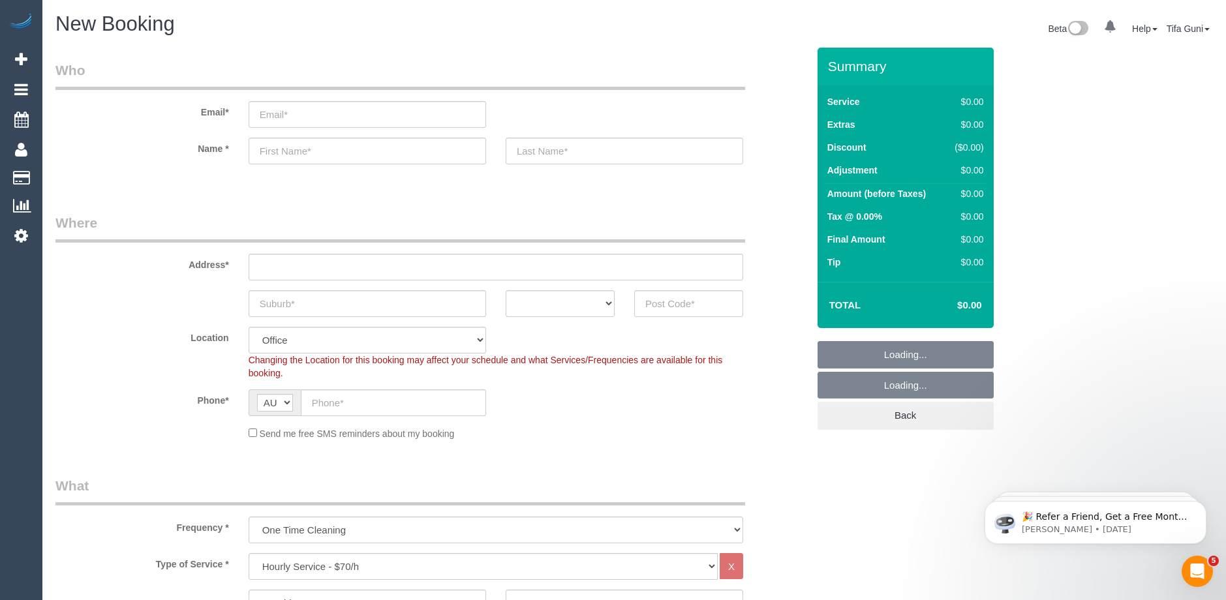
select select "object:2323"
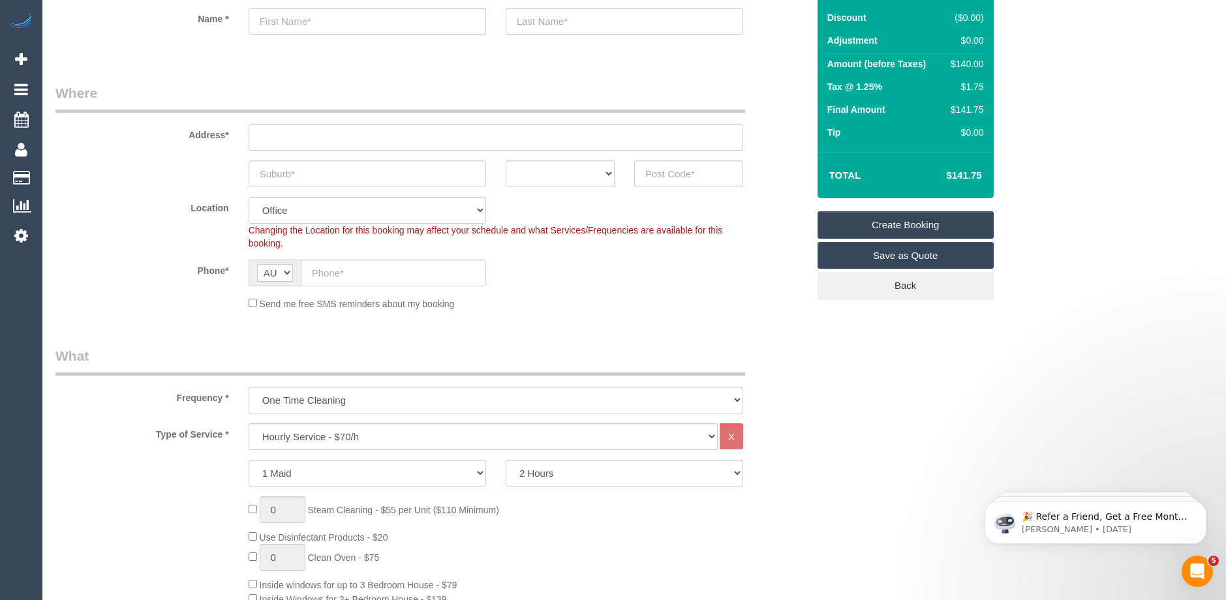
scroll to position [131, 0]
click at [352, 435] on select "Hourly Service - $70/h Hourly Service - $65/h Hourly Service - $60/h Hourly Ser…" at bounding box center [483, 436] width 469 height 27
select select "275"
click at [249, 423] on select "Hourly Service - $70/h Hourly Service - $65/h Hourly Service - $60/h Hourly Ser…" at bounding box center [483, 436] width 469 height 27
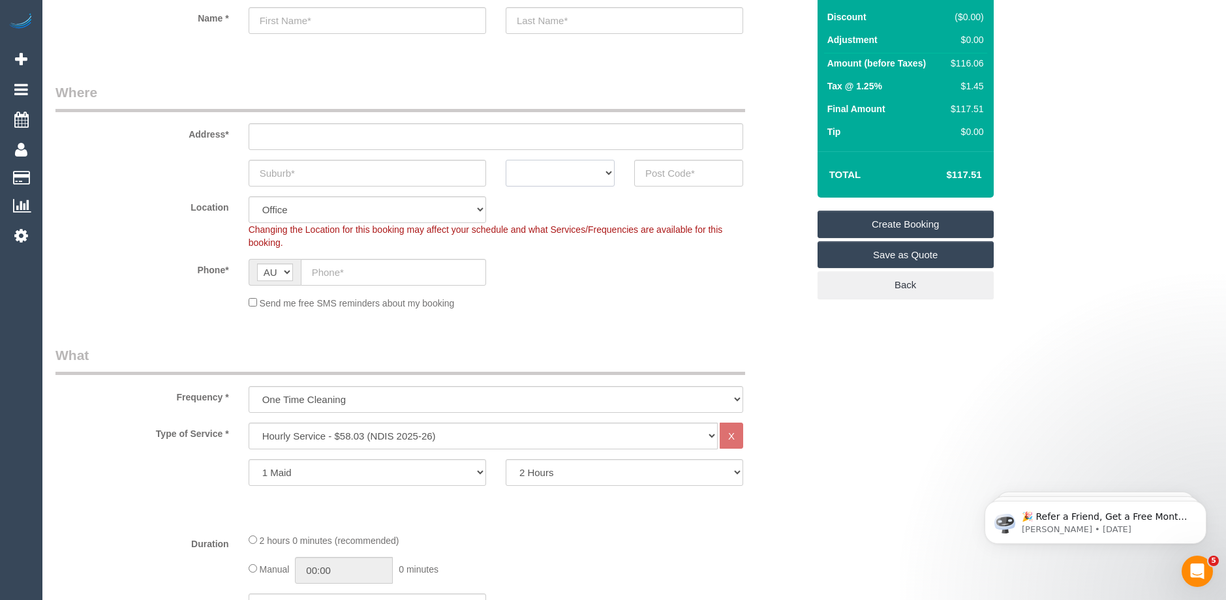
click at [603, 175] on select "ACT [GEOGRAPHIC_DATA] NT [GEOGRAPHIC_DATA] SA TAS [GEOGRAPHIC_DATA] [GEOGRAPHIC…" at bounding box center [560, 173] width 109 height 27
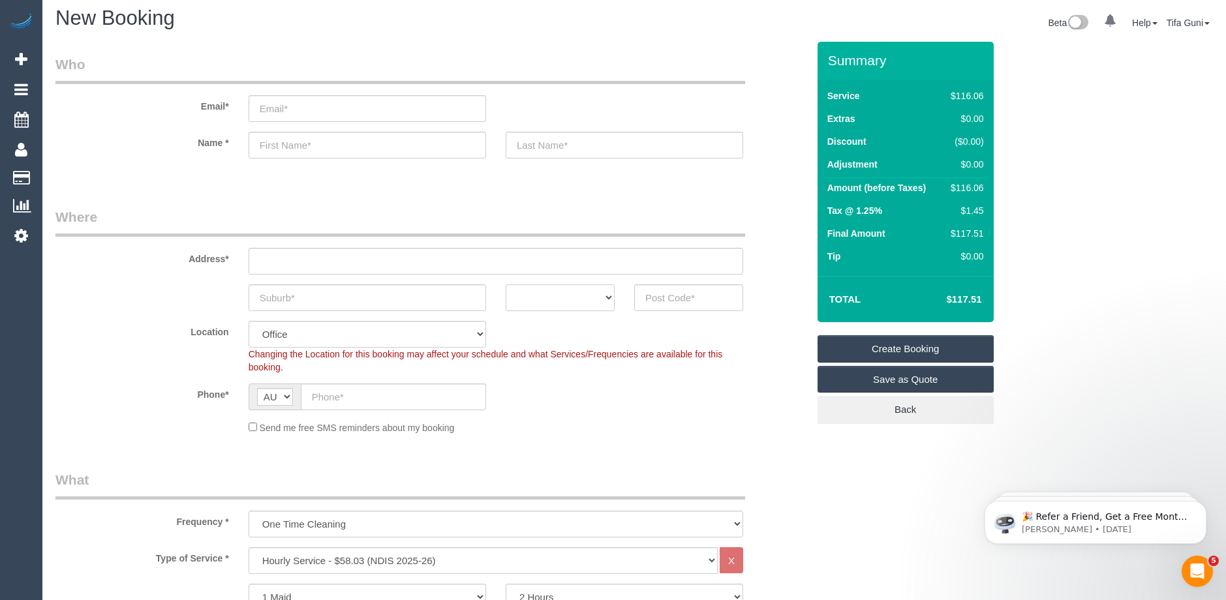
scroll to position [0, 0]
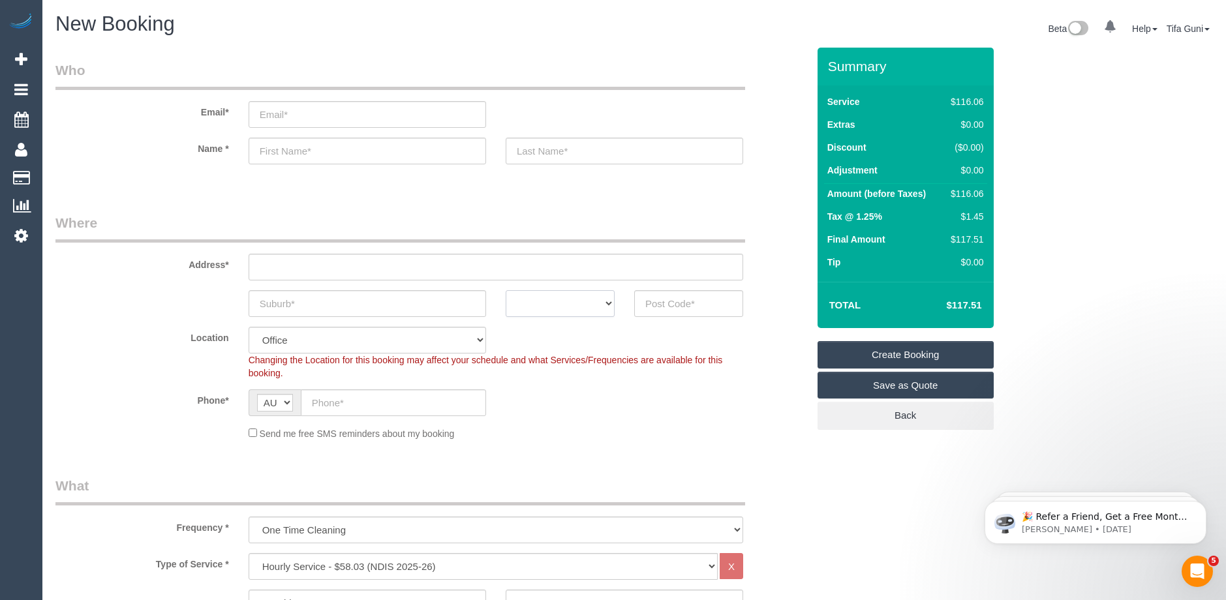
click at [598, 302] on select "ACT [GEOGRAPHIC_DATA] NT [GEOGRAPHIC_DATA] SA TAS [GEOGRAPHIC_DATA] [GEOGRAPHIC…" at bounding box center [560, 303] width 109 height 27
select select "VIC"
click at [506, 290] on select "ACT [GEOGRAPHIC_DATA] NT [GEOGRAPHIC_DATA] SA TAS [GEOGRAPHIC_DATA] [GEOGRAPHIC…" at bounding box center [560, 303] width 109 height 27
click at [282, 307] on input "text" at bounding box center [368, 303] width 238 height 27
type input "vkinsfield"
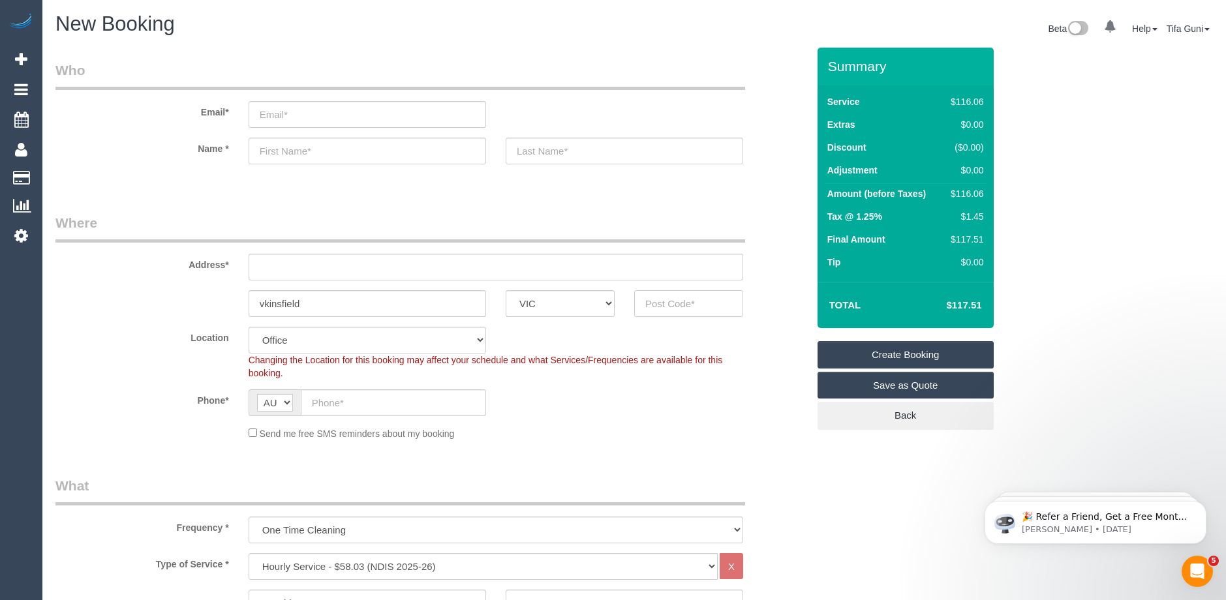
click at [661, 309] on input "text" at bounding box center [688, 303] width 109 height 27
click at [270, 266] on input "text" at bounding box center [496, 267] width 495 height 27
type input "-"
click at [658, 308] on input "text" at bounding box center [688, 303] width 109 height 27
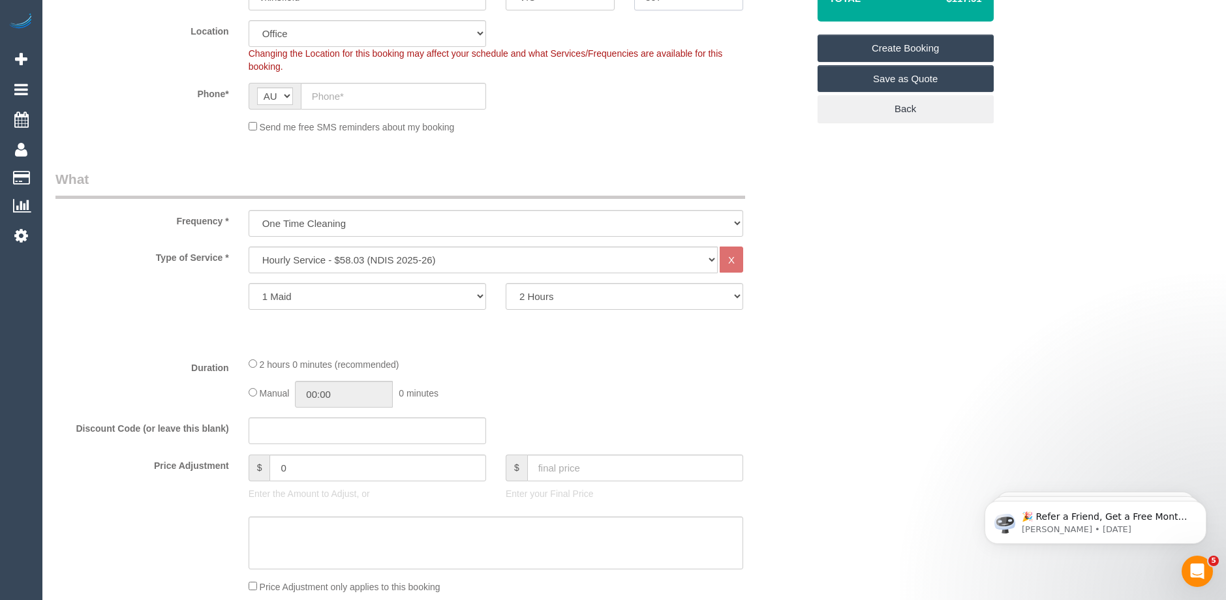
scroll to position [196, 0]
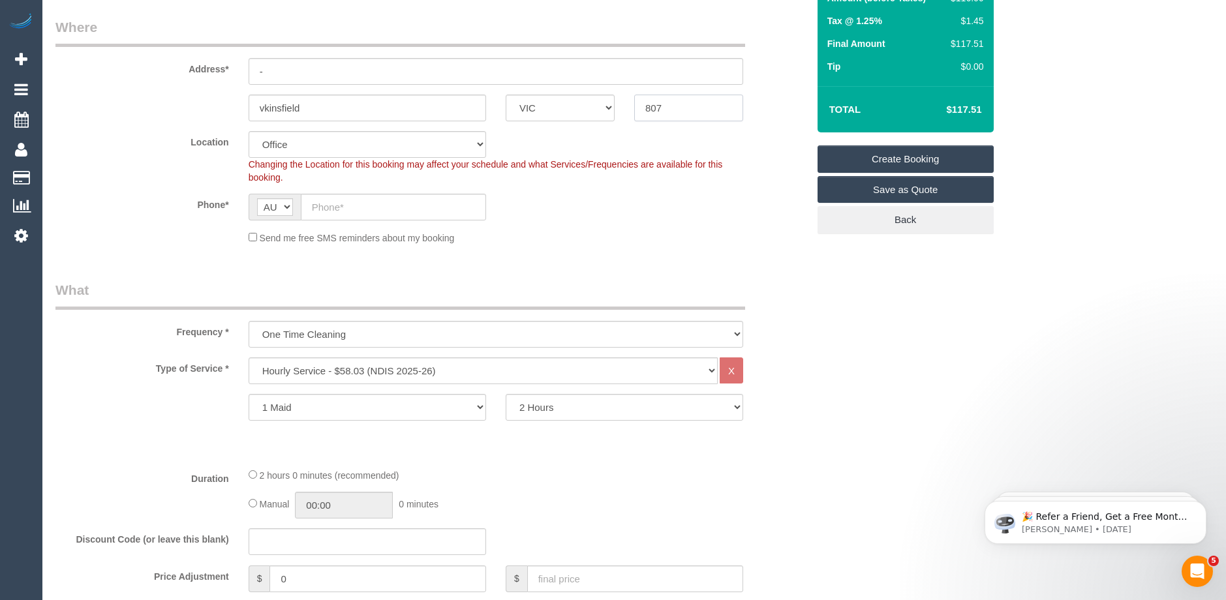
type input "807"
click at [314, 335] on select "One Time Cleaning Weekly - 10% Off - 10.00% (0% for the First Booking) Fortnigh…" at bounding box center [496, 334] width 495 height 27
select select "object:2324"
click at [249, 321] on select "One Time Cleaning Weekly - 10% Off - 10.00% (0% for the First Booking) Fortnigh…" at bounding box center [496, 334] width 495 height 27
click at [575, 409] on select "2 Hours 2.5 Hours 3 Hours 3.5 Hours 4 Hours 4.5 Hours 5 Hours 5.5 Hours 6 Hours…" at bounding box center [625, 407] width 238 height 27
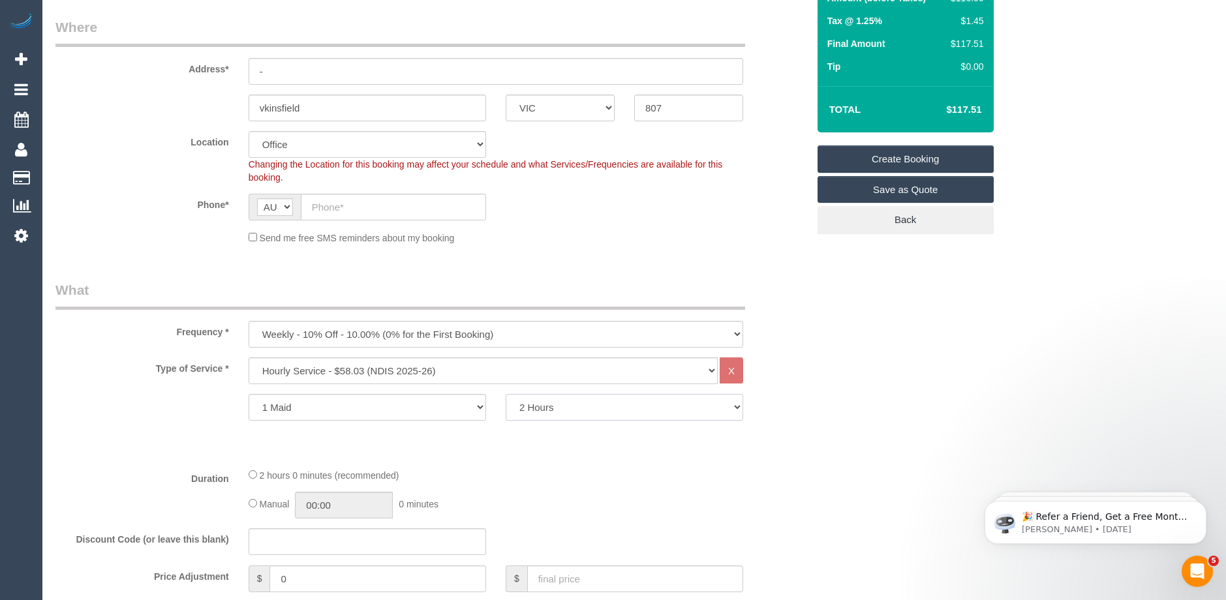
select select "180"
click at [506, 394] on select "2 Hours 2.5 Hours 3 Hours 3.5 Hours 4 Hours 4.5 Hours 5 Hours 5.5 Hours 6 Hours…" at bounding box center [625, 407] width 238 height 27
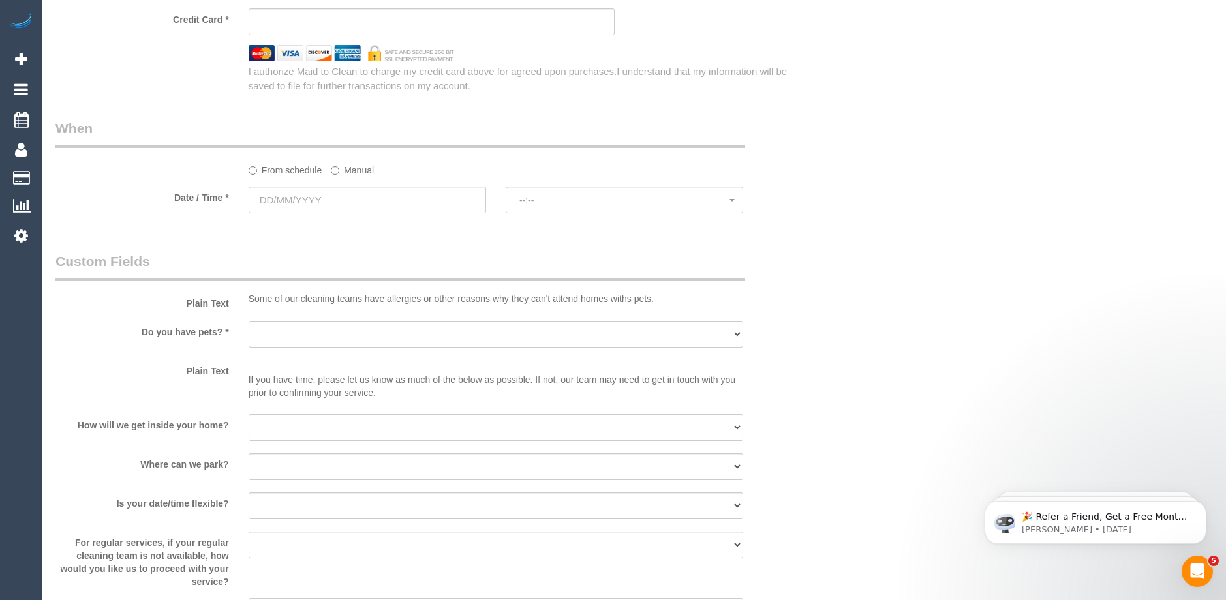
scroll to position [979, 0]
click at [329, 196] on input "text" at bounding box center [368, 198] width 238 height 27
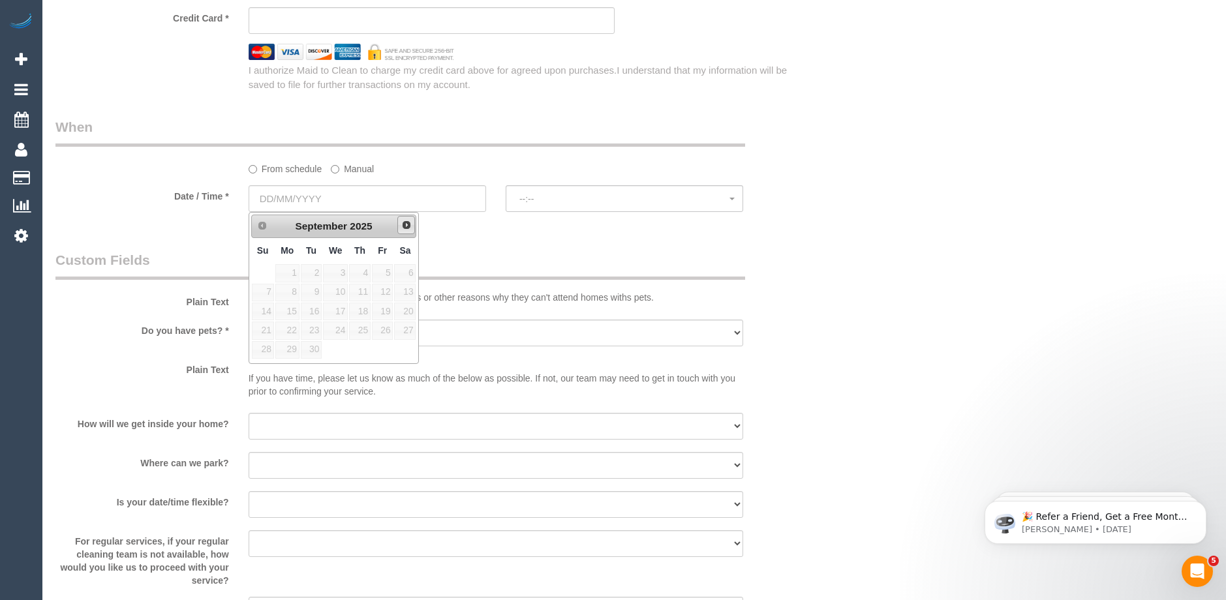
click at [409, 230] on span "Next" at bounding box center [406, 225] width 10 height 10
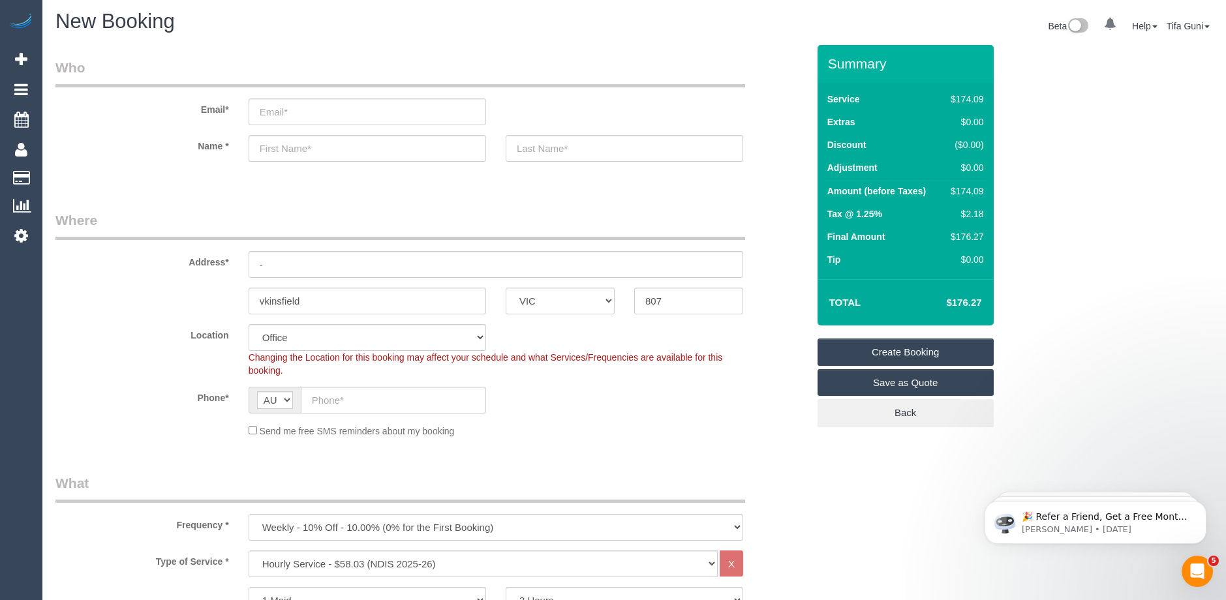
scroll to position [0, 0]
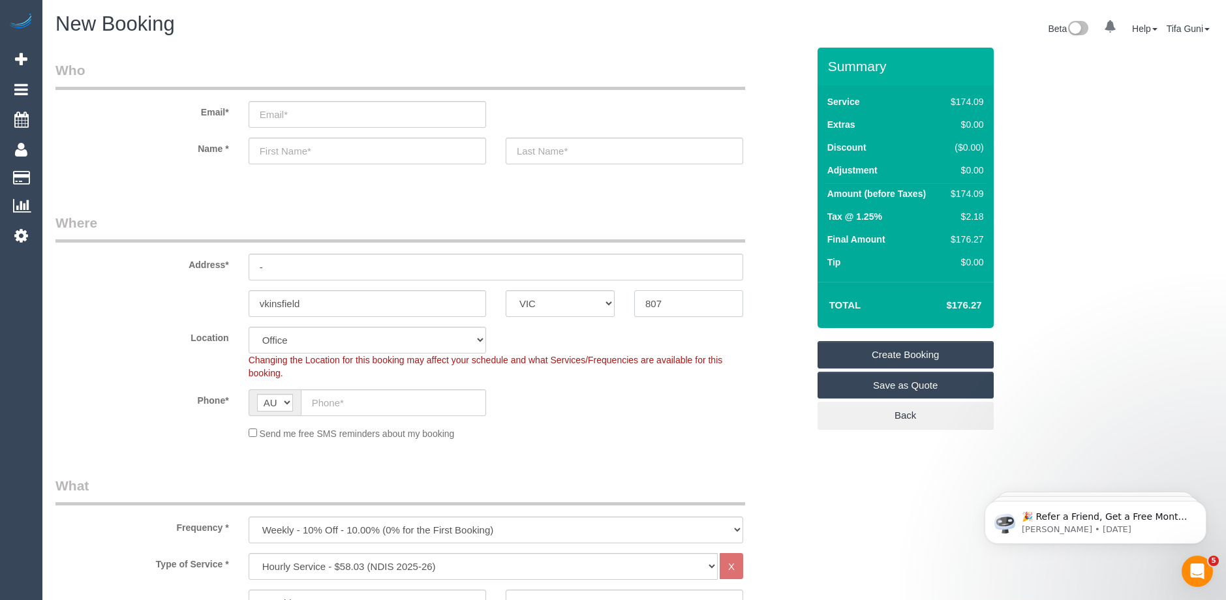
drag, startPoint x: 686, startPoint y: 307, endPoint x: 607, endPoint y: 305, distance: 79.0
click at [602, 305] on div "vkinsfield ACT [GEOGRAPHIC_DATA] NT [GEOGRAPHIC_DATA] SA TAS [GEOGRAPHIC_DATA] …" at bounding box center [432, 303] width 772 height 27
click at [679, 304] on input "807" at bounding box center [688, 303] width 109 height 27
drag, startPoint x: 678, startPoint y: 304, endPoint x: 587, endPoint y: 300, distance: 90.8
click at [587, 300] on div "vkinsfield ACT [GEOGRAPHIC_DATA] NT [GEOGRAPHIC_DATA] SA TAS [GEOGRAPHIC_DATA] …" at bounding box center [432, 303] width 772 height 27
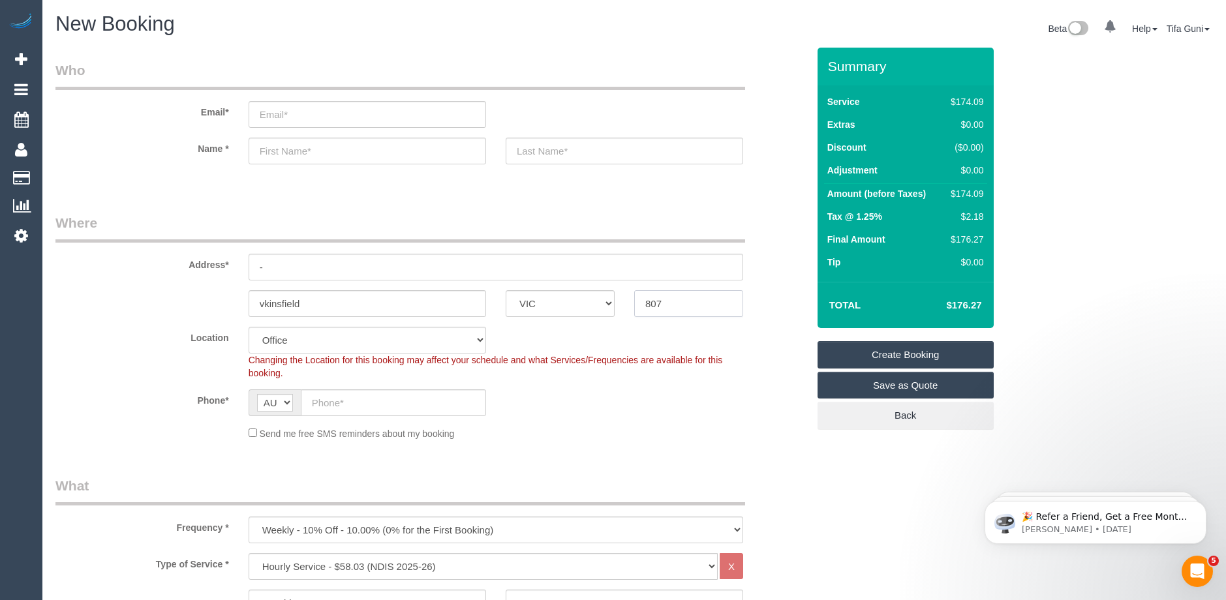
click at [669, 306] on input "807" at bounding box center [688, 303] width 109 height 27
click at [644, 303] on input "807" at bounding box center [688, 303] width 109 height 27
drag, startPoint x: 686, startPoint y: 300, endPoint x: 601, endPoint y: 307, distance: 85.1
click at [587, 303] on div "vkinsfield ACT [GEOGRAPHIC_DATA] NT [GEOGRAPHIC_DATA] SA TAS [GEOGRAPHIC_DATA] …" at bounding box center [432, 303] width 772 height 27
type input "3807"
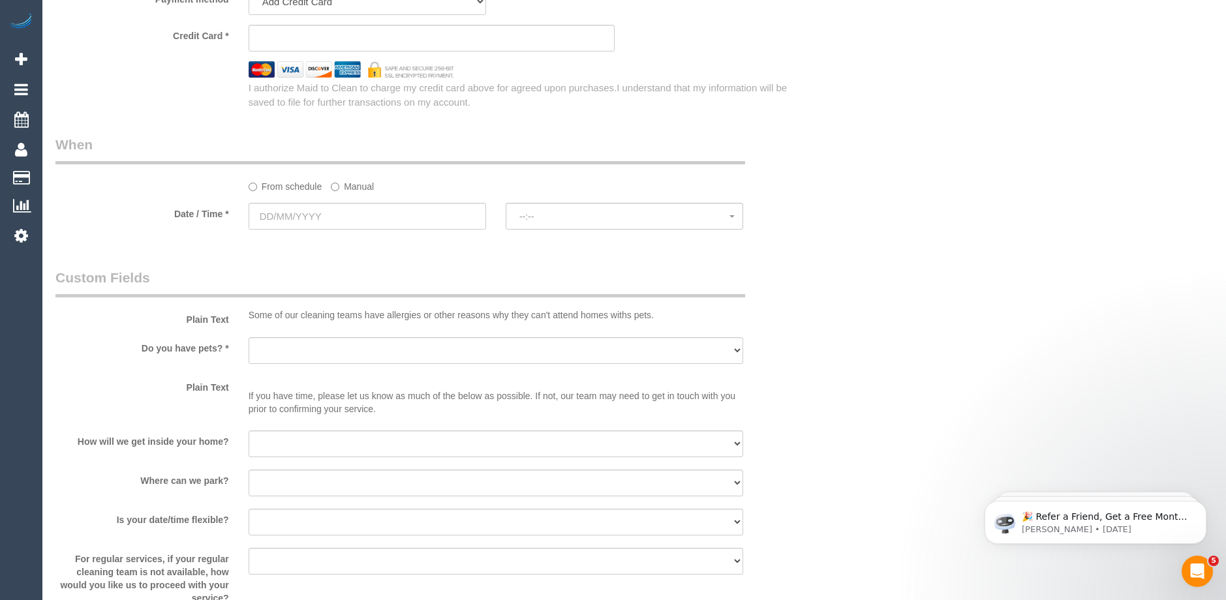
scroll to position [979, 0]
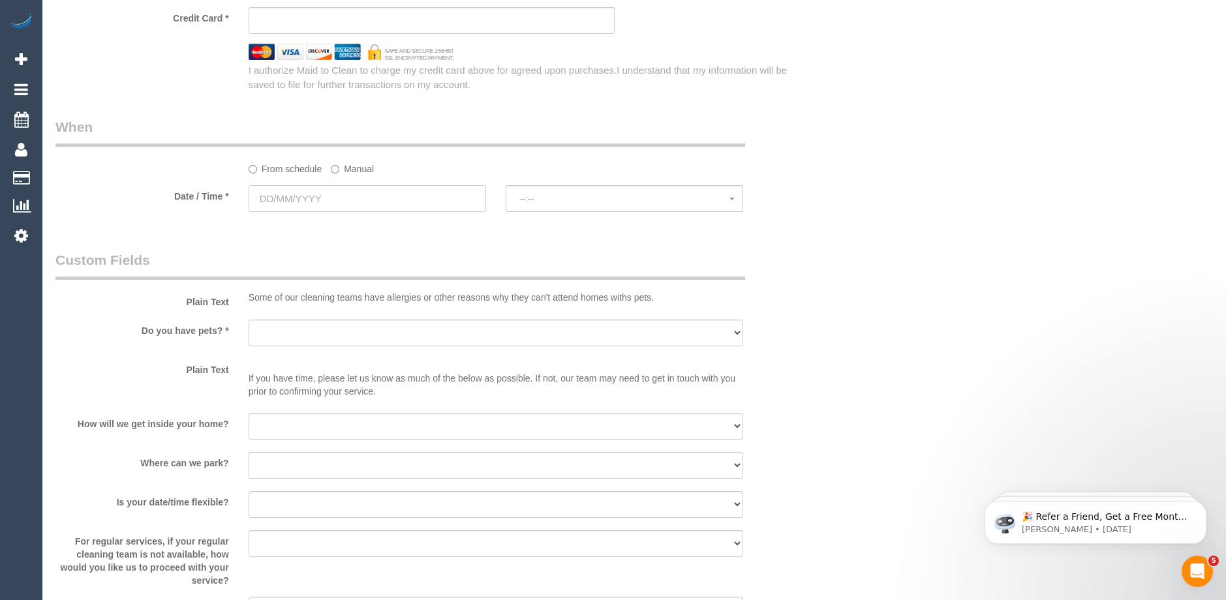
click at [320, 202] on input "text" at bounding box center [368, 198] width 238 height 27
click at [409, 232] on link "Next" at bounding box center [406, 225] width 18 height 18
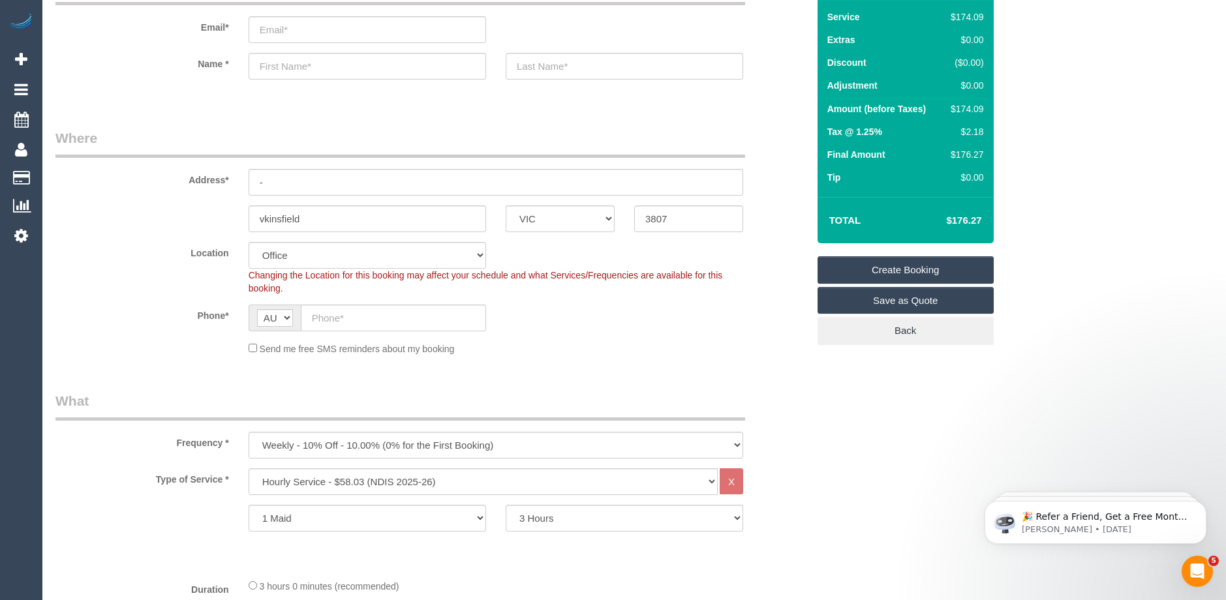
scroll to position [0, 0]
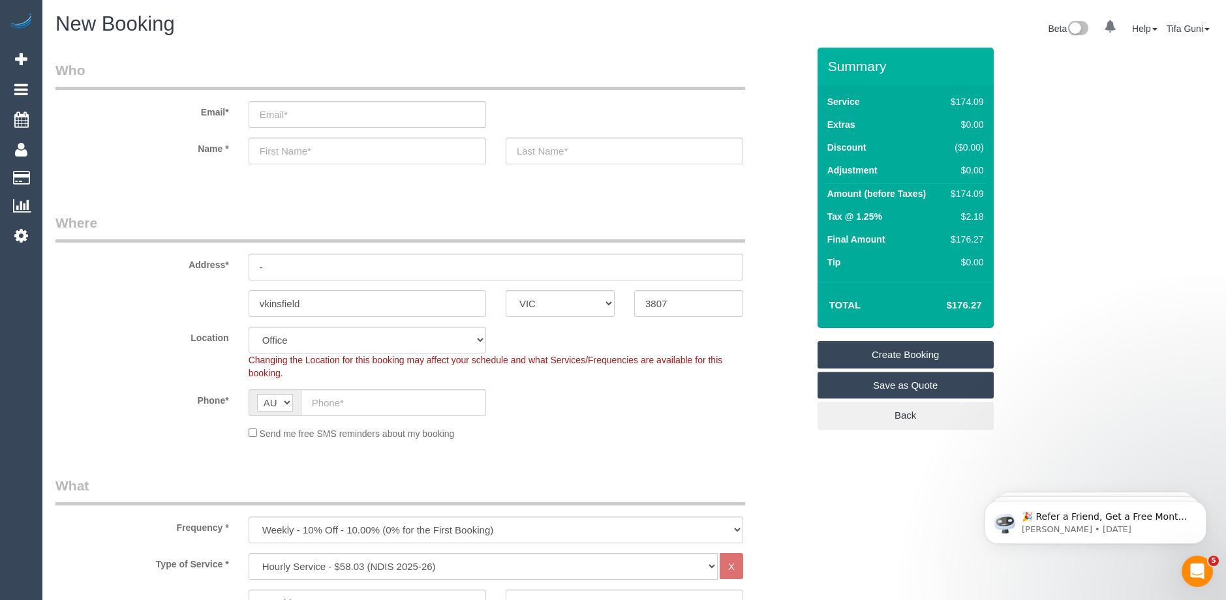
click at [331, 306] on input "vkinsfield" at bounding box center [368, 303] width 238 height 27
drag, startPoint x: 333, startPoint y: 305, endPoint x: 132, endPoint y: 288, distance: 202.3
click at [129, 289] on sui-booking-address "Address* - [GEOGRAPHIC_DATA] ACT [GEOGRAPHIC_DATA] NT [GEOGRAPHIC_DATA] SA TAS …" at bounding box center [431, 265] width 752 height 104
drag, startPoint x: 690, startPoint y: 309, endPoint x: 604, endPoint y: 298, distance: 86.1
click at [604, 298] on div "Vi ACT [GEOGRAPHIC_DATA] NT [GEOGRAPHIC_DATA] SA TAS [GEOGRAPHIC_DATA] [GEOGRAP…" at bounding box center [432, 303] width 772 height 27
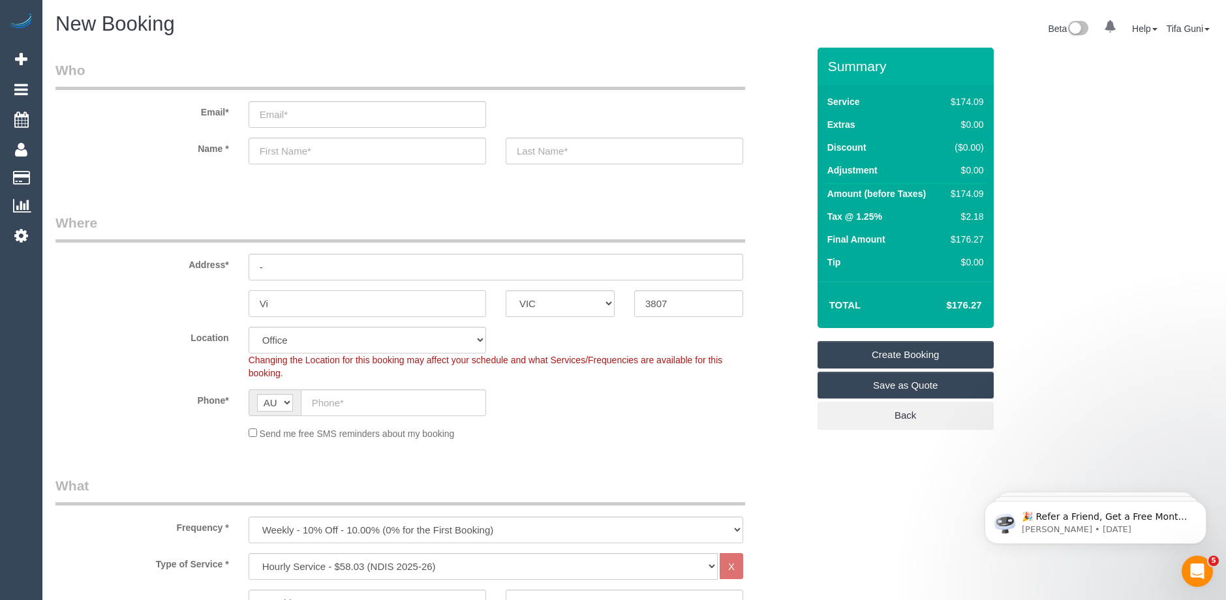
drag, startPoint x: 273, startPoint y: 301, endPoint x: 211, endPoint y: 299, distance: 62.0
click at [211, 299] on div "Vi ACT [GEOGRAPHIC_DATA] NT [GEOGRAPHIC_DATA] SA TAS [GEOGRAPHIC_DATA] [GEOGRAP…" at bounding box center [432, 303] width 772 height 27
paste input "Guys Hill"
type input "Guys Hill"
click at [302, 266] on input "-" at bounding box center [496, 267] width 495 height 27
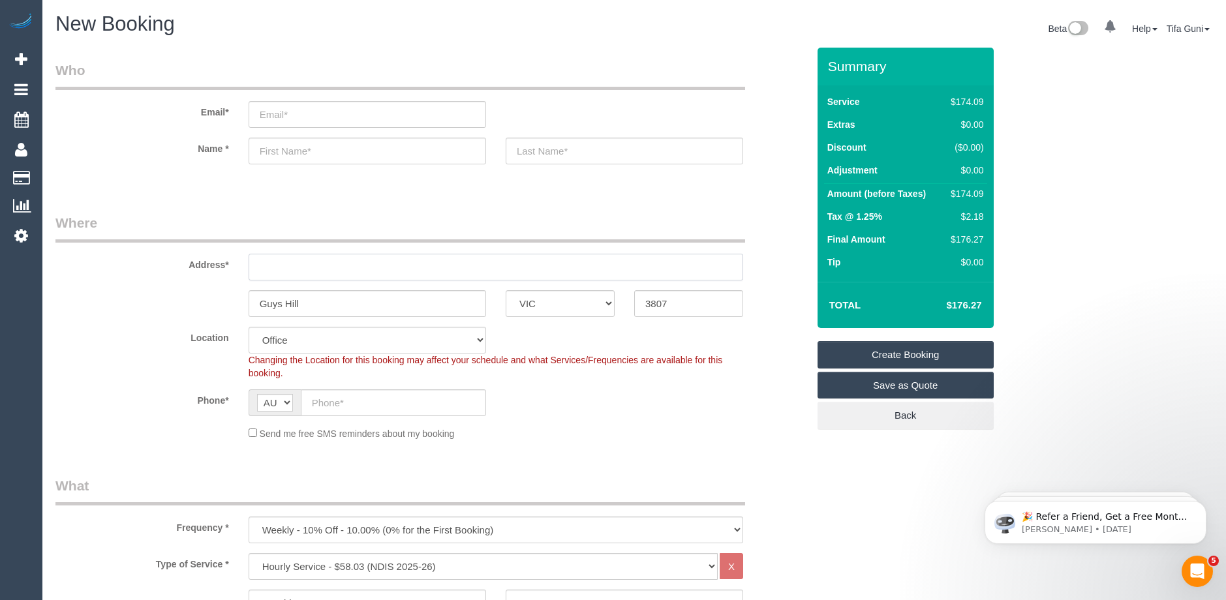
click at [277, 266] on input "text" at bounding box center [496, 267] width 495 height 27
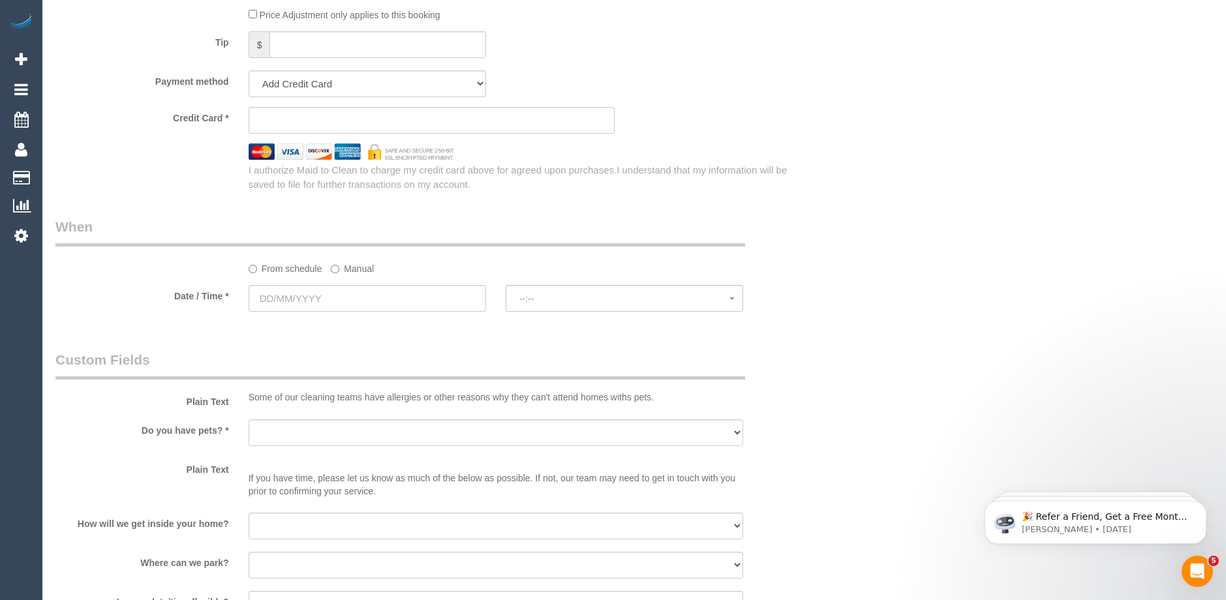
scroll to position [979, 0]
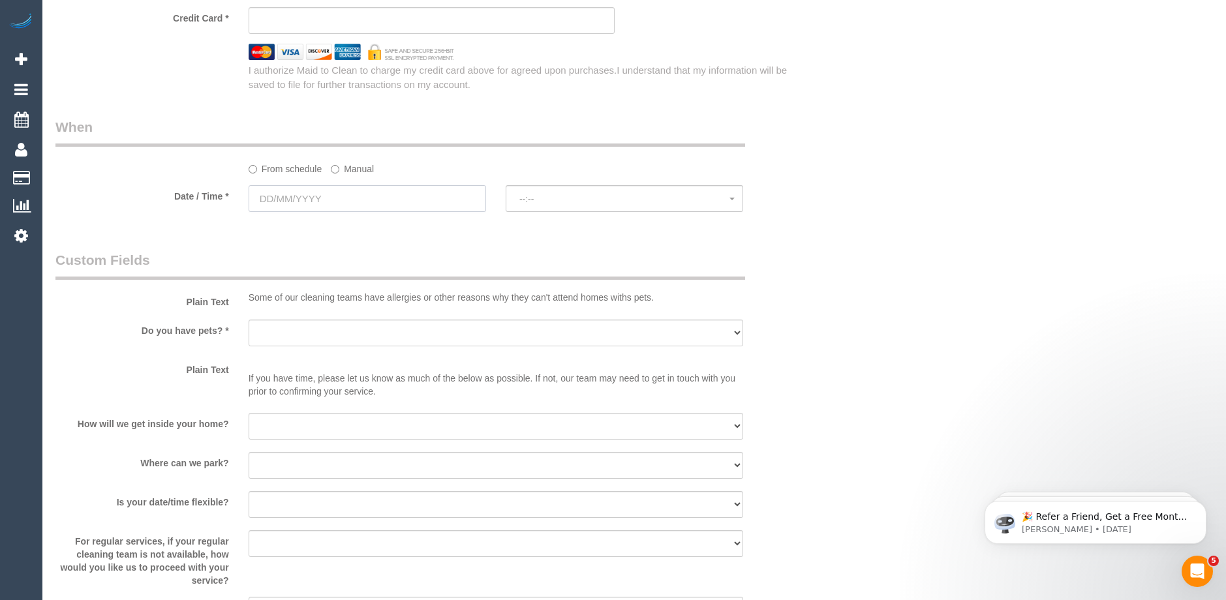
click at [347, 198] on input "text" at bounding box center [368, 198] width 238 height 27
click at [405, 226] on span "Next" at bounding box center [406, 225] width 10 height 10
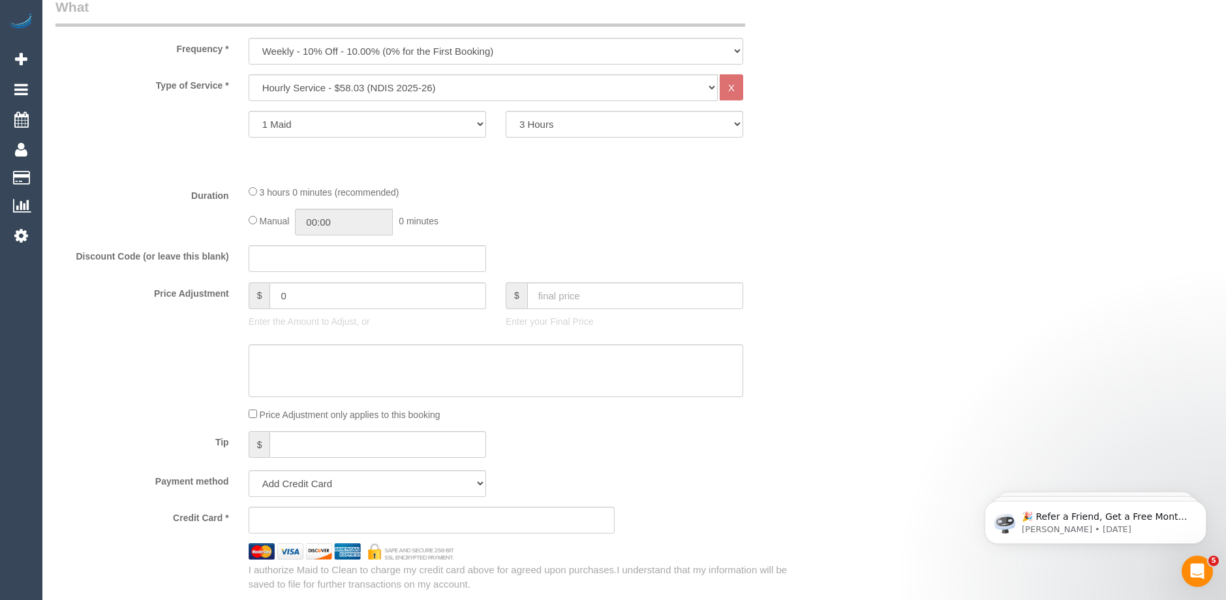
scroll to position [196, 0]
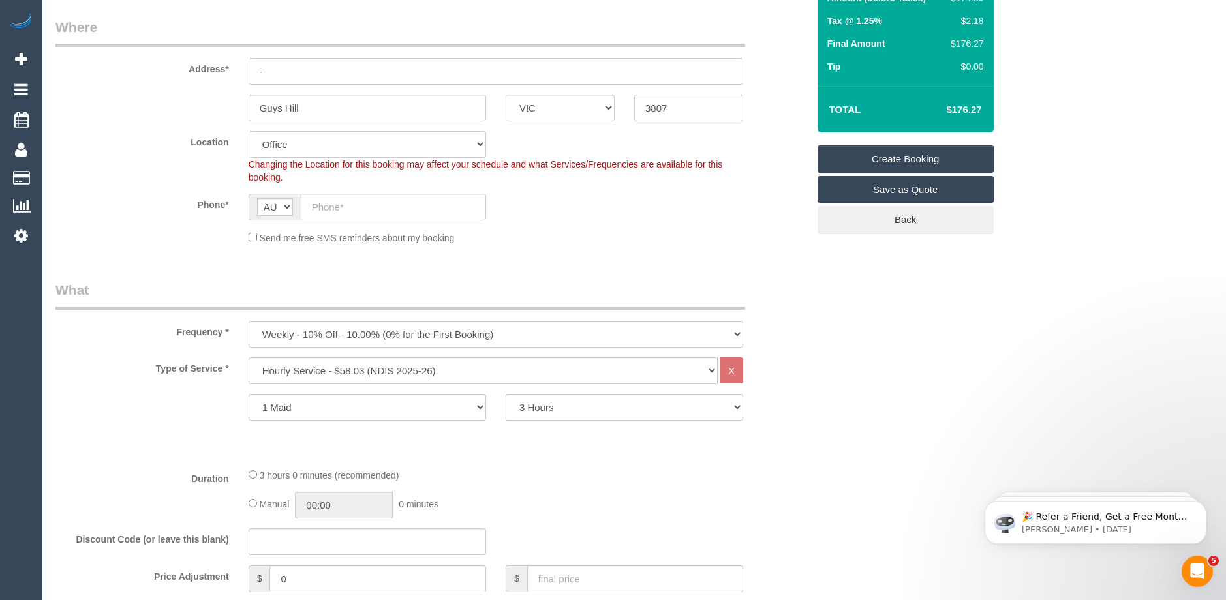
click at [678, 112] on input "3807" at bounding box center [688, 108] width 109 height 27
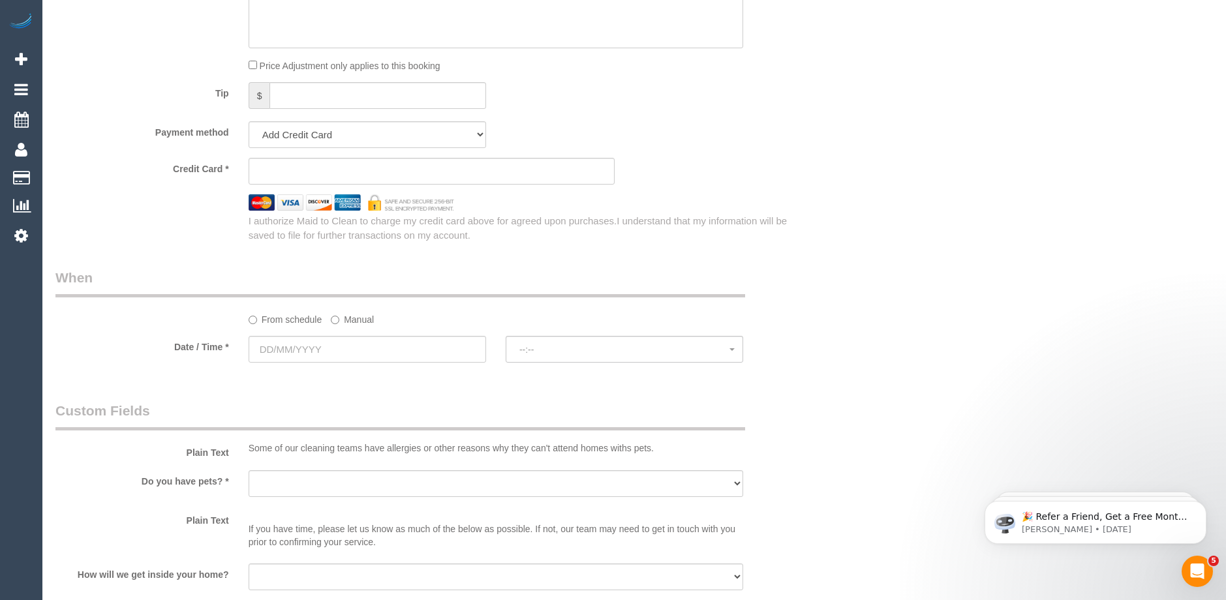
scroll to position [740, 0]
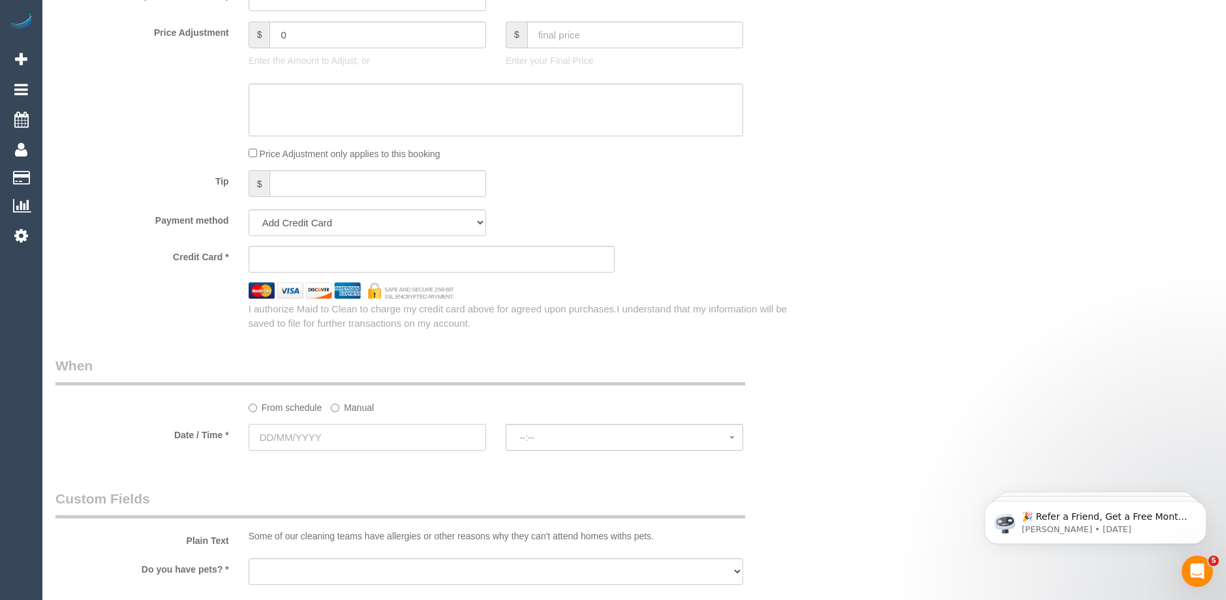
click at [332, 439] on input "text" at bounding box center [368, 437] width 238 height 27
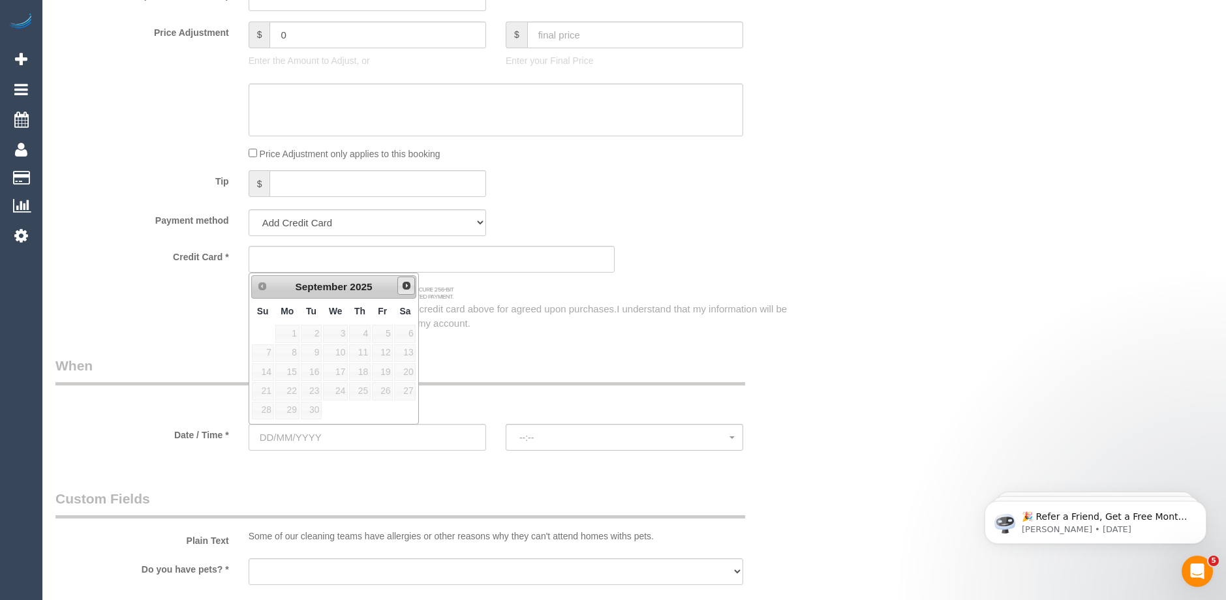
click at [410, 288] on span "Next" at bounding box center [406, 286] width 10 height 10
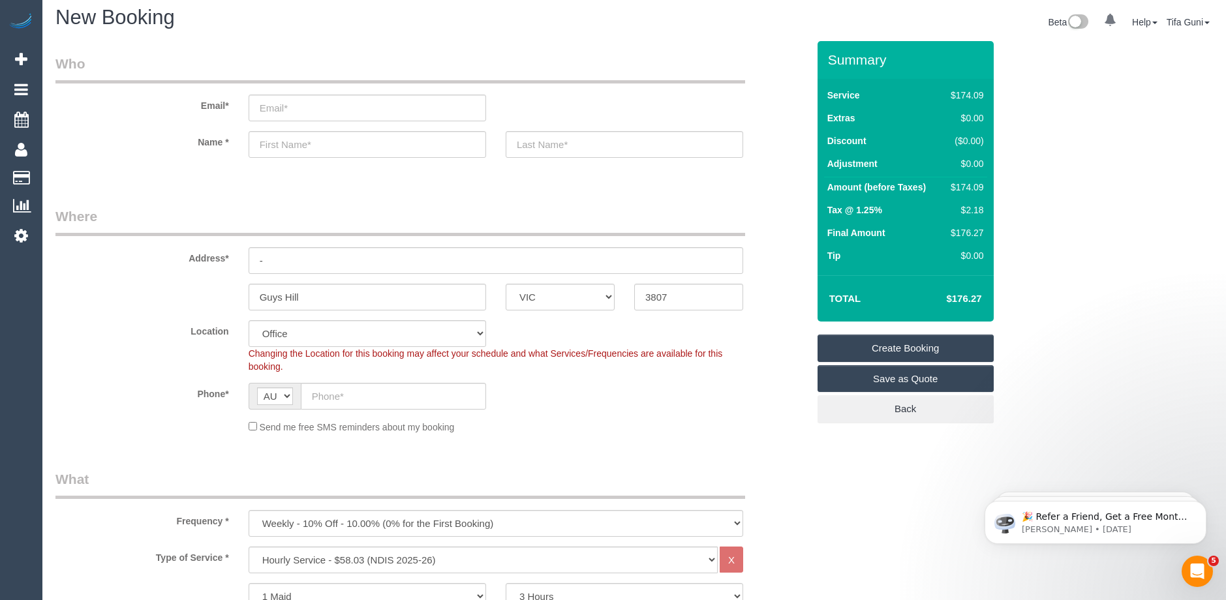
scroll to position [0, 0]
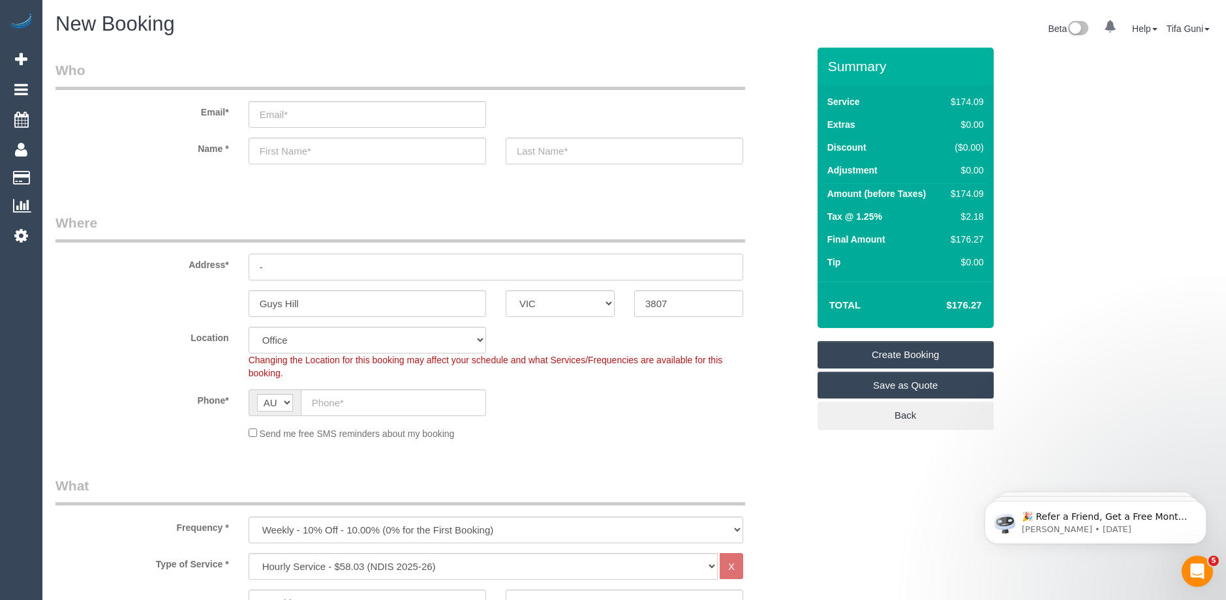
drag, startPoint x: 306, startPoint y: 258, endPoint x: 190, endPoint y: 259, distance: 116.2
click at [190, 259] on div "Address* -" at bounding box center [432, 246] width 772 height 67
paste input "[STREET_ADDRESS]"
drag, startPoint x: 403, startPoint y: 268, endPoint x: 481, endPoint y: 268, distance: 77.7
click at [481, 268] on input "[STREET_ADDRESS]" at bounding box center [496, 267] width 495 height 27
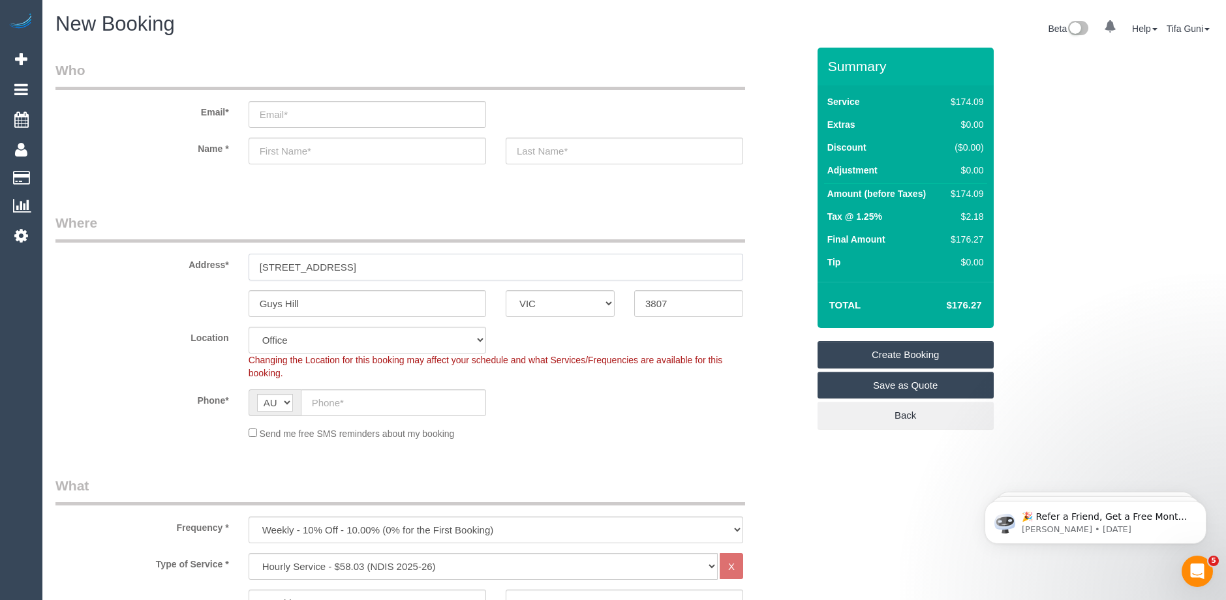
type input "[STREET_ADDRESS]"
drag, startPoint x: 328, startPoint y: 310, endPoint x: 193, endPoint y: 298, distance: 135.6
click at [193, 298] on div "Guys Hill ACT [GEOGRAPHIC_DATA] NT [GEOGRAPHIC_DATA] SA TAS [GEOGRAPHIC_DATA] […" at bounding box center [432, 303] width 772 height 27
paste input "[GEOGRAPHIC_DATA]"
type input "[GEOGRAPHIC_DATA]"
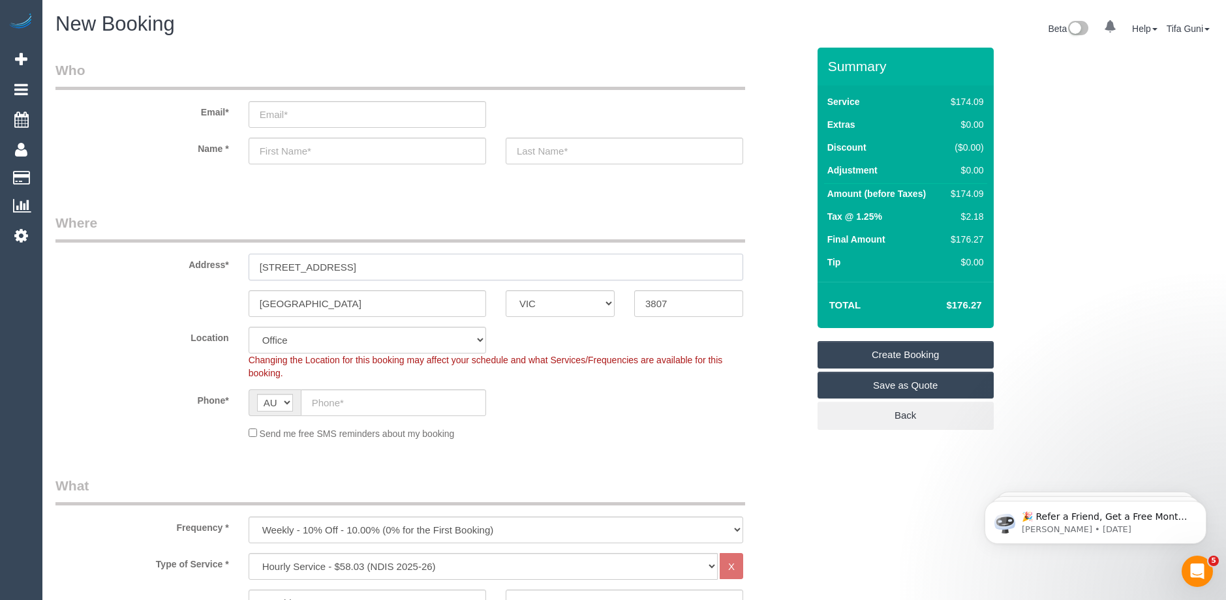
drag, startPoint x: 452, startPoint y: 268, endPoint x: 419, endPoint y: 268, distance: 33.3
click at [419, 268] on input "[STREET_ADDRESS]" at bounding box center [496, 267] width 495 height 27
type input "[STREET_ADDRESS]"
drag, startPoint x: 689, startPoint y: 305, endPoint x: 603, endPoint y: 303, distance: 86.2
click at [603, 303] on div "[GEOGRAPHIC_DATA] ACT [GEOGRAPHIC_DATA] NT [GEOGRAPHIC_DATA] SA TAS [GEOGRAPHIC…" at bounding box center [432, 303] width 772 height 27
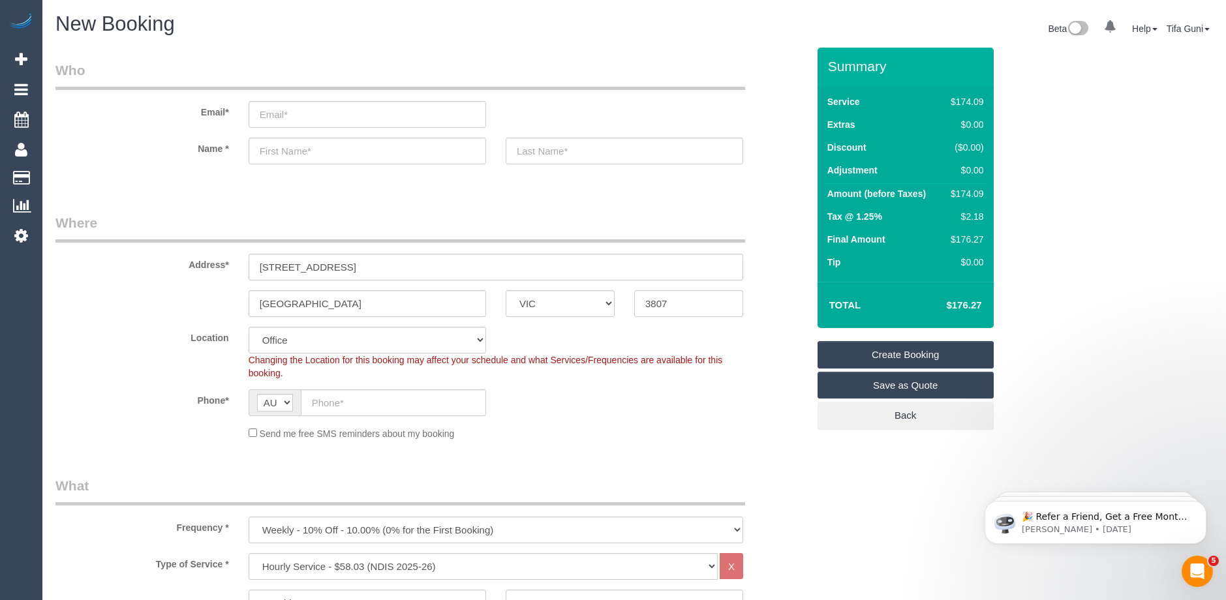
paste input "text"
type input "3807"
click at [377, 397] on input "text" at bounding box center [393, 403] width 185 height 27
paste input "0428 075 272"
type input "0428 075 272"
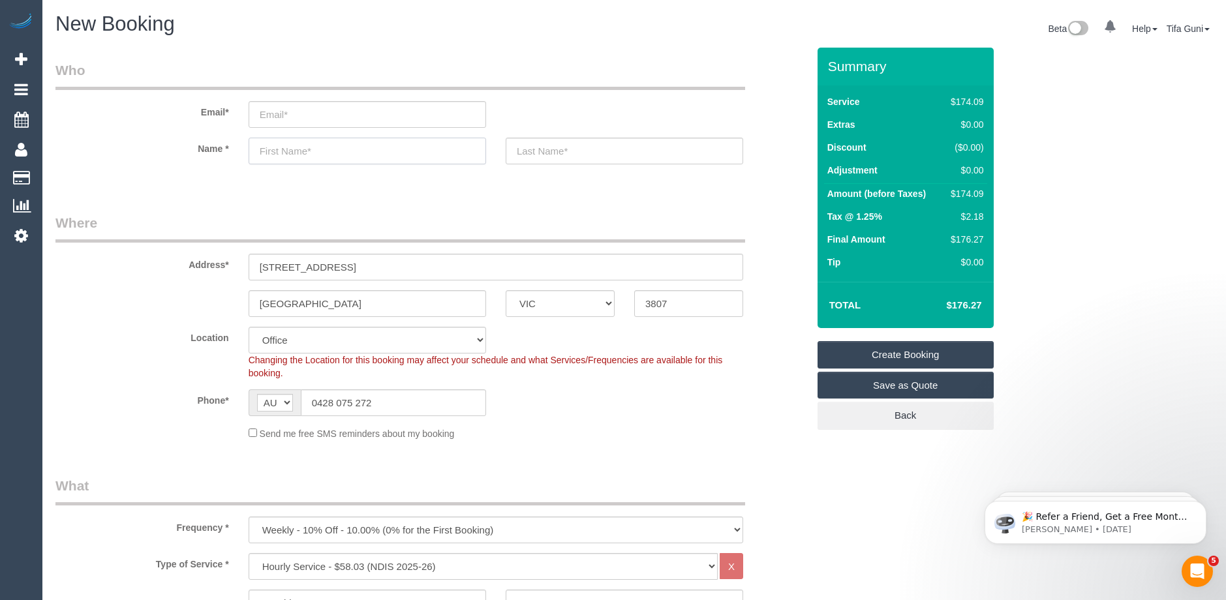
click at [362, 151] on input "text" at bounding box center [368, 151] width 238 height 27
paste input "[PERSON_NAME]"
drag, startPoint x: 351, startPoint y: 152, endPoint x: 307, endPoint y: 150, distance: 44.4
click at [307, 150] on input "[PERSON_NAME]" at bounding box center [368, 151] width 238 height 27
type input "[PERSON_NAME]"
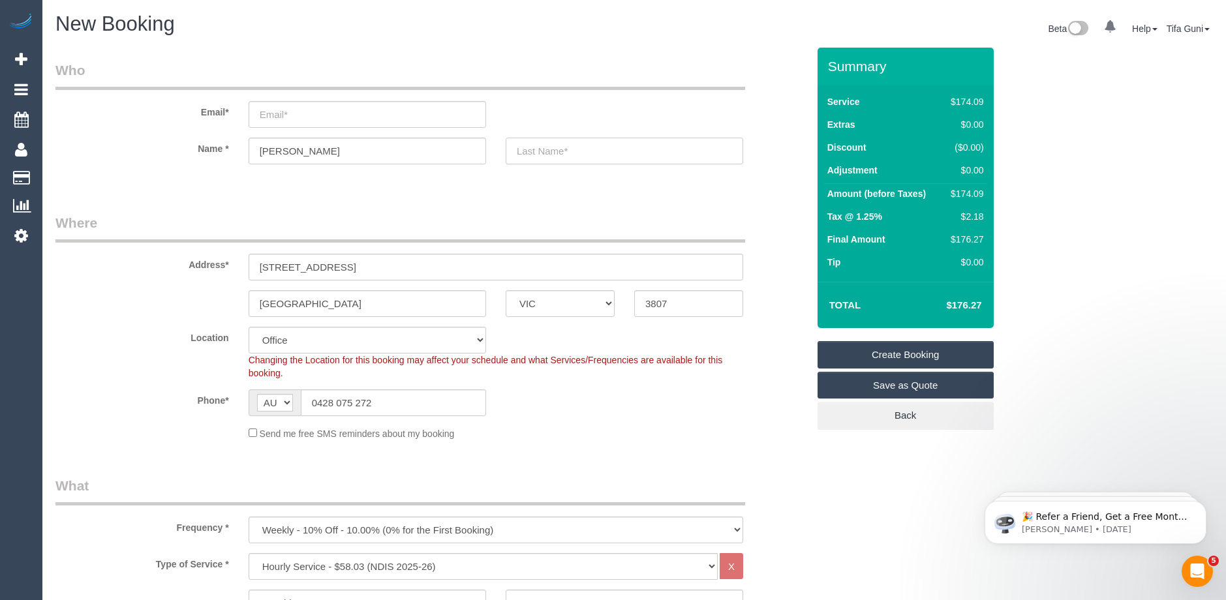
click at [540, 149] on input "text" at bounding box center [625, 151] width 238 height 27
paste input "Kinder"
type input "Kinder"
click at [271, 117] on input "email" at bounding box center [368, 114] width 238 height 27
paste input "[EMAIL_ADDRESS][DOMAIN_NAME]"
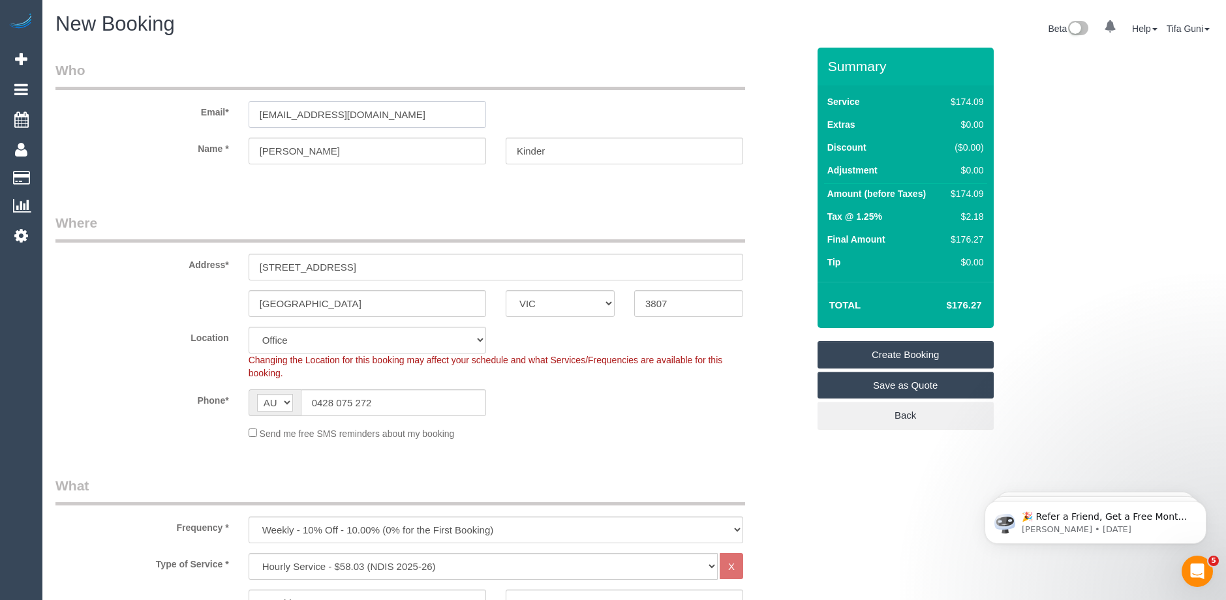
type input "[EMAIL_ADDRESS][DOMAIN_NAME]"
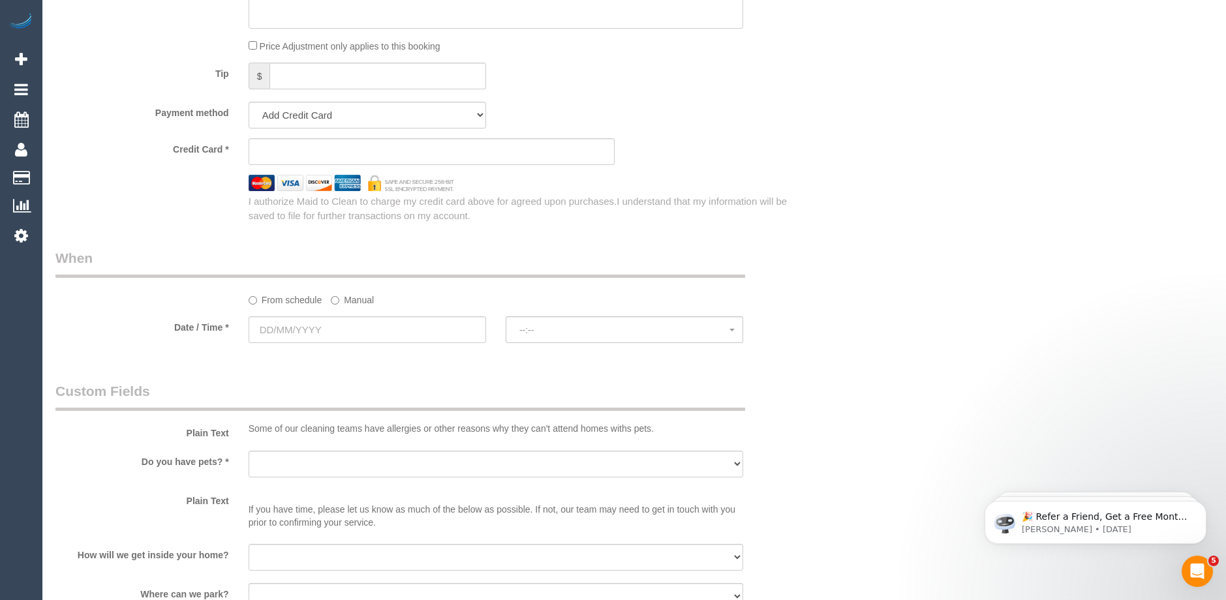
scroll to position [848, 0]
click at [357, 318] on input "text" at bounding box center [368, 329] width 238 height 27
click at [408, 359] on span "Next" at bounding box center [406, 355] width 10 height 10
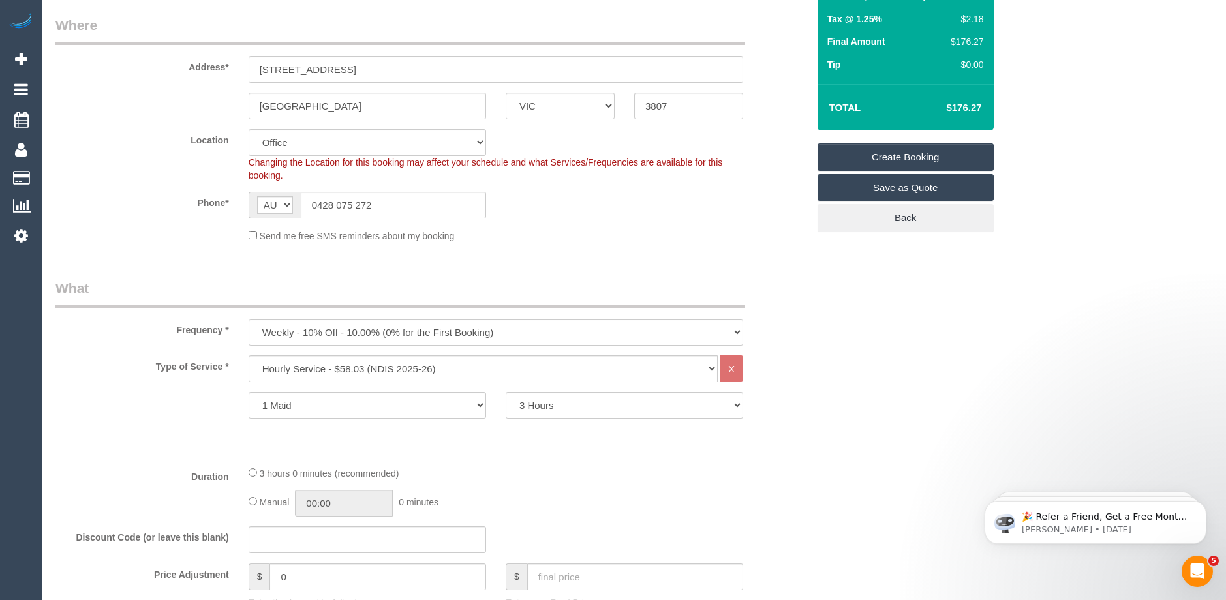
scroll to position [0, 0]
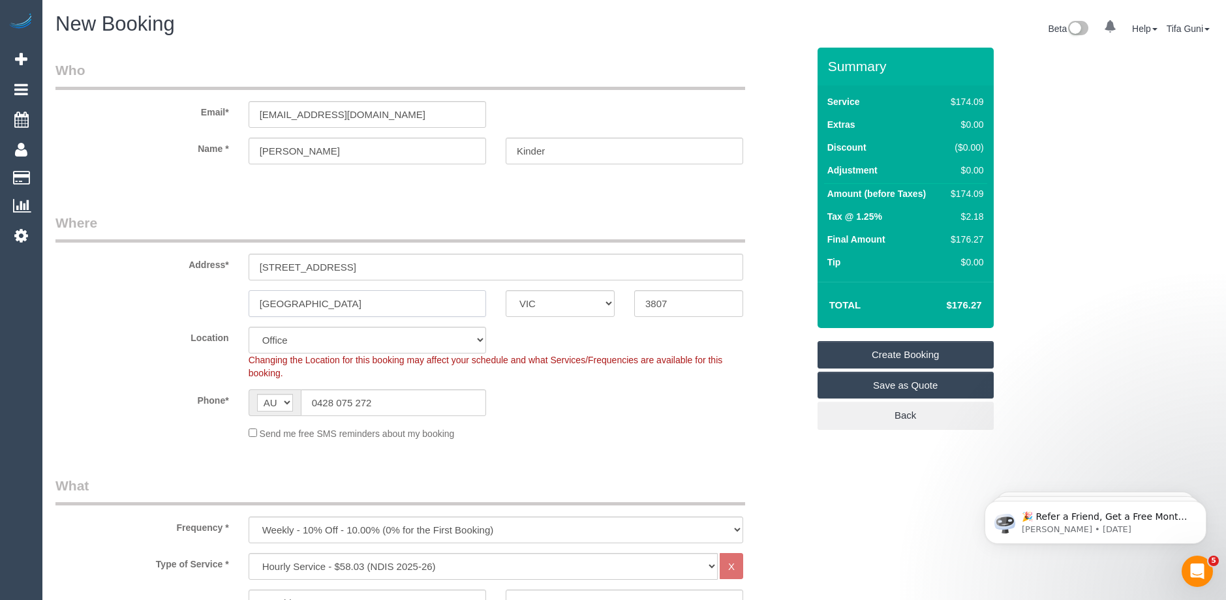
drag, startPoint x: 350, startPoint y: 304, endPoint x: 247, endPoint y: 304, distance: 102.5
click at [247, 304] on div "[GEOGRAPHIC_DATA]" at bounding box center [367, 303] width 257 height 27
type input "Beaconsfield"
click at [555, 420] on sui-booking-location "Location [GEOGRAPHIC_DATA] (North) East (South) [GEOGRAPHIC_DATA] (East) [GEOGR…" at bounding box center [431, 384] width 752 height 114
drag, startPoint x: 441, startPoint y: 270, endPoint x: 403, endPoint y: 264, distance: 38.3
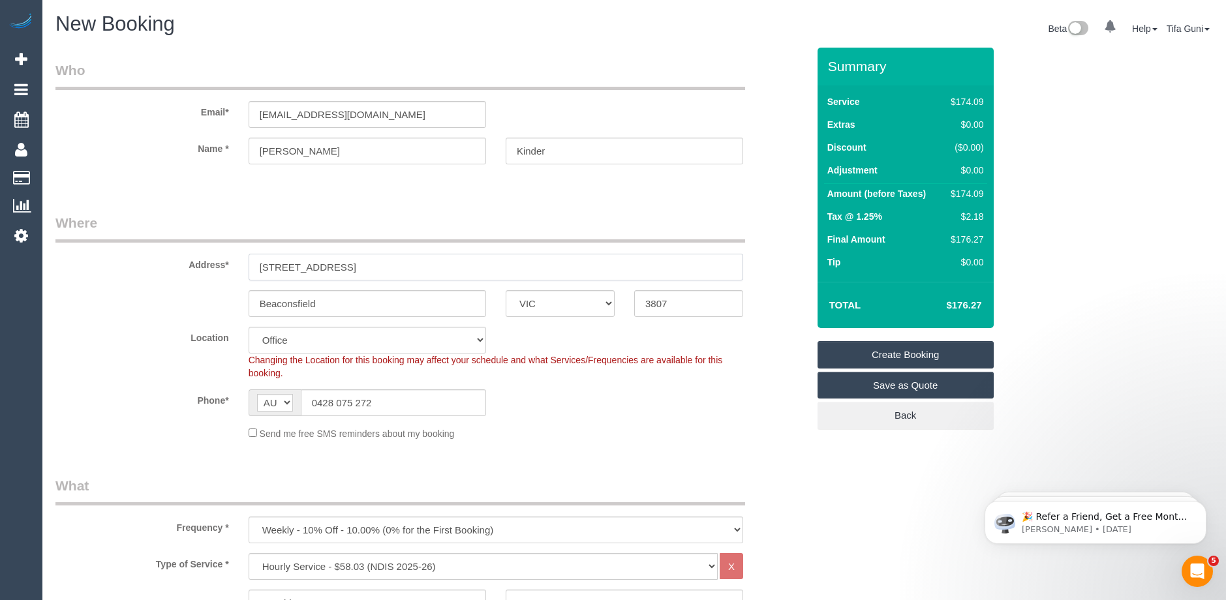
click at [403, 268] on input "[STREET_ADDRESS]" at bounding box center [496, 267] width 495 height 27
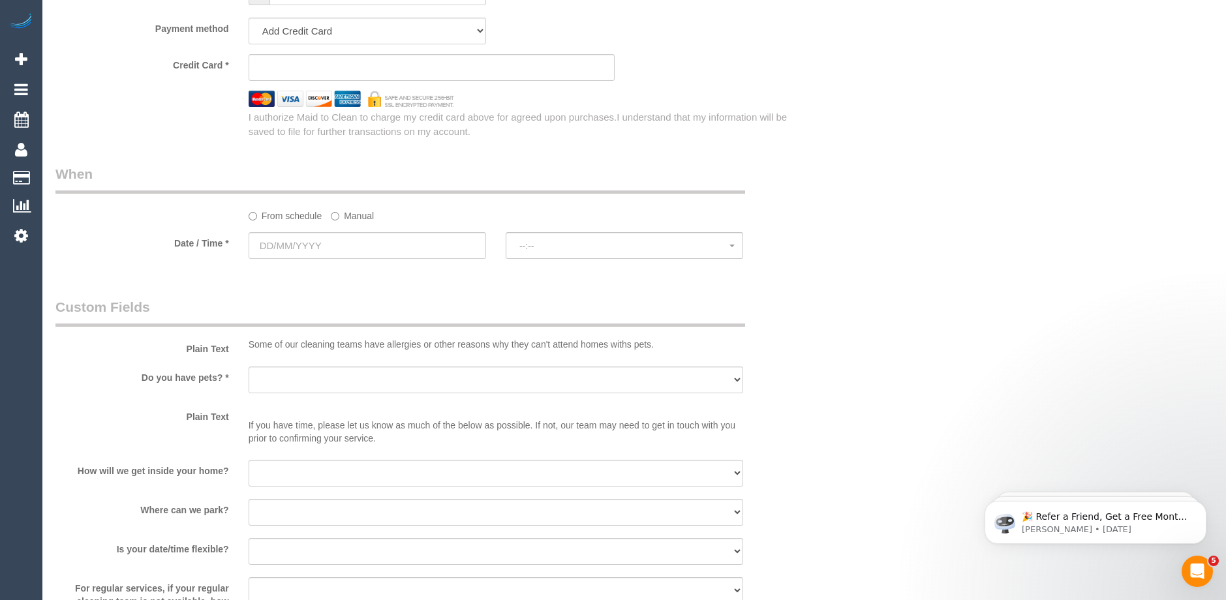
scroll to position [1044, 0]
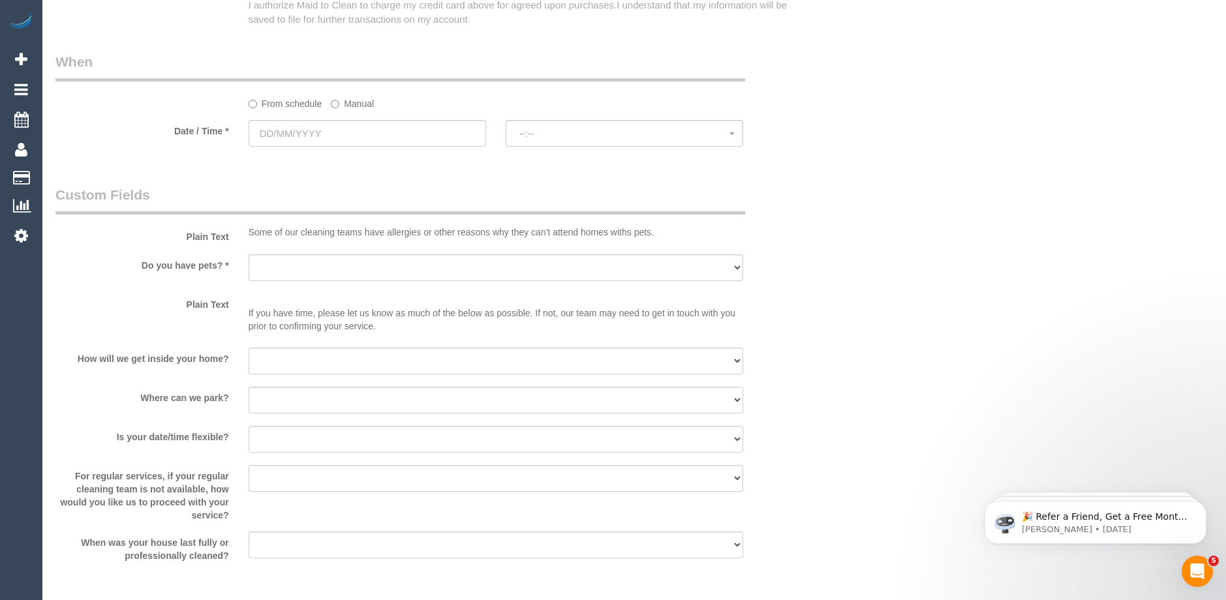
type input "[STREET_ADDRESS]"
click at [295, 123] on input "text" at bounding box center [368, 133] width 238 height 27
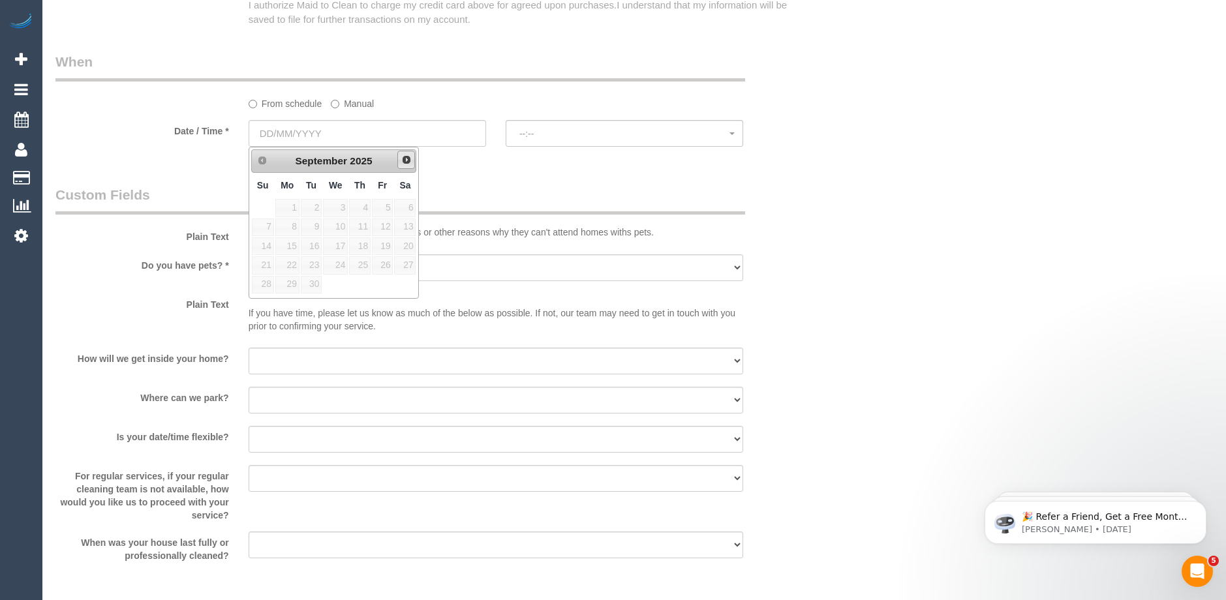
click at [405, 164] on span "Next" at bounding box center [406, 160] width 10 height 10
click at [540, 194] on legend "Custom Fields" at bounding box center [400, 199] width 690 height 29
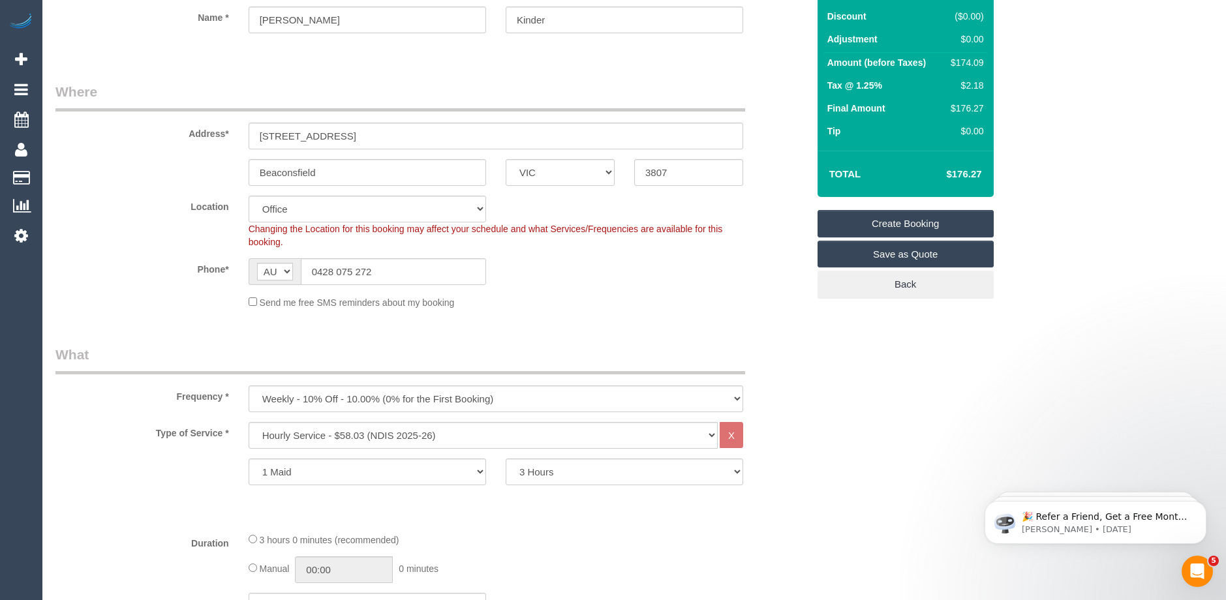
scroll to position [0, 0]
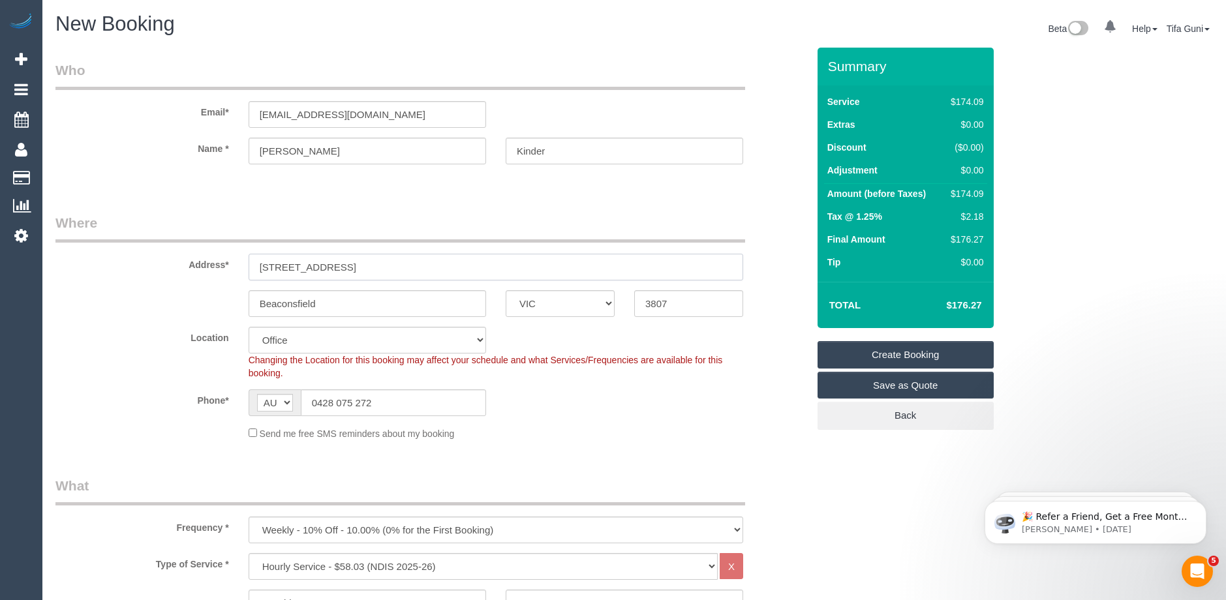
drag, startPoint x: 426, startPoint y: 271, endPoint x: 119, endPoint y: 267, distance: 307.4
click at [119, 267] on div "Address* [STREET_ADDRESS]" at bounding box center [432, 246] width 772 height 67
drag, startPoint x: 315, startPoint y: 271, endPoint x: 702, endPoint y: 187, distance: 396.2
click at [702, 187] on fieldset "Who Email* [EMAIL_ADDRESS][DOMAIN_NAME] Name * [PERSON_NAME]" at bounding box center [431, 124] width 752 height 127
drag, startPoint x: 675, startPoint y: 301, endPoint x: 618, endPoint y: 303, distance: 56.8
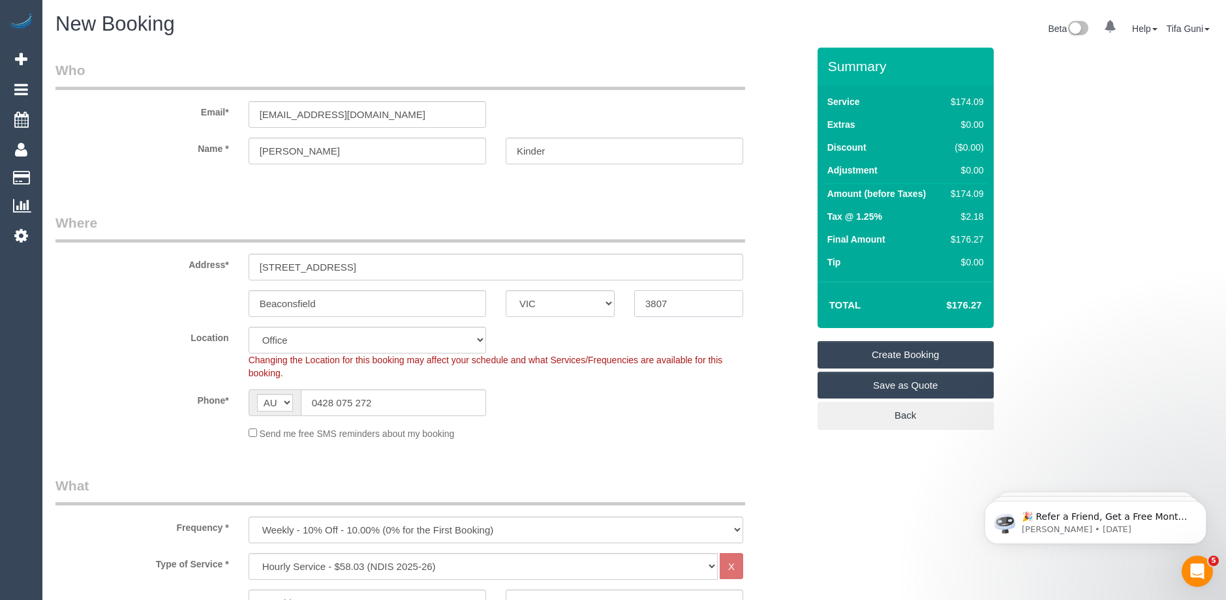
click at [618, 303] on div "Beaconsfield ACT [GEOGRAPHIC_DATA] NT [GEOGRAPHIC_DATA] SA TAS [GEOGRAPHIC_DATA…" at bounding box center [432, 303] width 772 height 27
click at [746, 342] on div "Location [GEOGRAPHIC_DATA] (North) East (South) [GEOGRAPHIC_DATA] (East) [GEOGR…" at bounding box center [432, 353] width 772 height 53
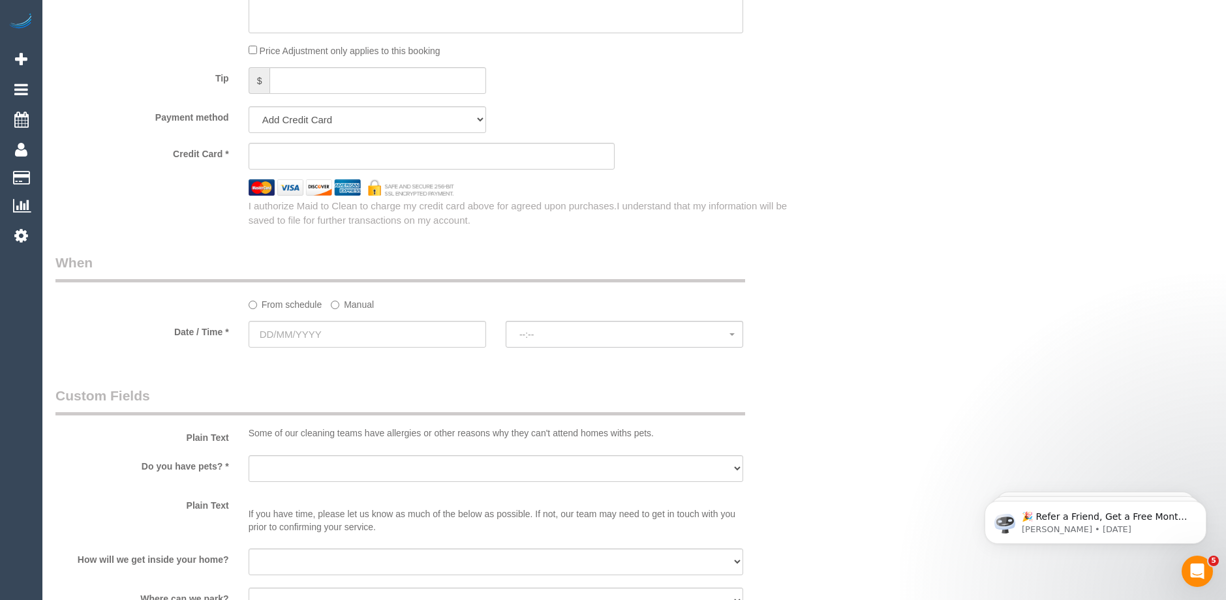
scroll to position [848, 0]
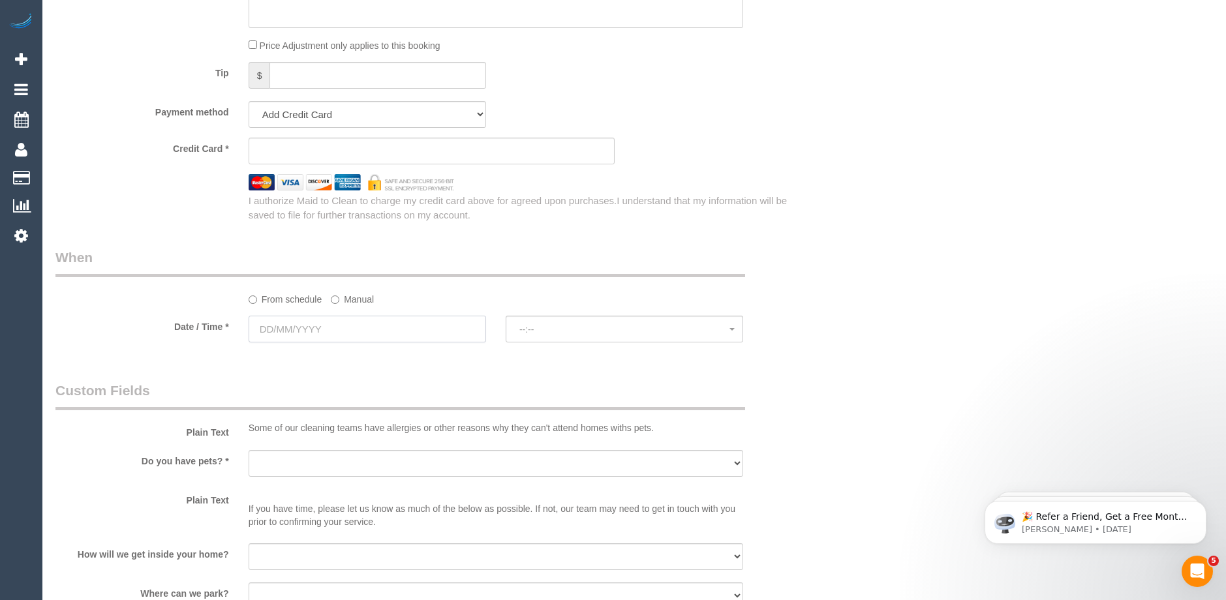
click at [305, 330] on input "text" at bounding box center [368, 329] width 238 height 27
click at [409, 358] on span "Next" at bounding box center [406, 355] width 10 height 10
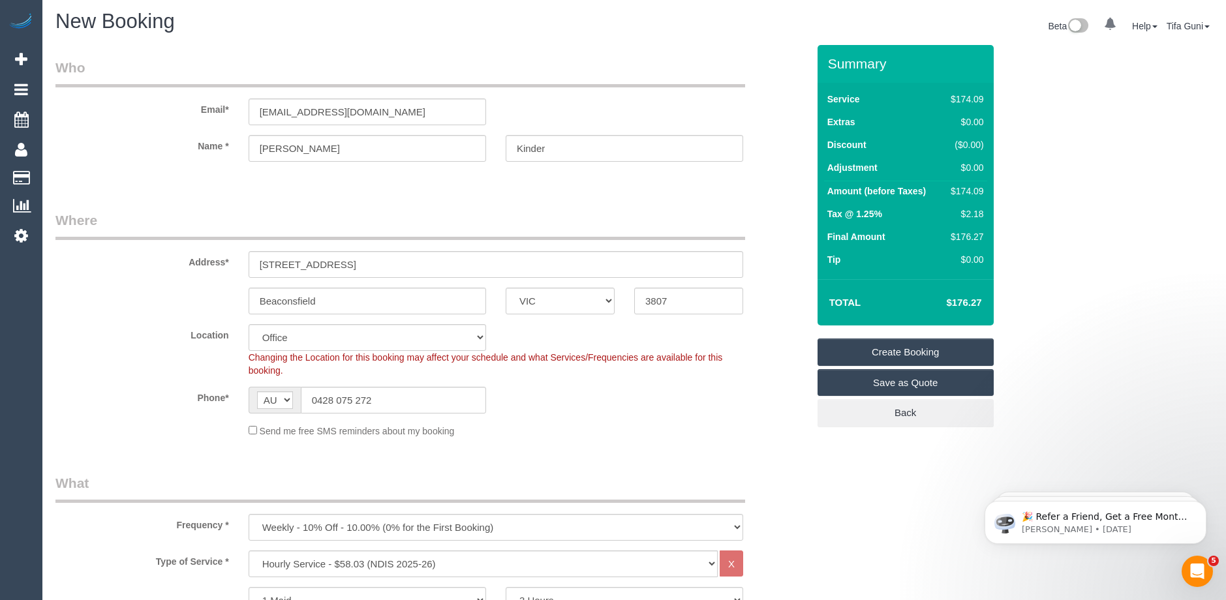
scroll to position [0, 0]
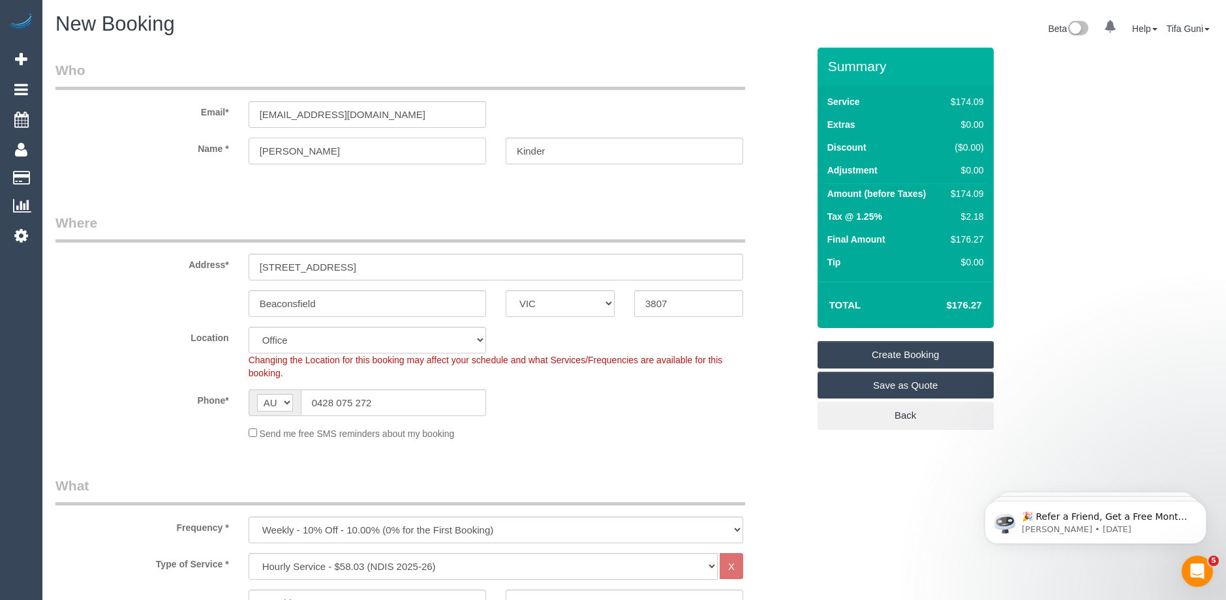
click at [383, 148] on input "[PERSON_NAME]" at bounding box center [368, 151] width 238 height 27
drag, startPoint x: 269, startPoint y: 112, endPoint x: 255, endPoint y: 116, distance: 14.7
click at [255, 116] on input "[EMAIL_ADDRESS][DOMAIN_NAME]" at bounding box center [368, 114] width 238 height 27
drag, startPoint x: 314, startPoint y: 112, endPoint x: 330, endPoint y: 115, distance: 16.5
click at [330, 115] on input "[PERSON_NAME][EMAIL_ADDRESS][DOMAIN_NAME]" at bounding box center [368, 114] width 238 height 27
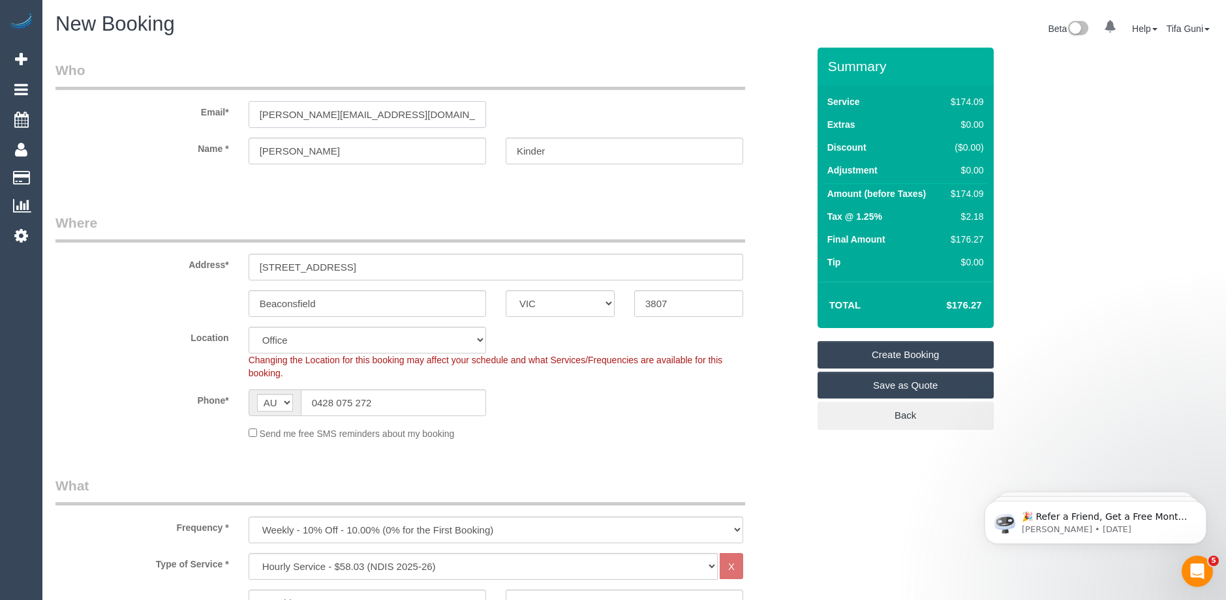
click at [310, 119] on input "[PERSON_NAME][EMAIL_ADDRESS][DOMAIN_NAME]" at bounding box center [368, 114] width 238 height 27
click at [311, 113] on input "[PERSON_NAME][EMAIL_ADDRESS][DOMAIN_NAME]" at bounding box center [368, 114] width 238 height 27
drag, startPoint x: 429, startPoint y: 117, endPoint x: 379, endPoint y: 116, distance: 50.3
click at [379, 116] on input "[DOMAIN_NAME]" at bounding box center [368, 114] width 238 height 27
type input "[EMAIL_ADDRESS][DOMAIN_NAME]"
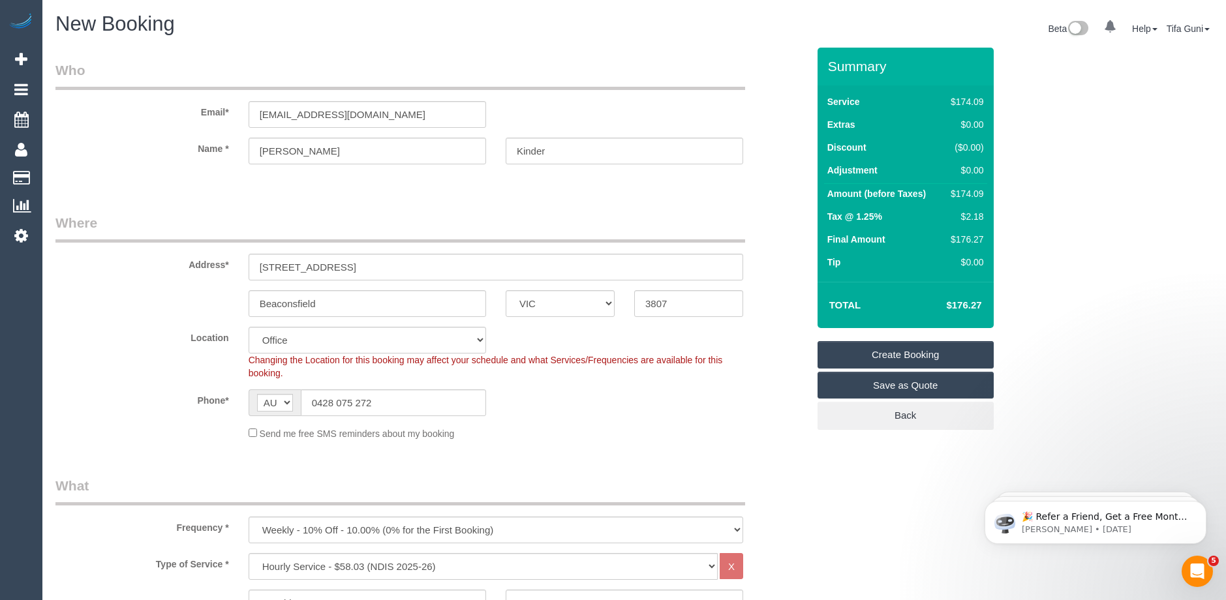
click at [389, 187] on fieldset "Who Email* [EMAIL_ADDRESS][DOMAIN_NAME] Name * [PERSON_NAME]" at bounding box center [431, 124] width 752 height 127
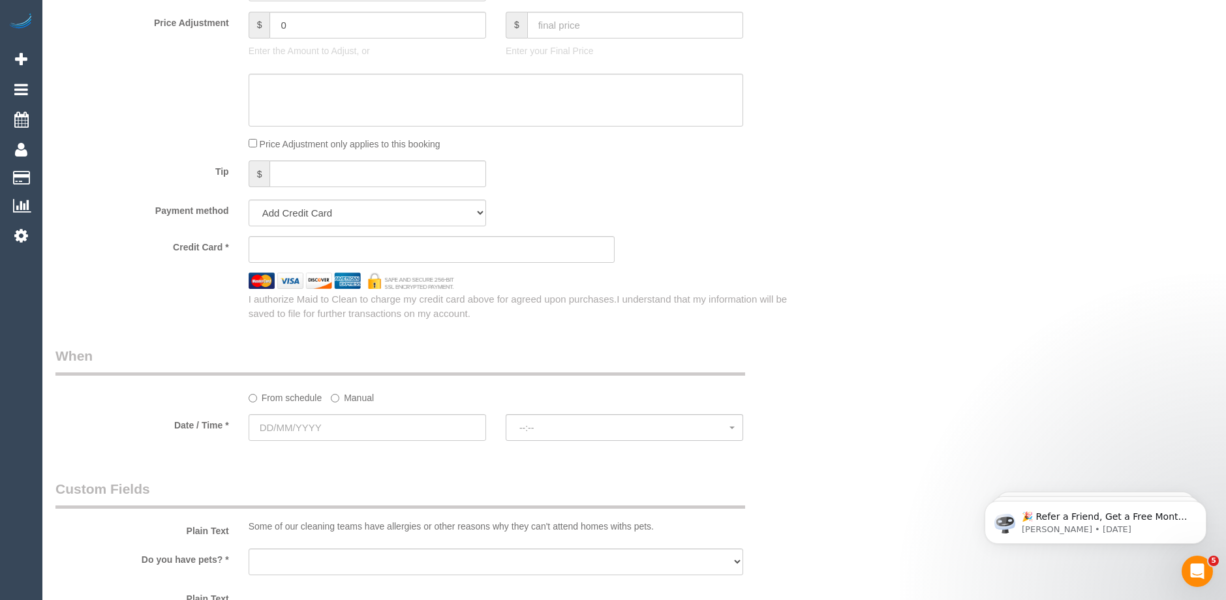
scroll to position [783, 0]
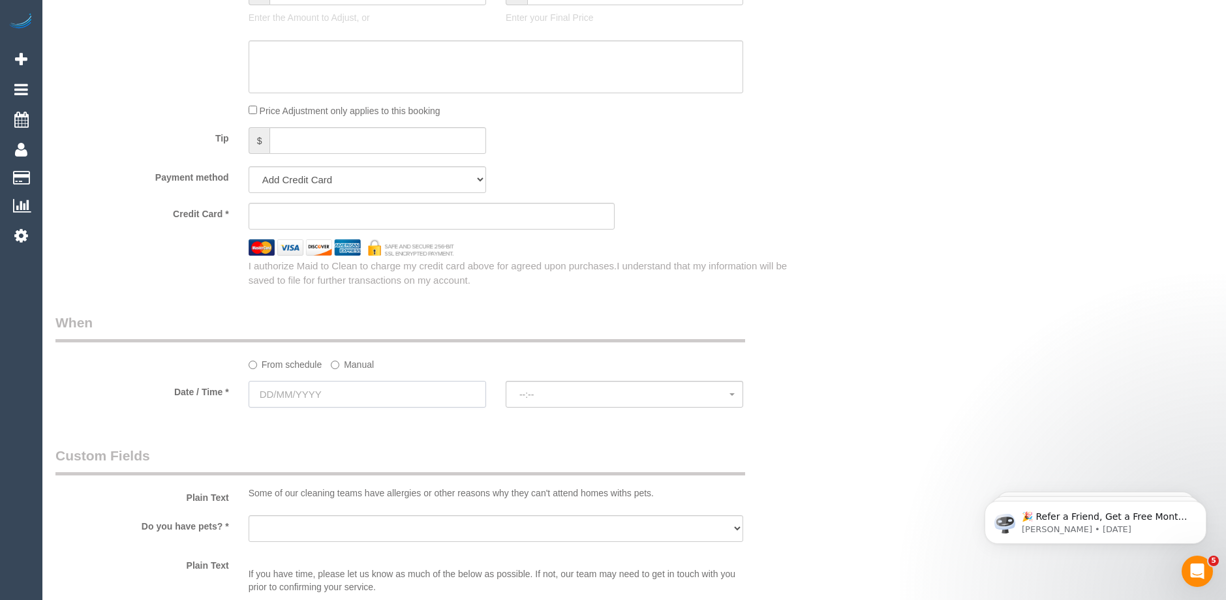
click at [336, 389] on input "text" at bounding box center [368, 394] width 238 height 27
click at [404, 424] on span "Next" at bounding box center [406, 421] width 10 height 10
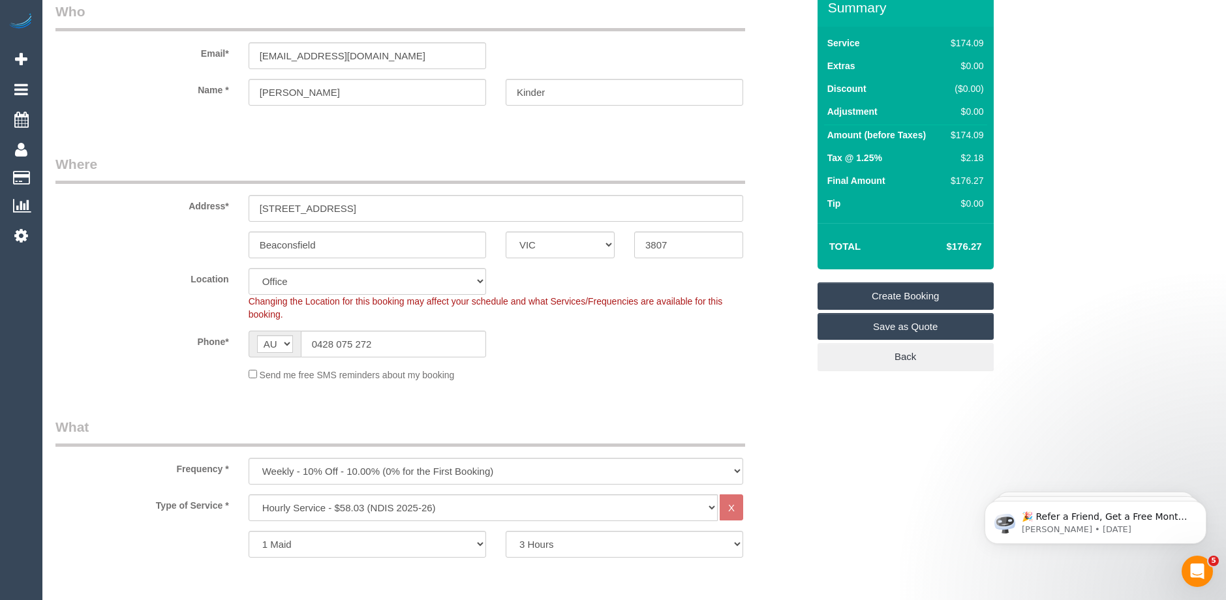
scroll to position [0, 0]
